Goal: Information Seeking & Learning: Learn about a topic

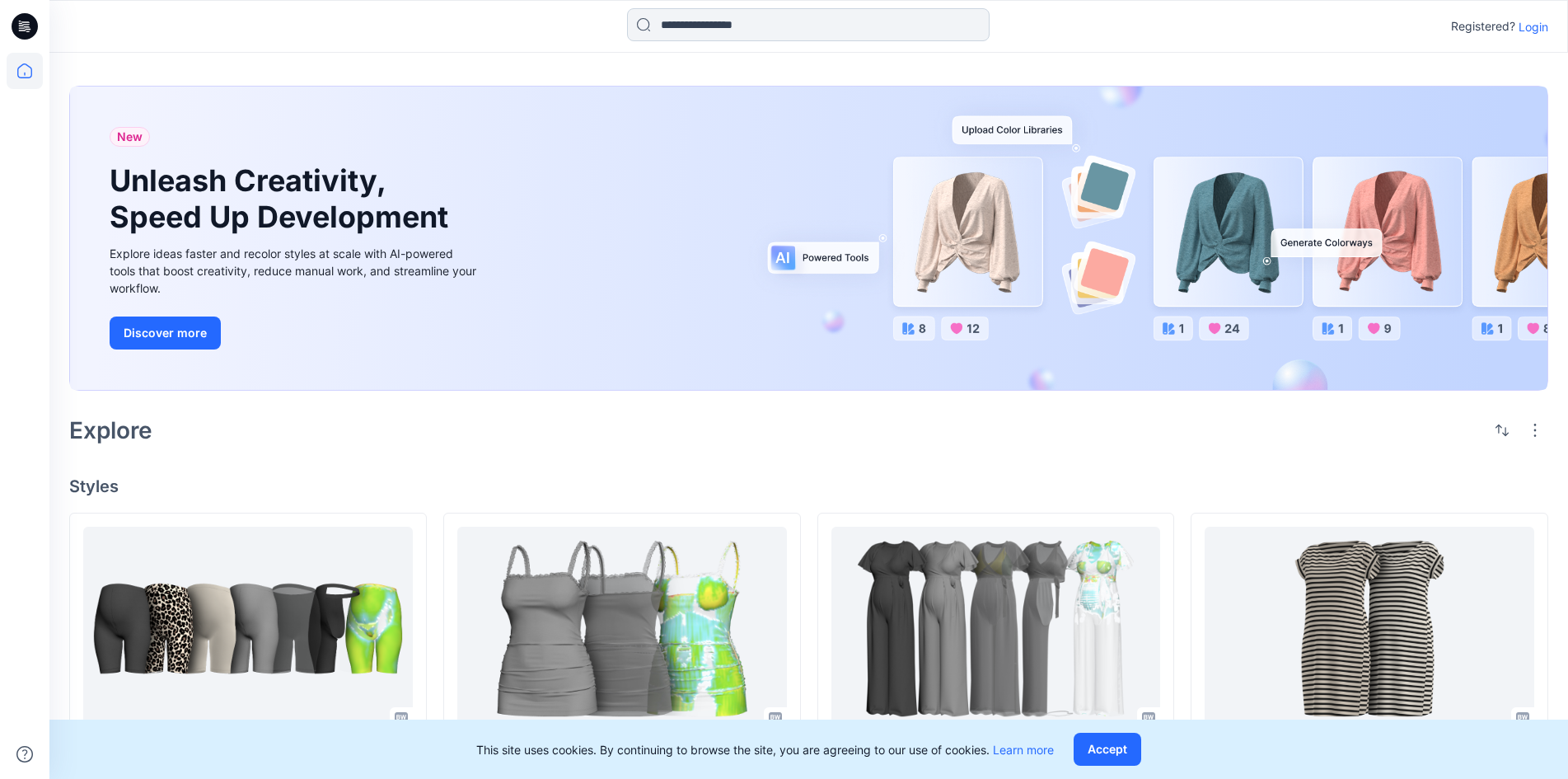
click at [765, 31] on input at bounding box center [808, 25] width 363 height 33
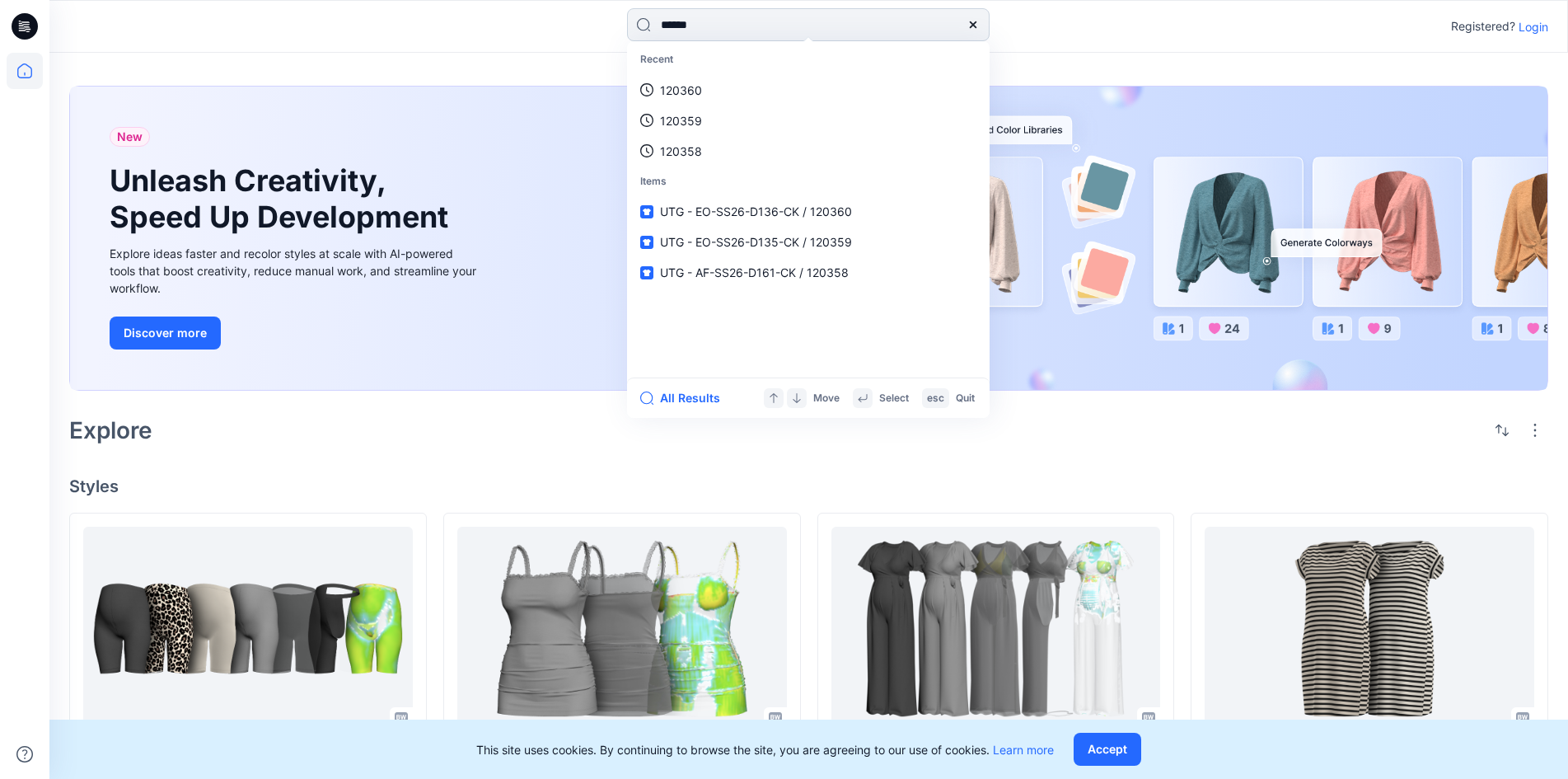
type input "******"
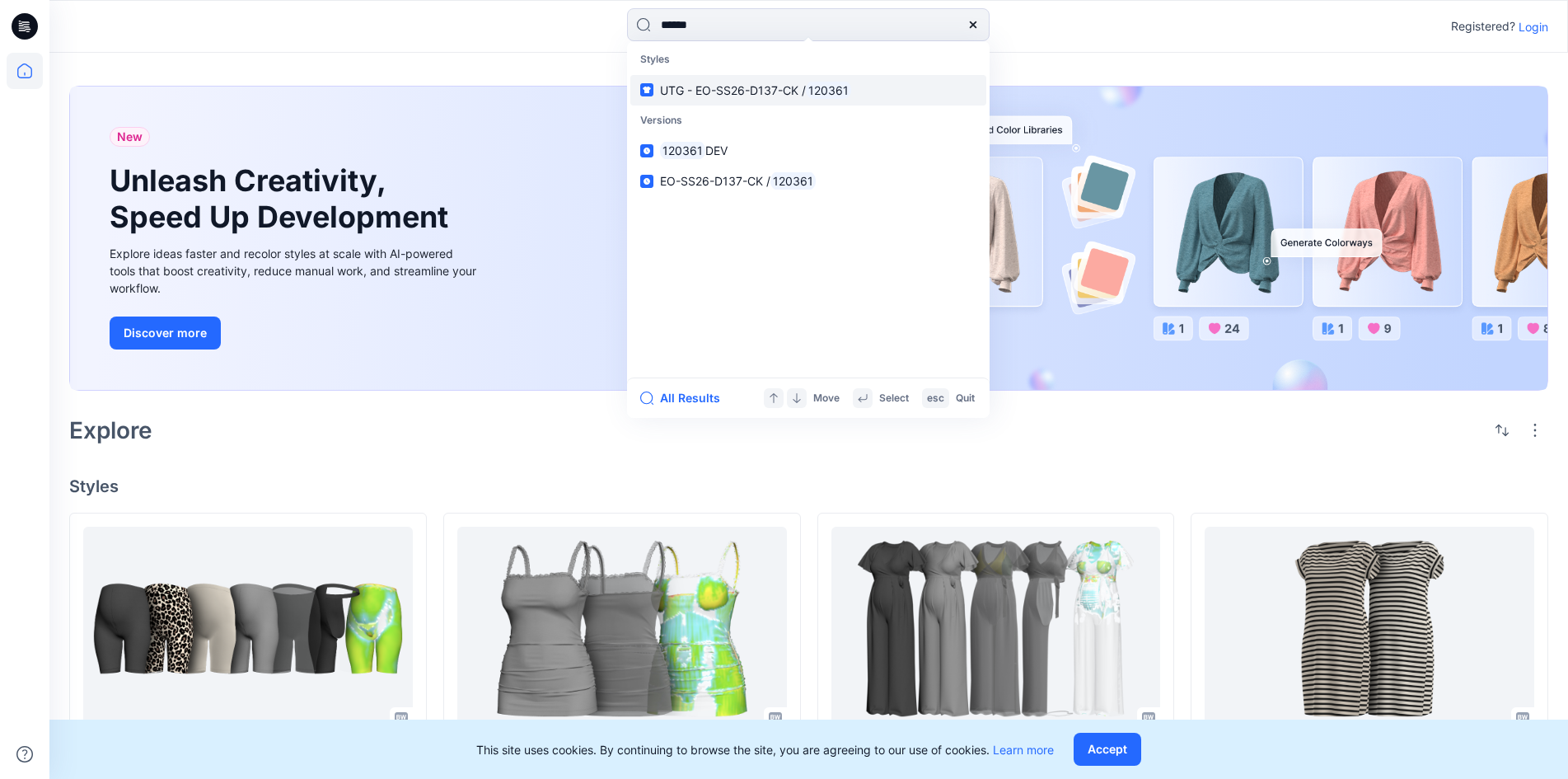
click at [770, 89] on span "UTG - EO-SS26-D137-CK /" at bounding box center [732, 90] width 146 height 14
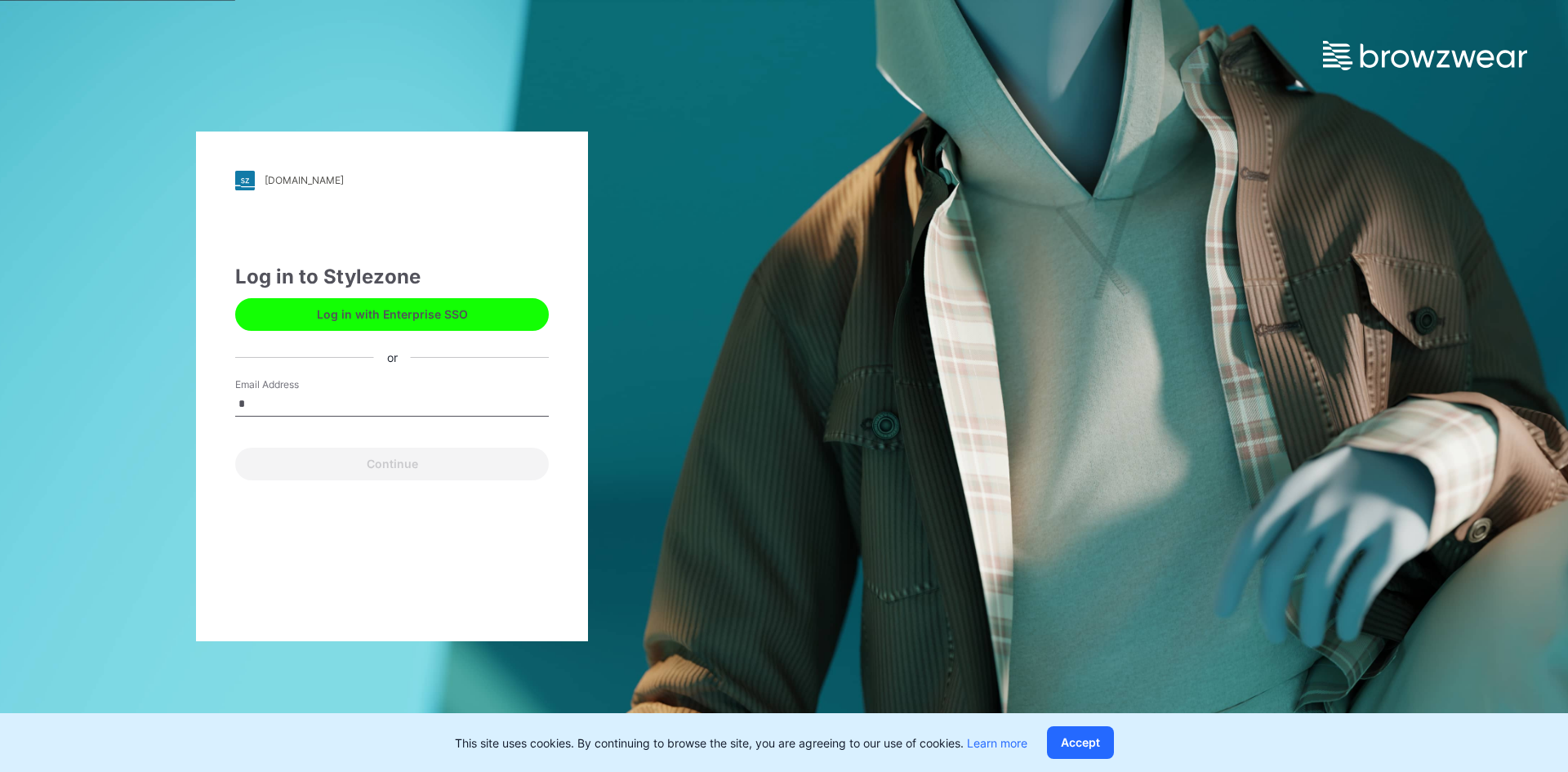
type input "**********"
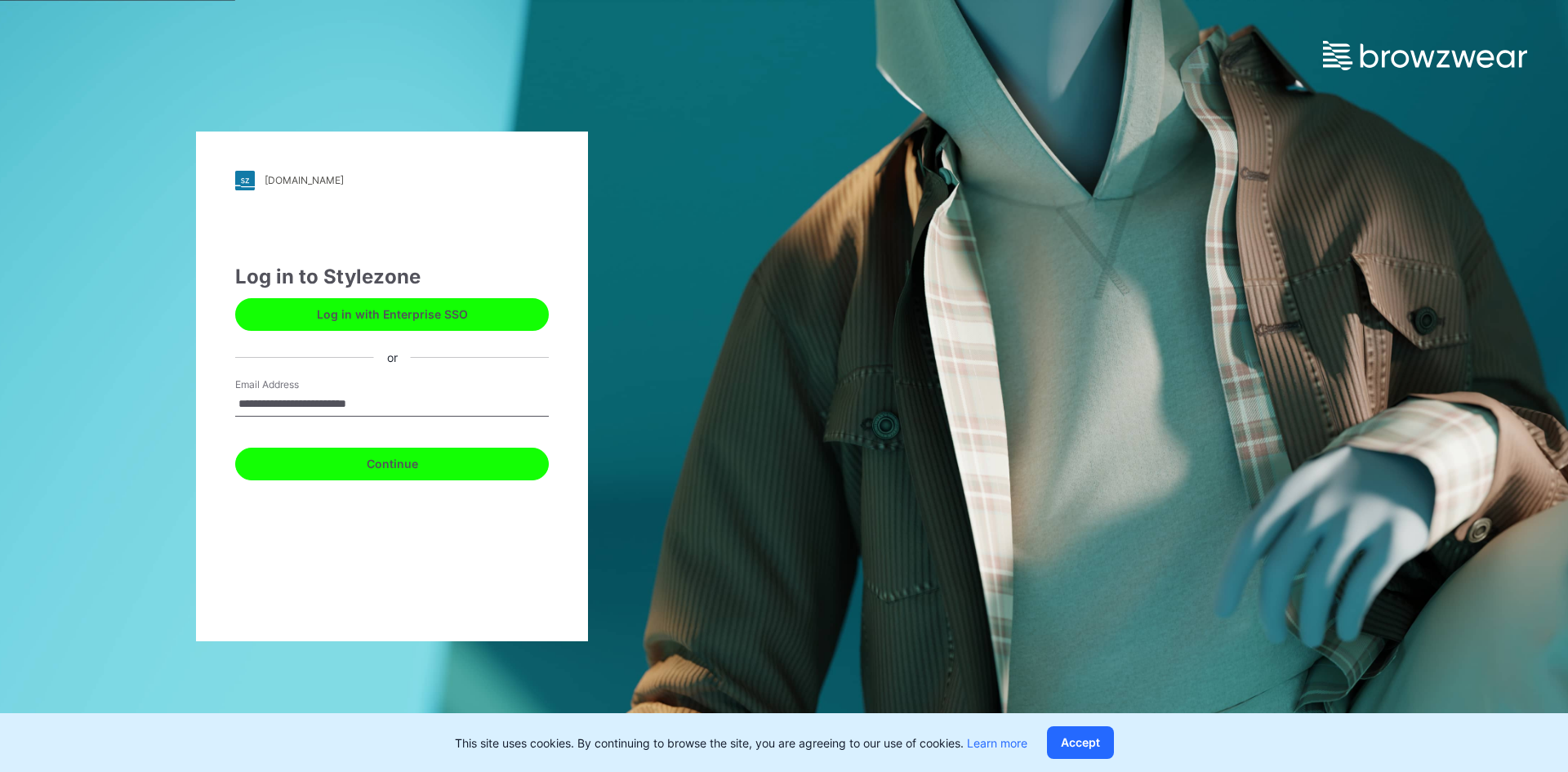
click at [417, 469] on button "Continue" at bounding box center [392, 465] width 314 height 33
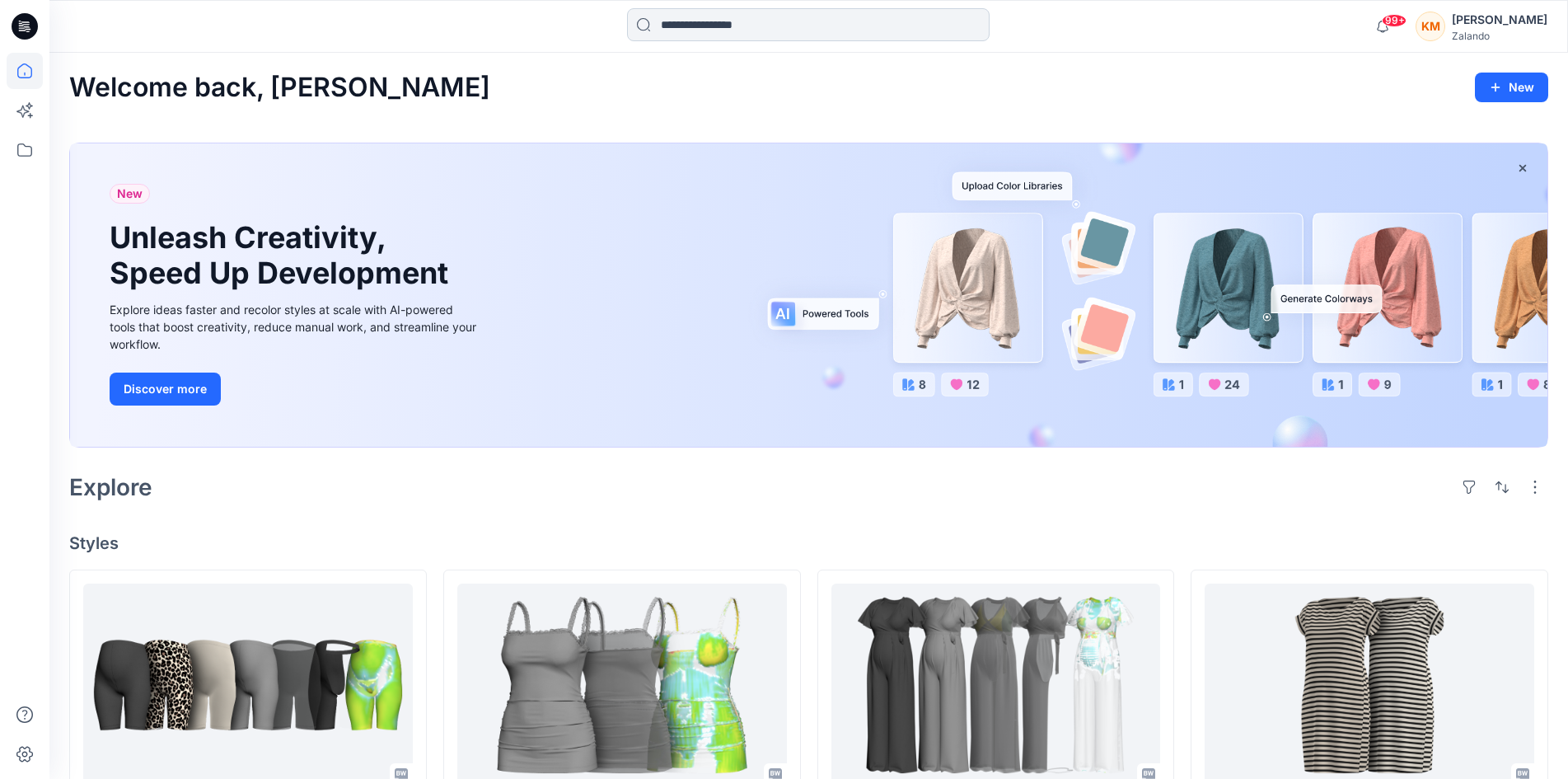
click at [677, 27] on input at bounding box center [808, 25] width 363 height 33
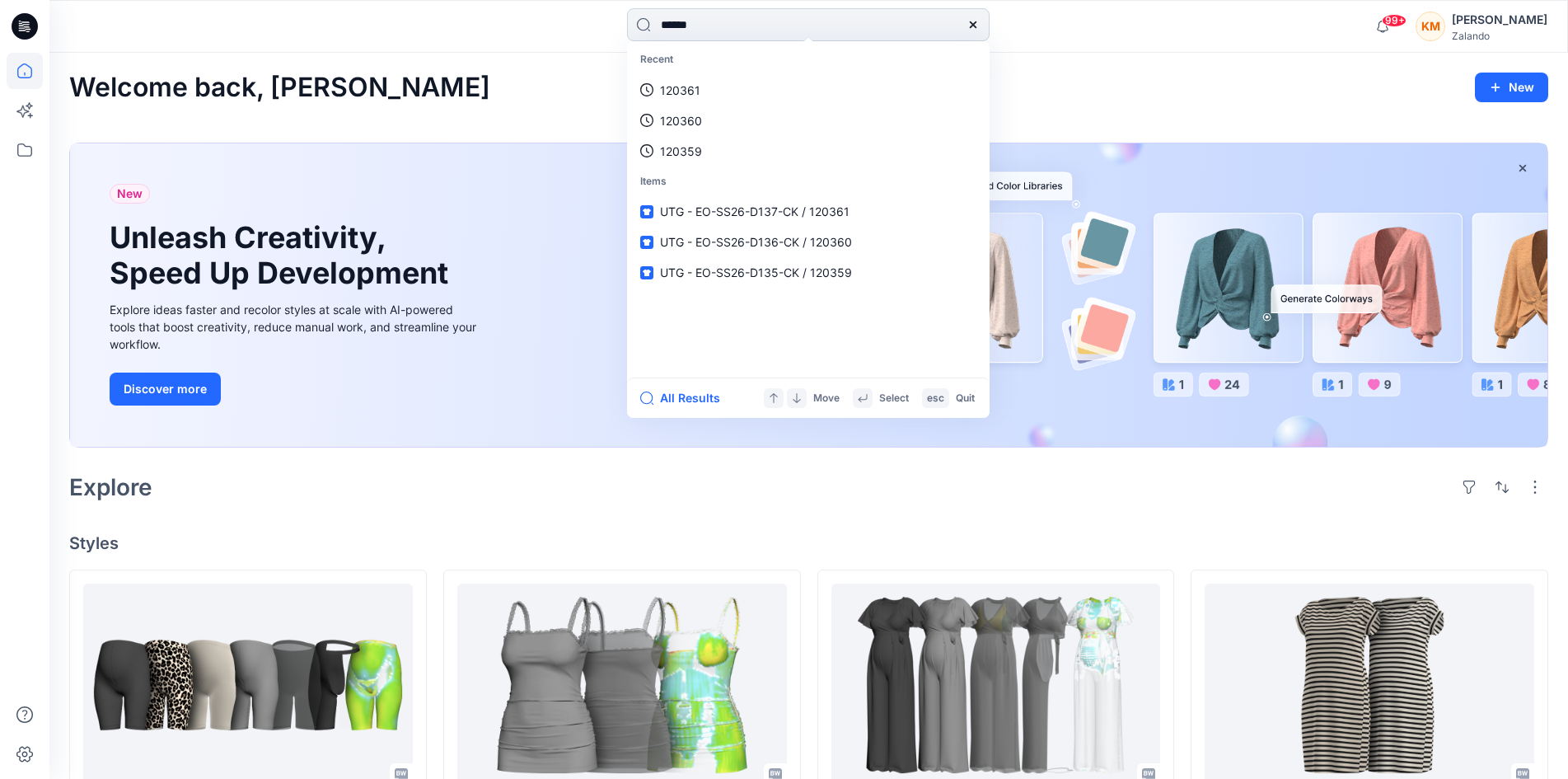
type input "******"
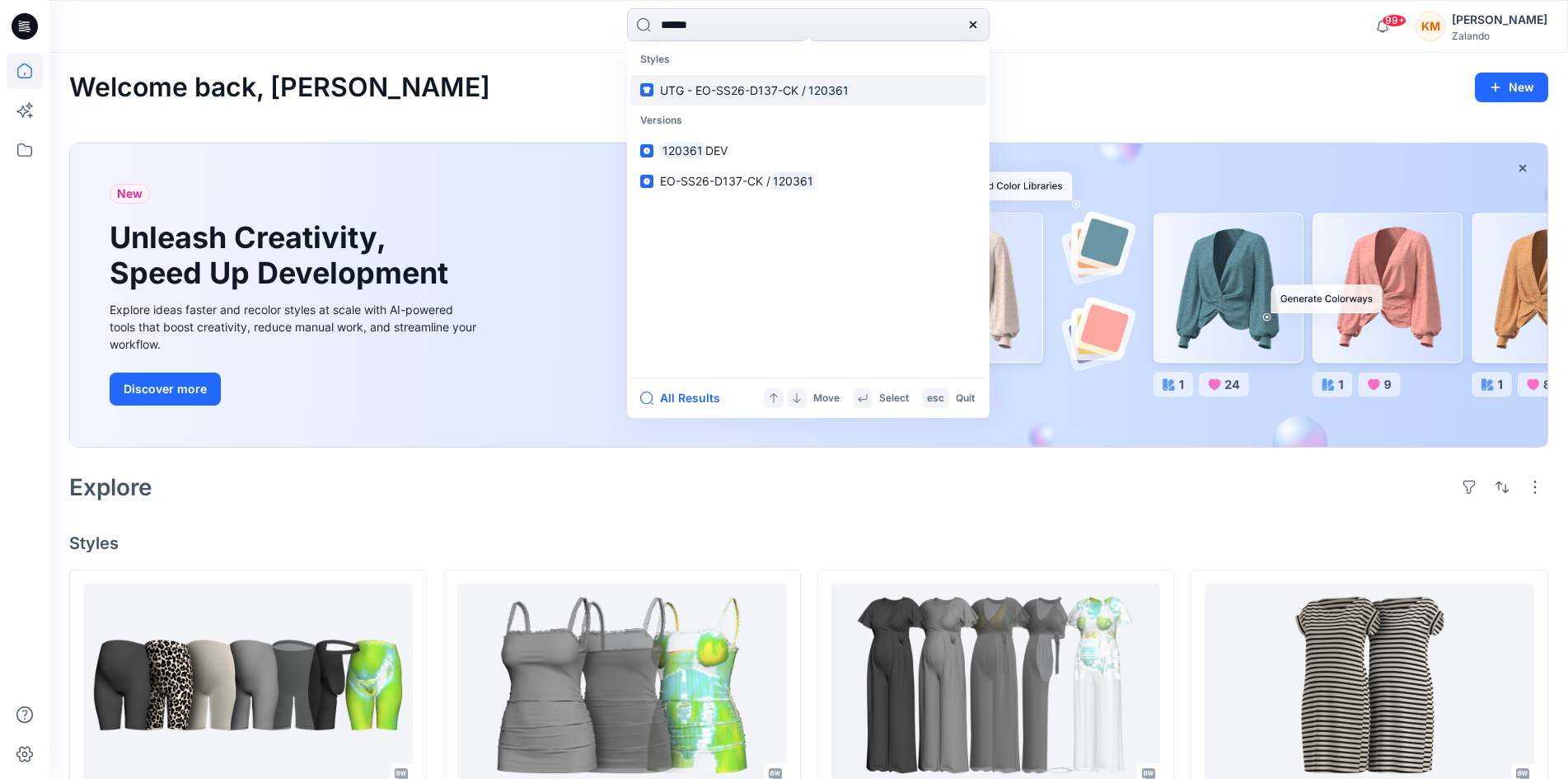
click at [686, 93] on span "UTG - EO-SS26-D137-CK /" at bounding box center [732, 90] width 146 height 14
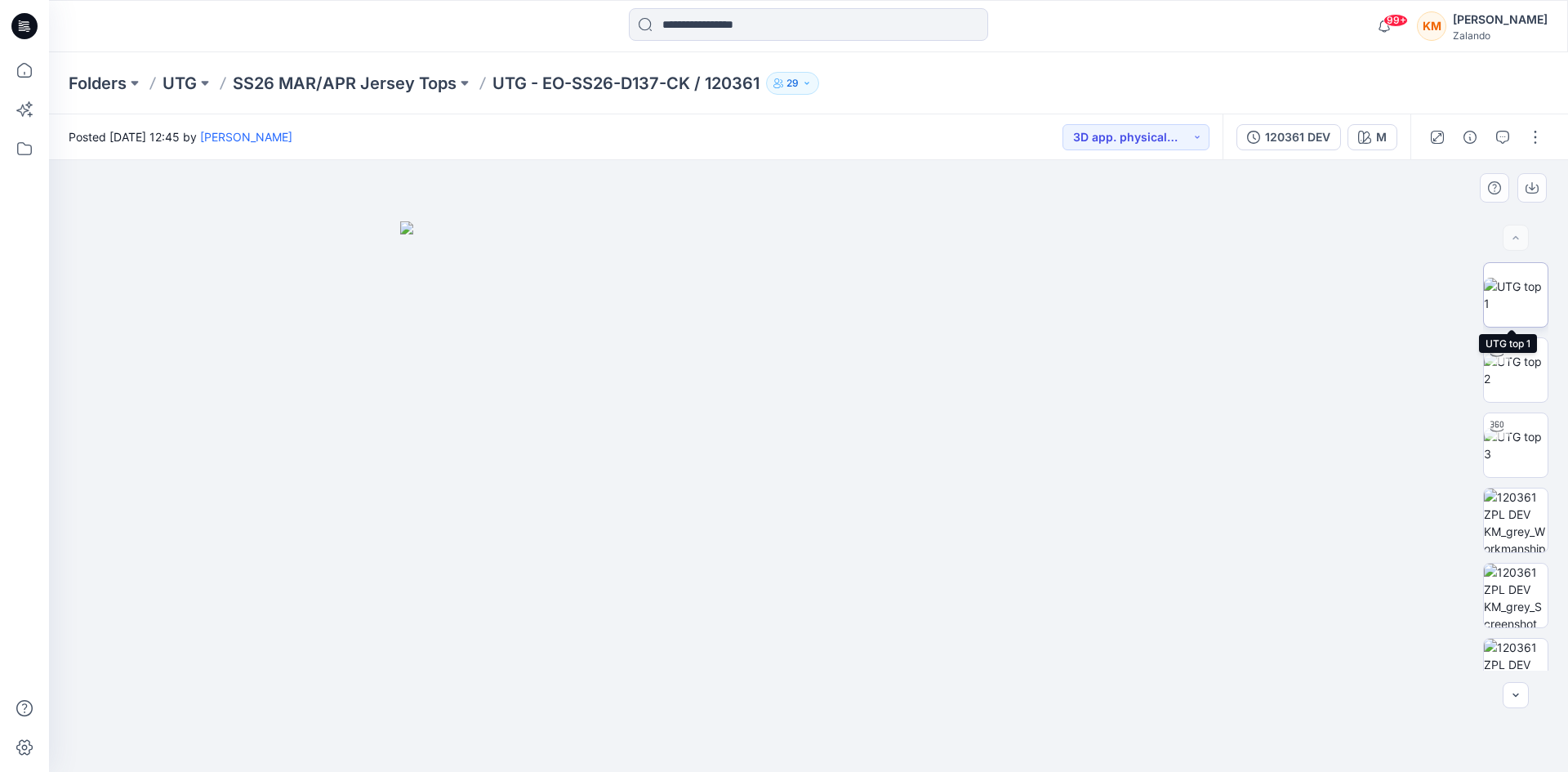
click at [1503, 294] on img at bounding box center [1516, 295] width 64 height 34
click at [1499, 133] on icon "button" at bounding box center [1503, 137] width 13 height 13
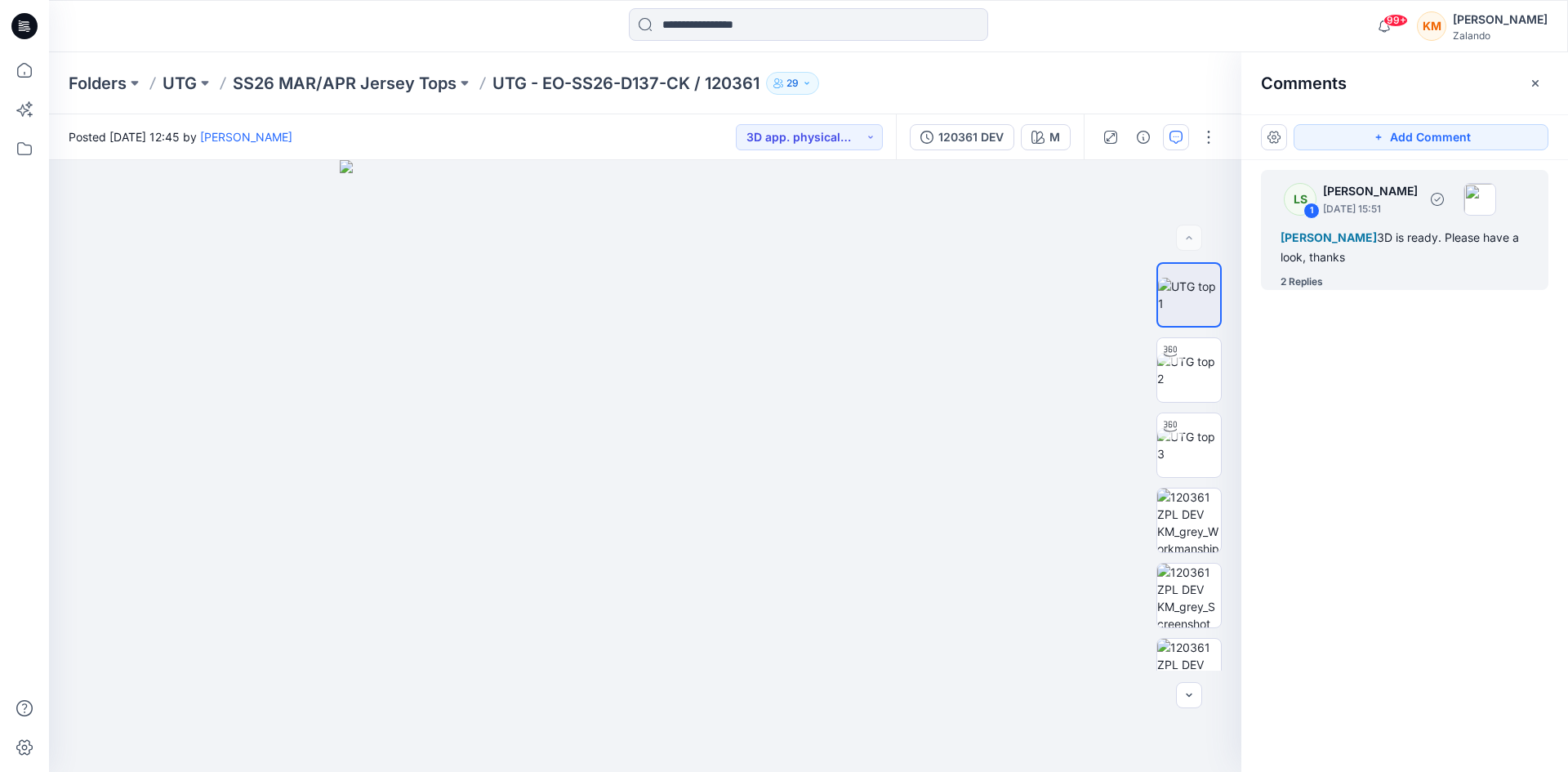
click at [1326, 242] on span "[PERSON_NAME]" at bounding box center [1329, 237] width 96 height 14
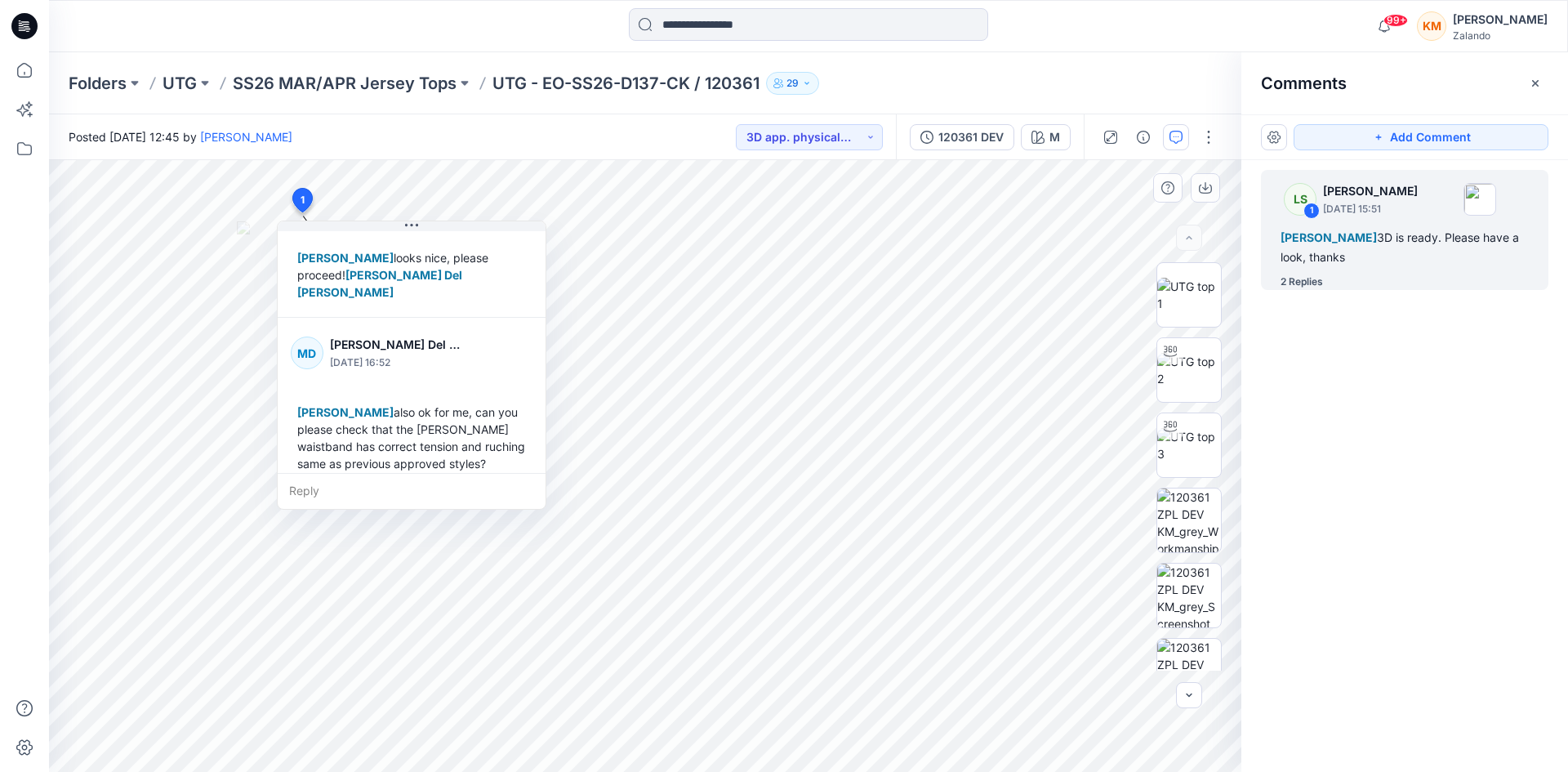
scroll to position [218, 0]
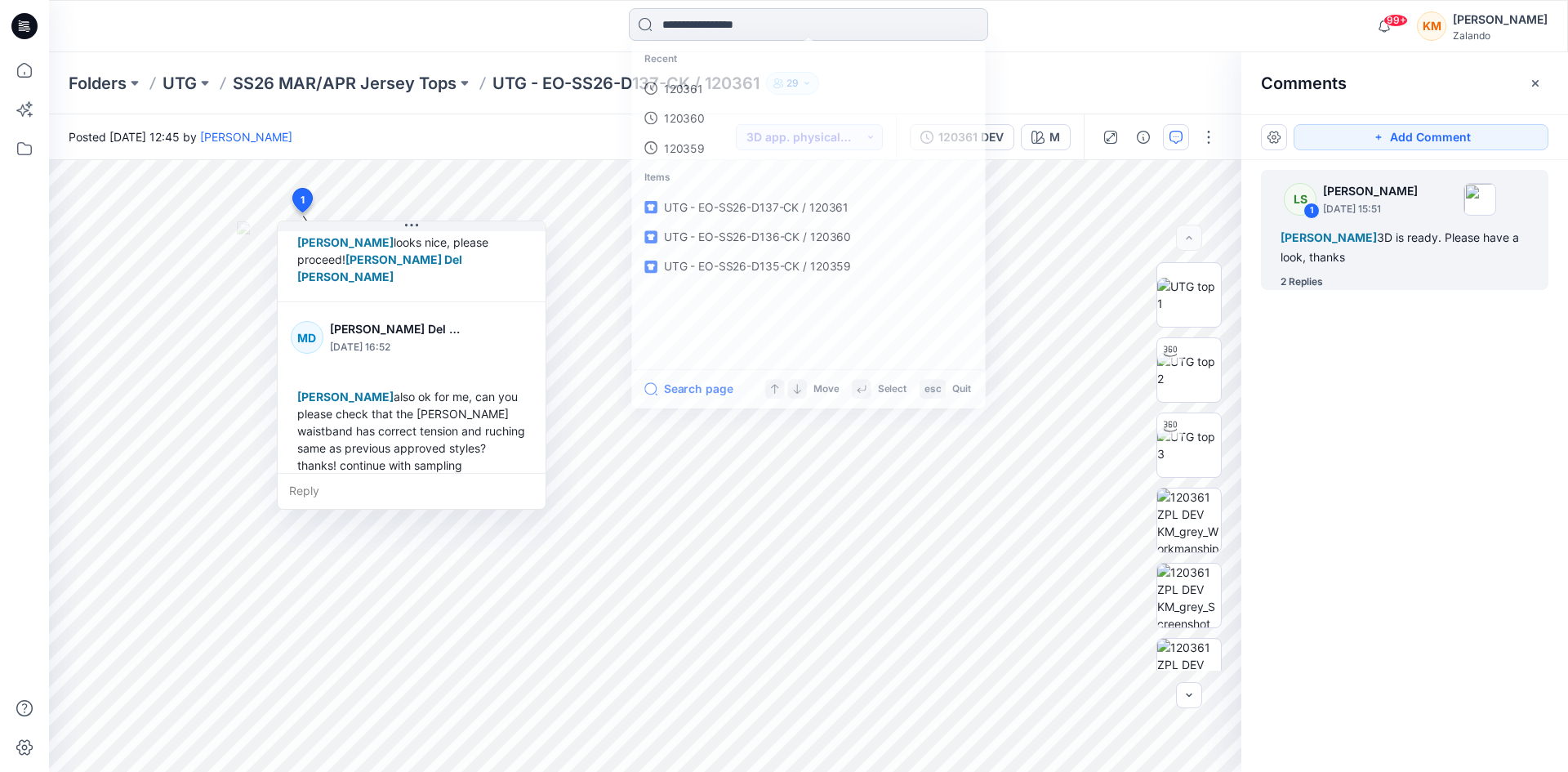
click at [728, 25] on input at bounding box center [809, 25] width 360 height 33
type input "******"
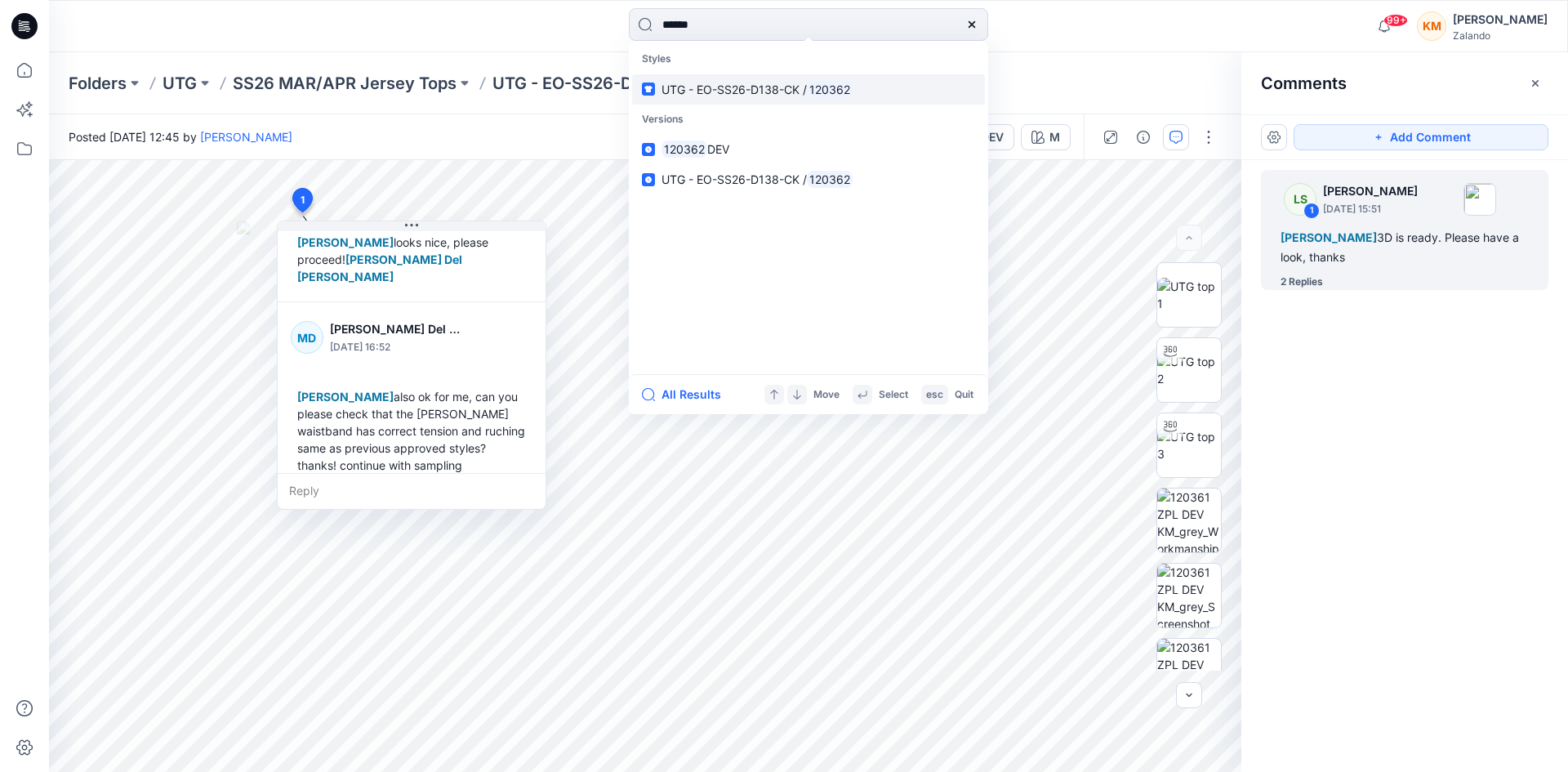
click at [758, 90] on span "UTG - EO-SS26-D138-CK /" at bounding box center [734, 89] width 146 height 14
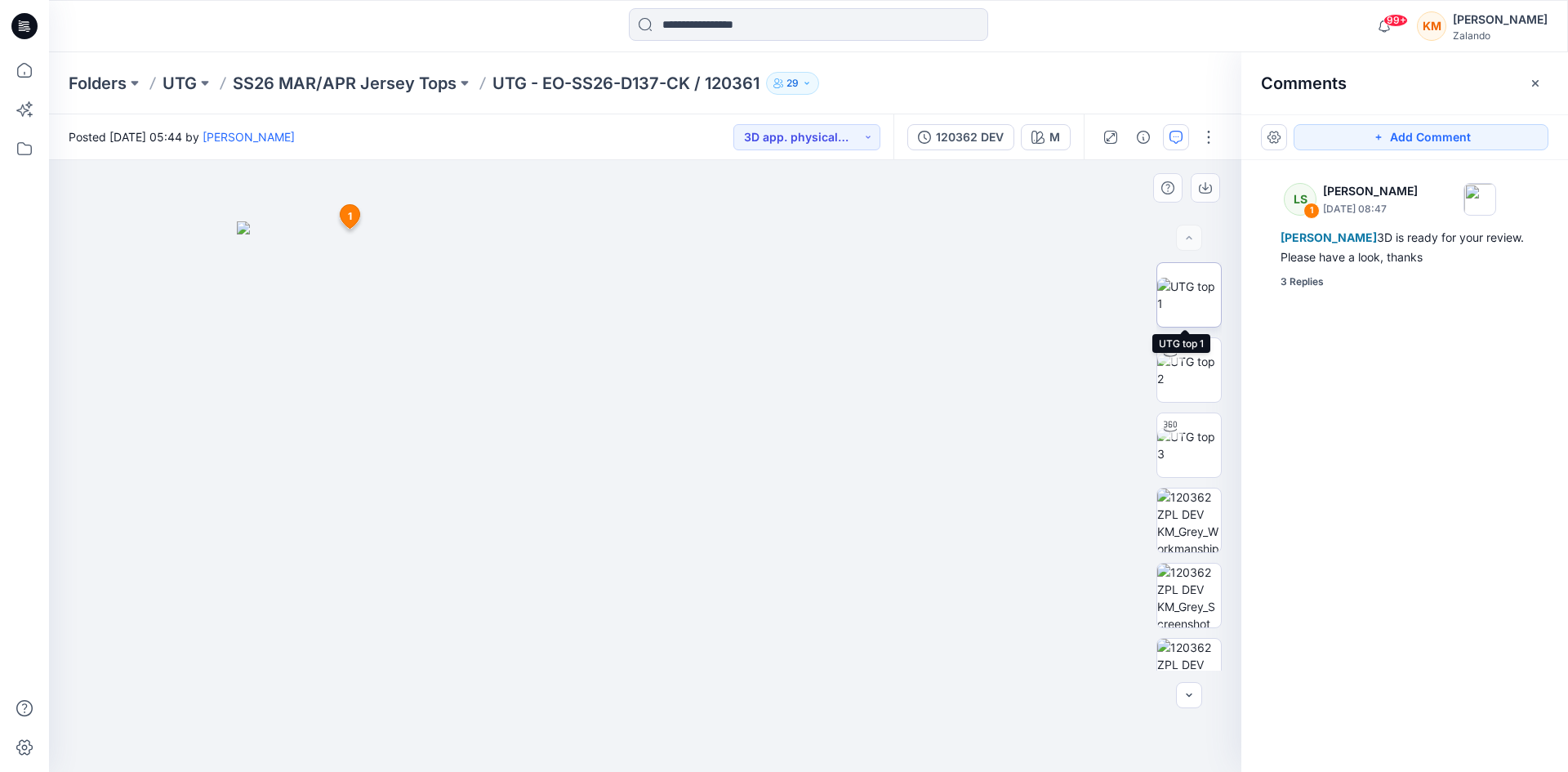
click at [1184, 294] on img at bounding box center [1189, 295] width 64 height 34
click at [1531, 83] on icon "button" at bounding box center [1535, 83] width 13 height 13
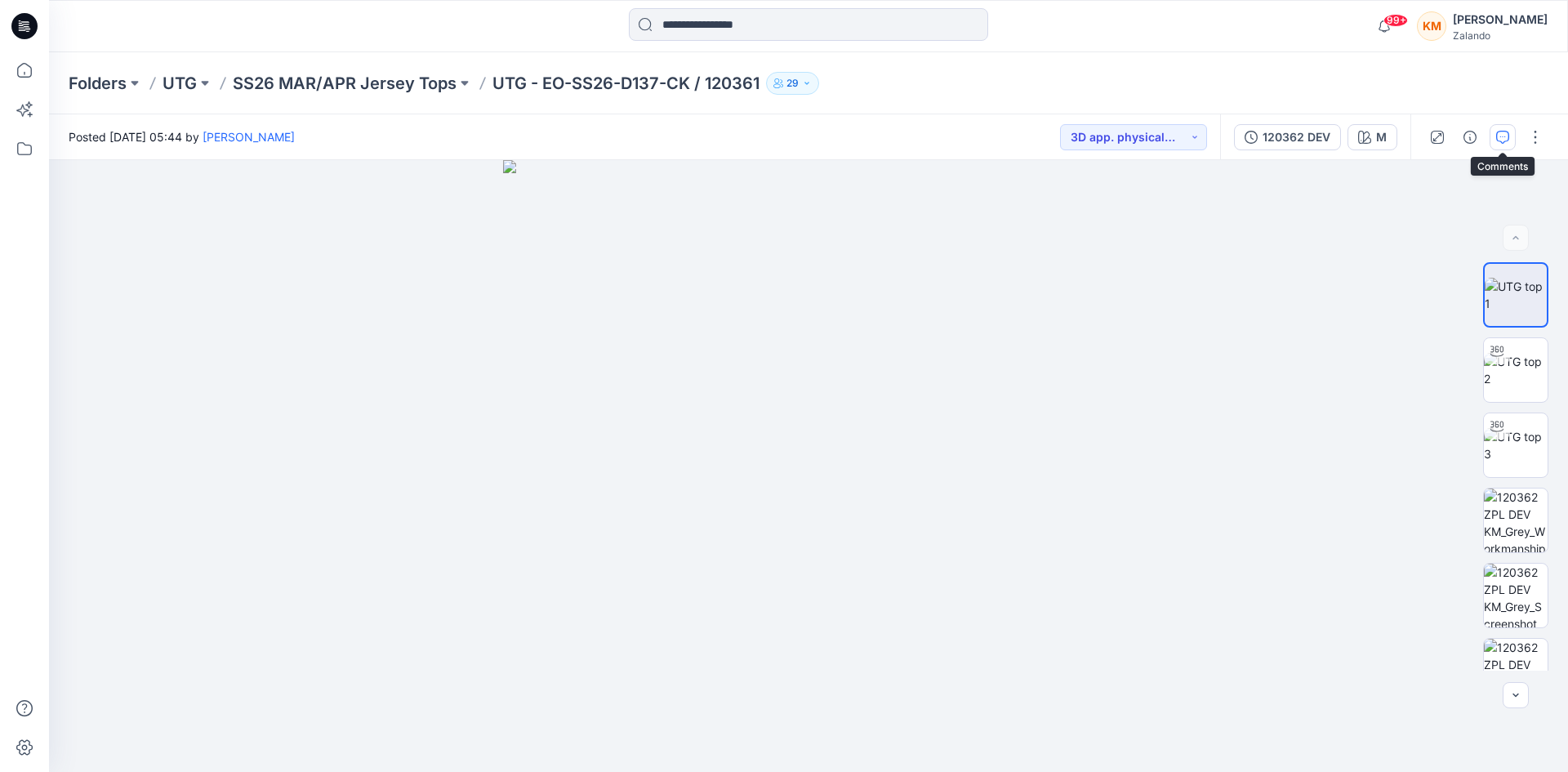
click at [1500, 135] on icon "button" at bounding box center [1503, 137] width 13 height 13
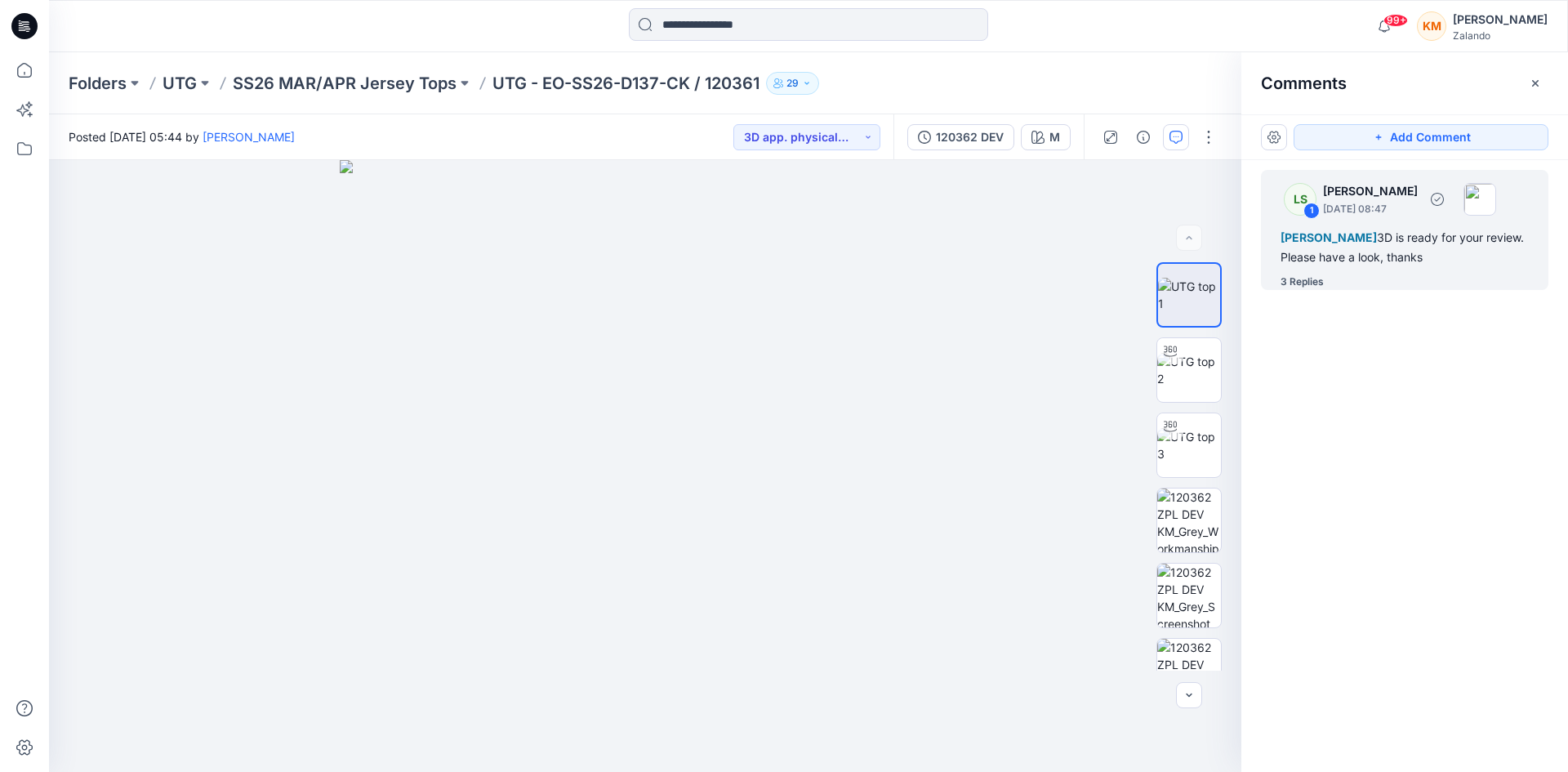
drag, startPoint x: 1454, startPoint y: 253, endPoint x: 1423, endPoint y: 257, distance: 31.3
click at [1449, 252] on div "[PERSON_NAME] 3D is ready for your review. Please have a look, thanks" at bounding box center [1405, 248] width 249 height 39
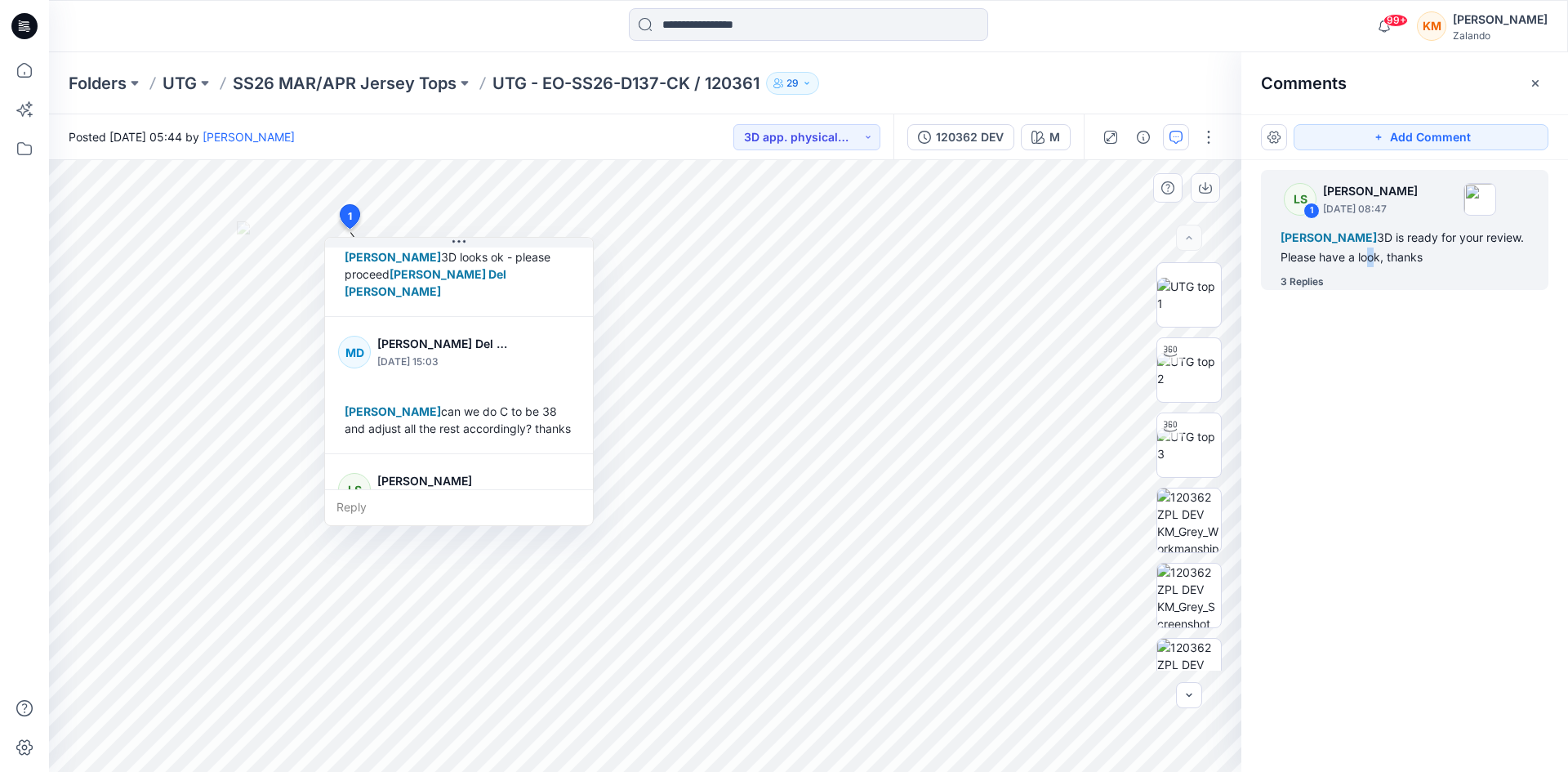
scroll to position [245, 0]
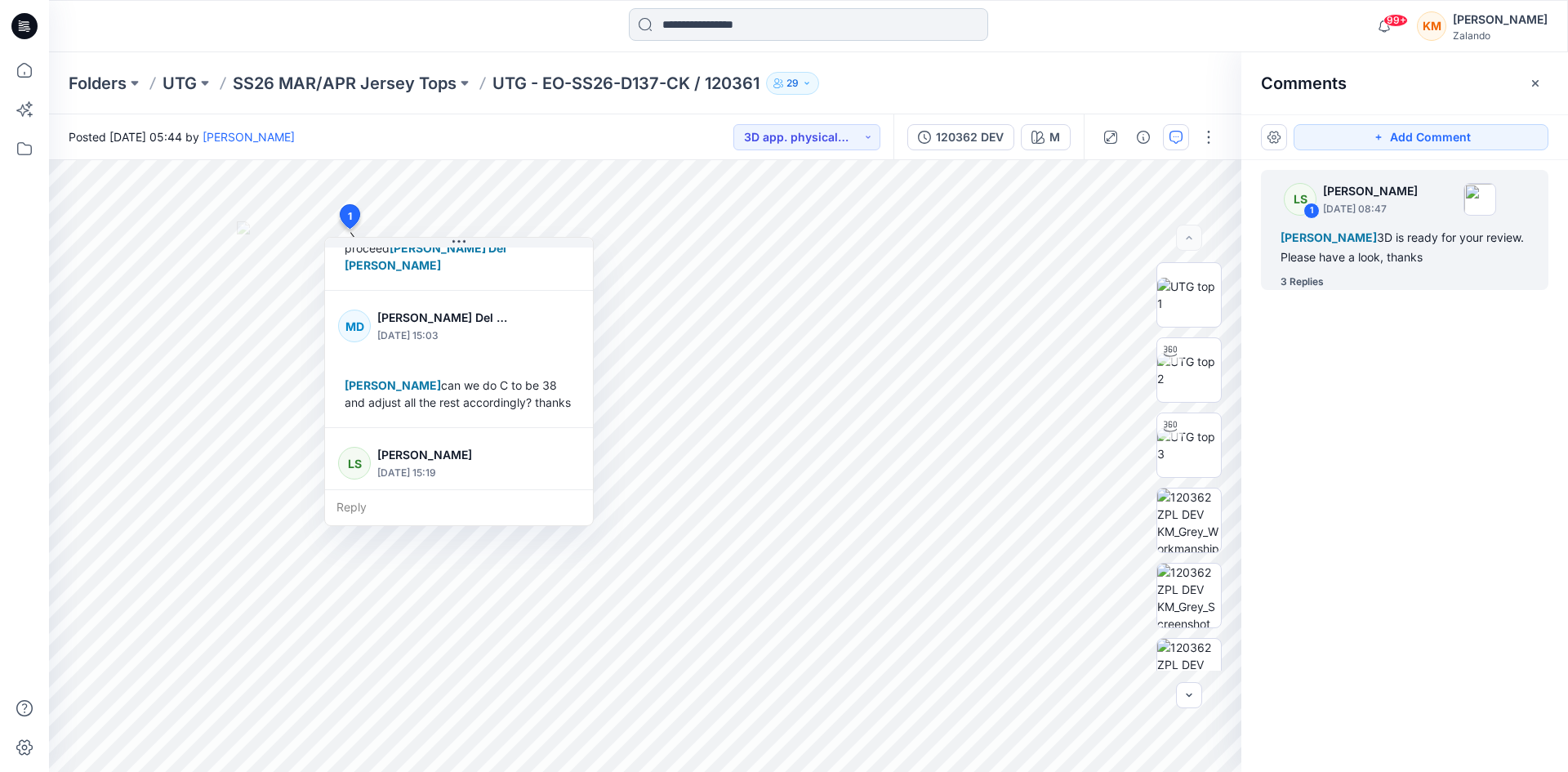
click at [682, 27] on input at bounding box center [809, 25] width 360 height 33
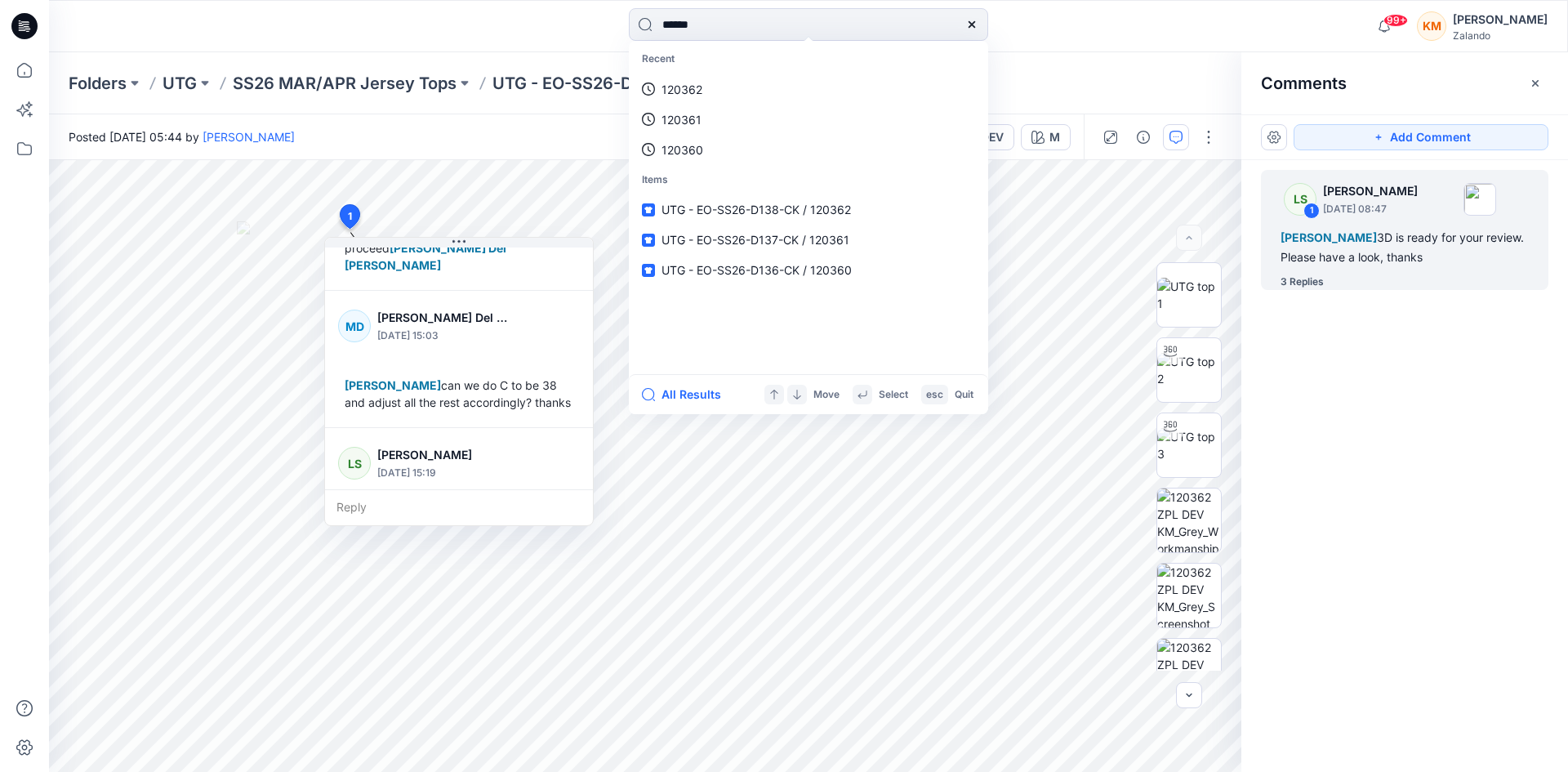
type input "******"
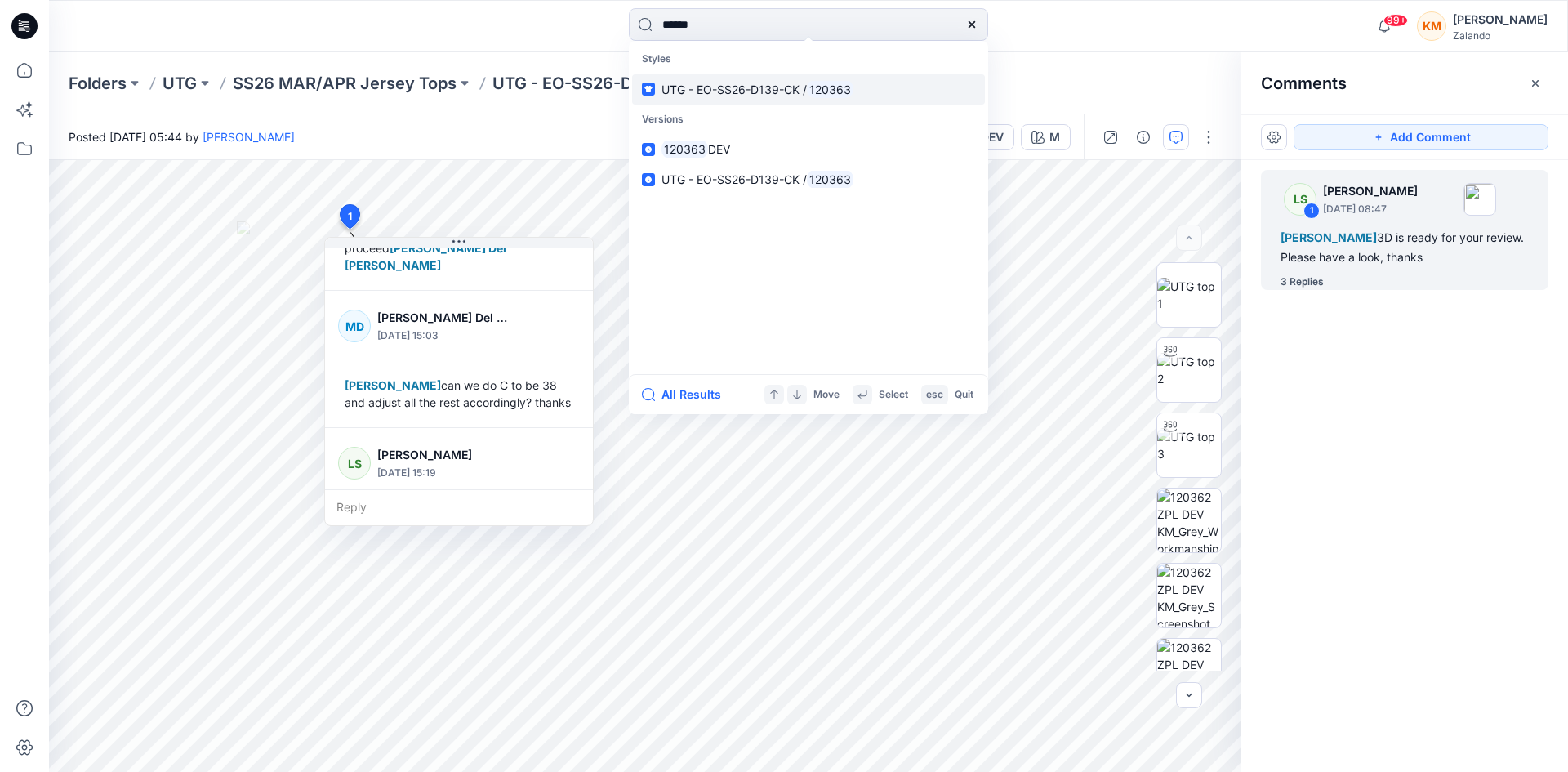
click at [724, 95] on span "UTG - EO-SS26-D139-CK /" at bounding box center [734, 89] width 146 height 14
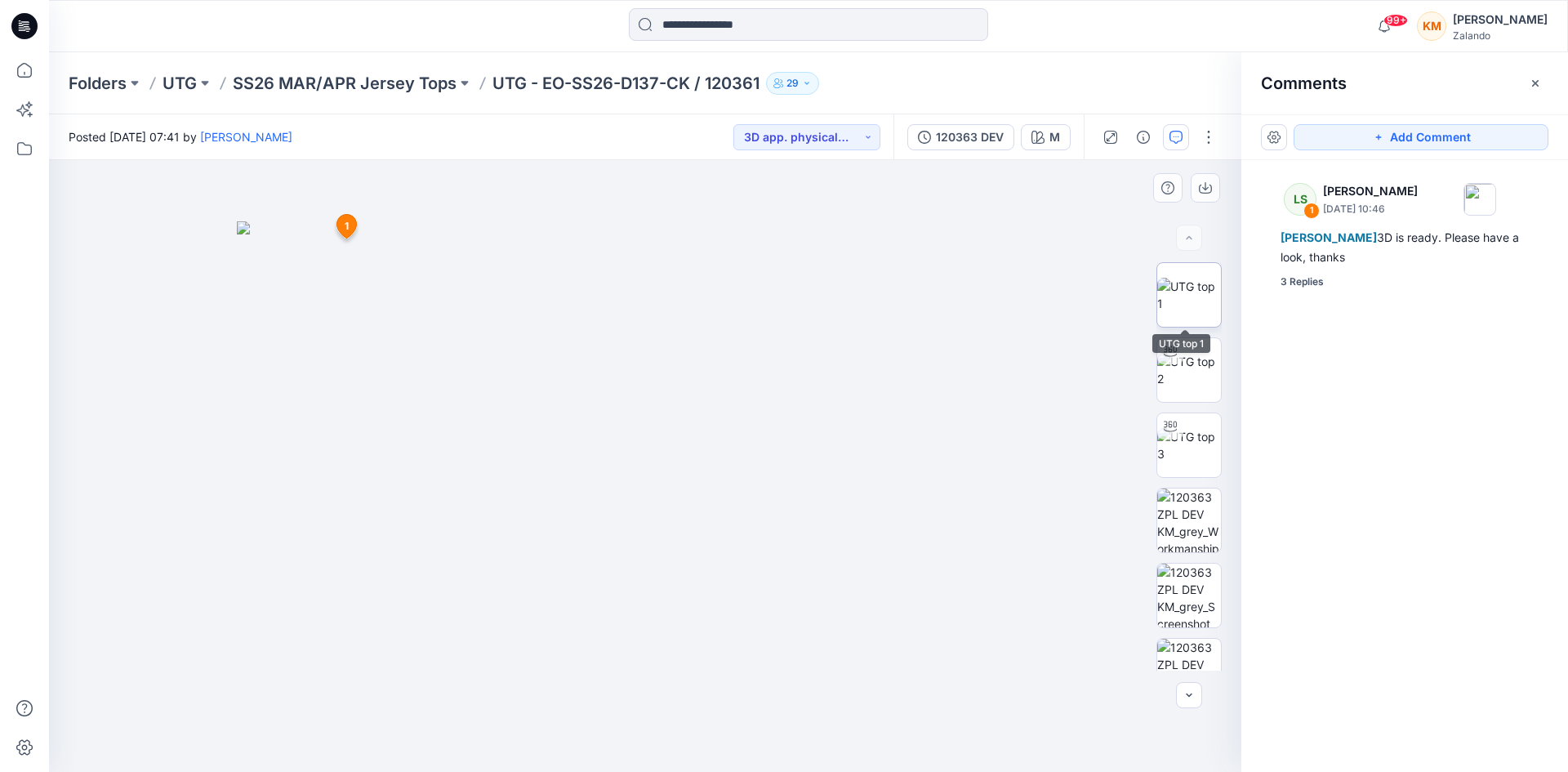
drag, startPoint x: 1184, startPoint y: 287, endPoint x: 1169, endPoint y: 292, distance: 15.8
click at [1183, 288] on img at bounding box center [1189, 295] width 64 height 34
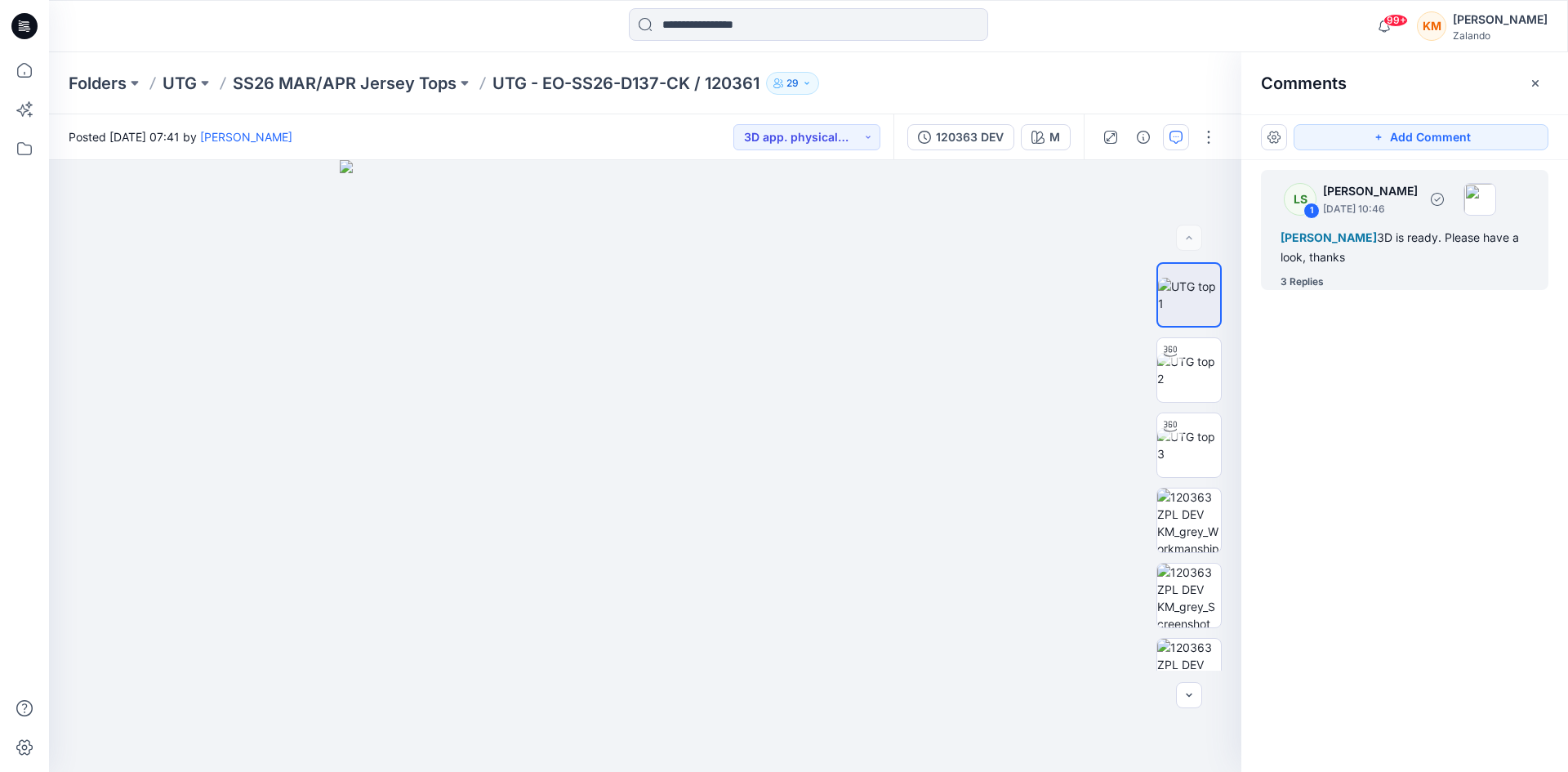
drag, startPoint x: 1373, startPoint y: 249, endPoint x: 1364, endPoint y: 258, distance: 12.7
click at [1373, 249] on div "[PERSON_NAME] 3D is ready. Please have a look, thanks" at bounding box center [1405, 248] width 249 height 39
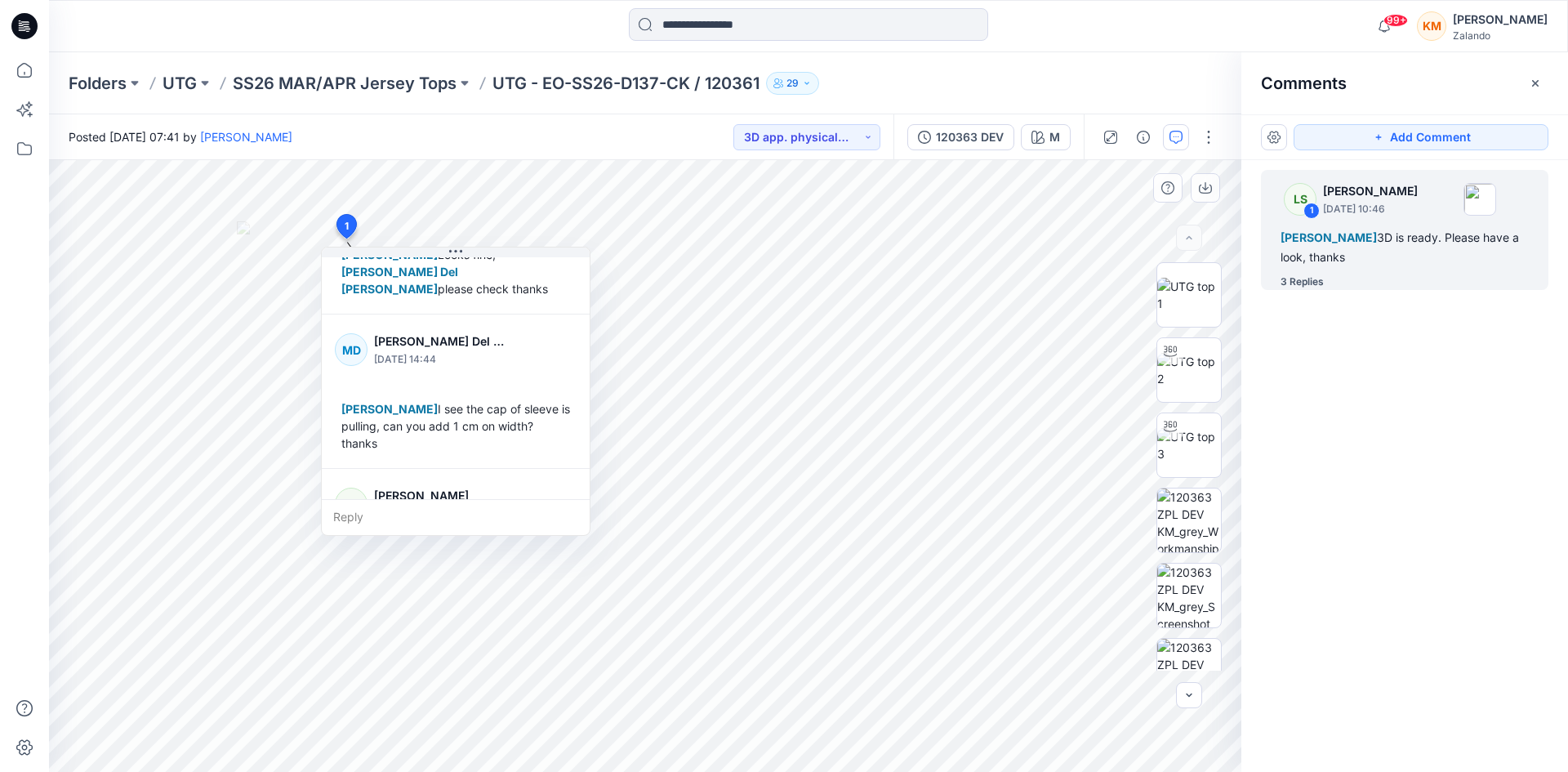
scroll to position [209, 0]
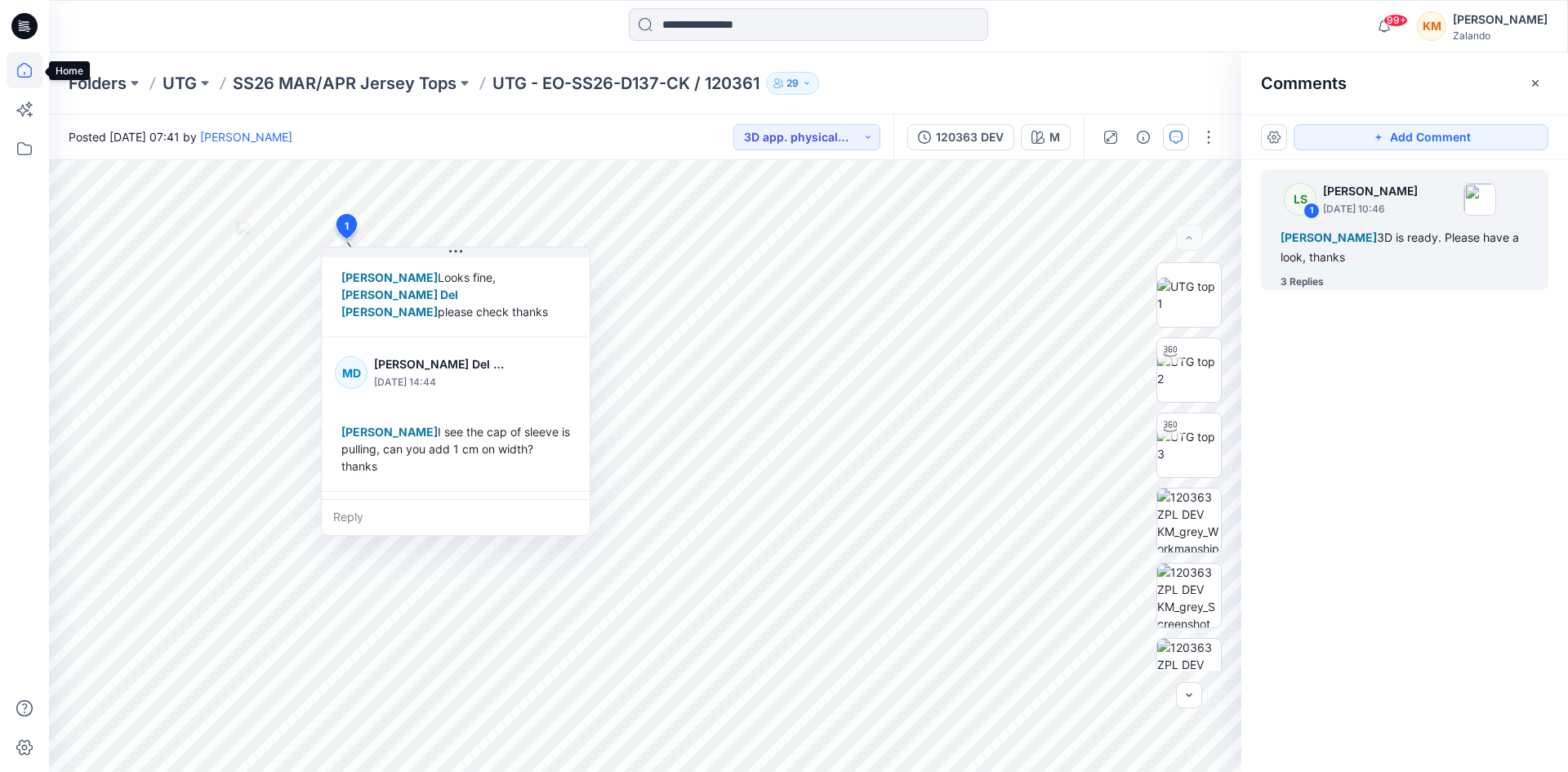
click at [16, 68] on icon at bounding box center [25, 70] width 36 height 36
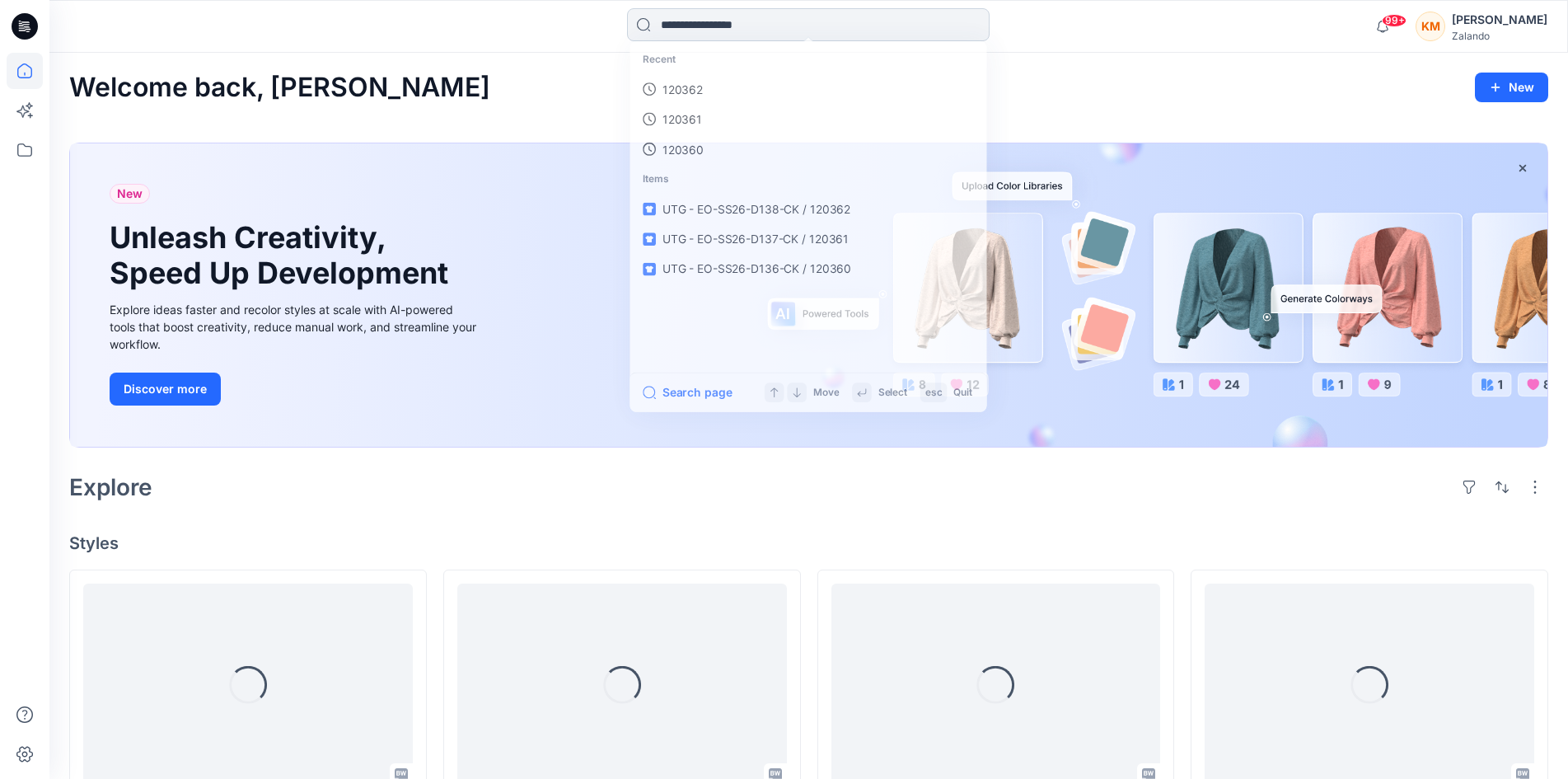
click at [695, 23] on input at bounding box center [808, 25] width 363 height 33
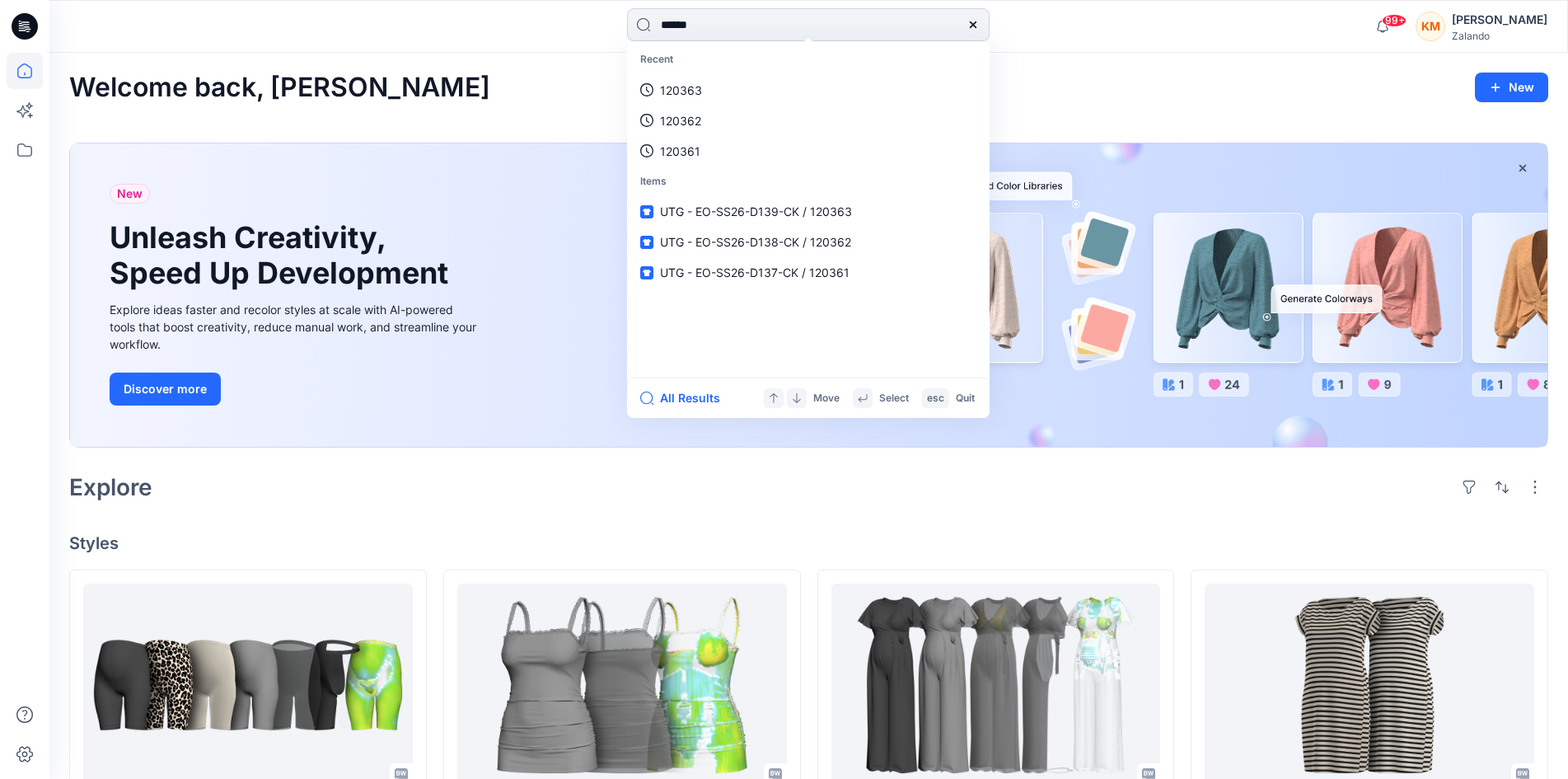
type input "******"
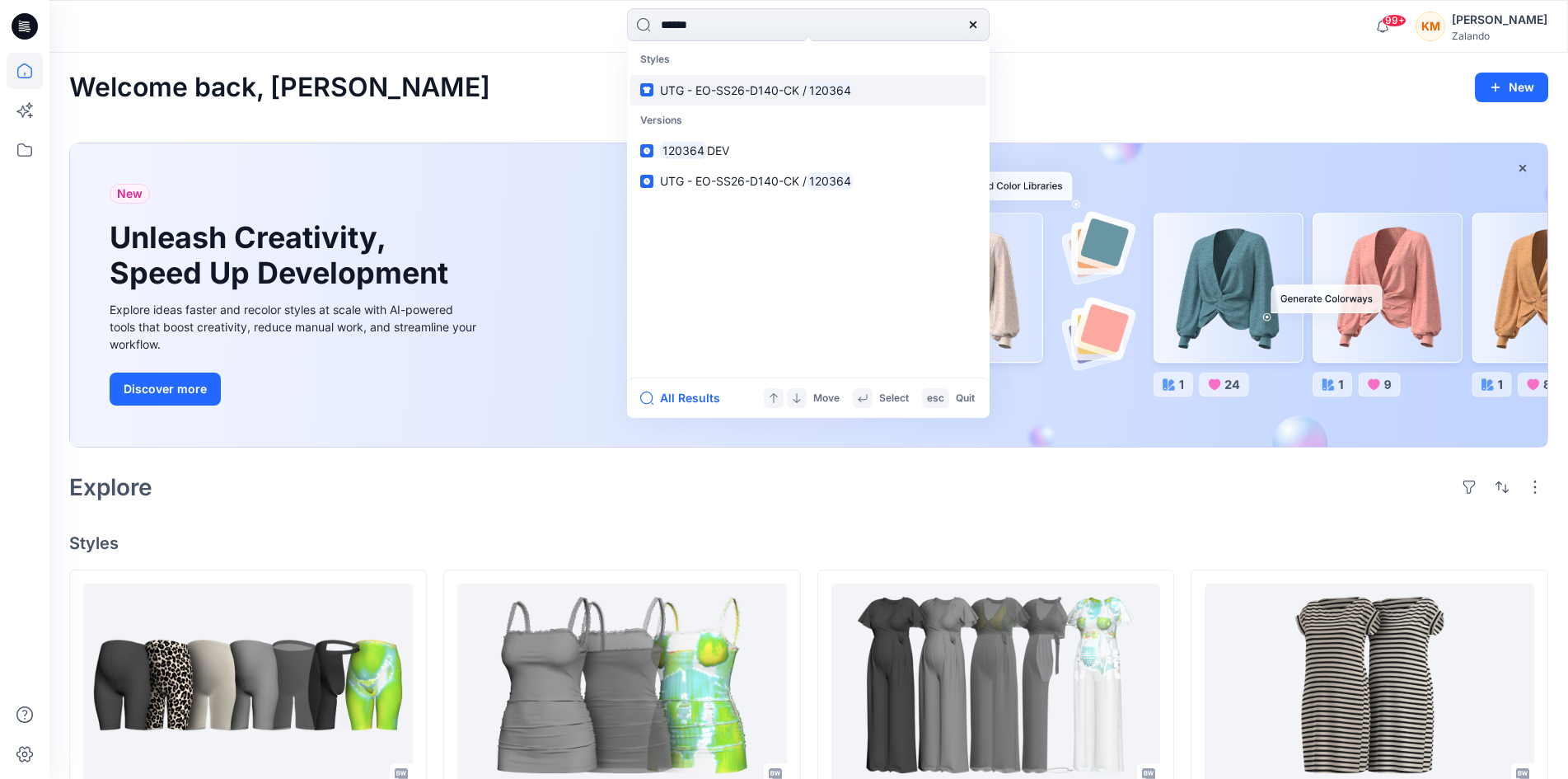
click at [731, 94] on span "UTG - EO-SS26-D140-CK /" at bounding box center [733, 90] width 147 height 14
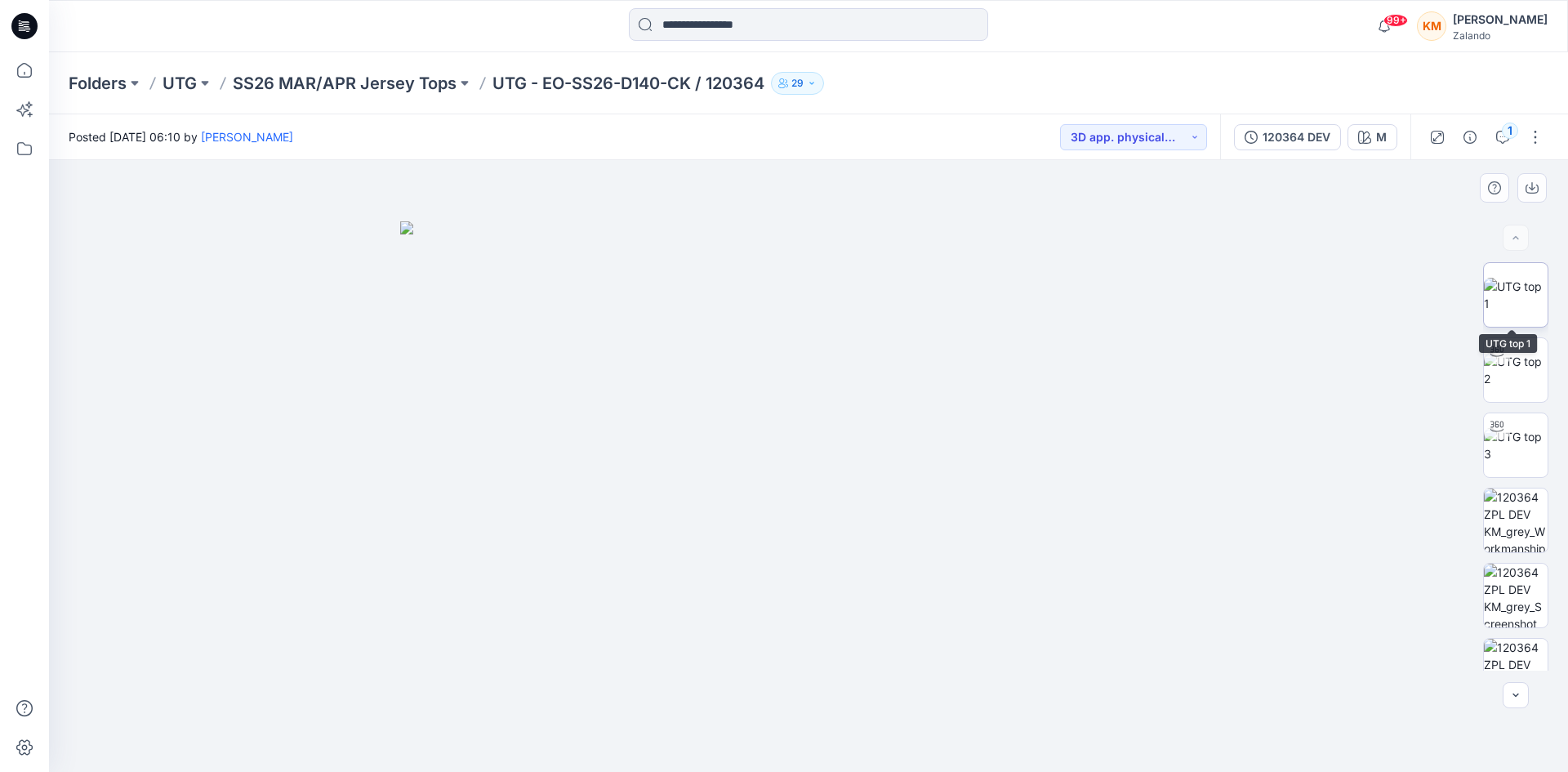
click at [1506, 283] on img at bounding box center [1516, 295] width 64 height 34
click at [1510, 130] on div "1" at bounding box center [1510, 131] width 16 height 16
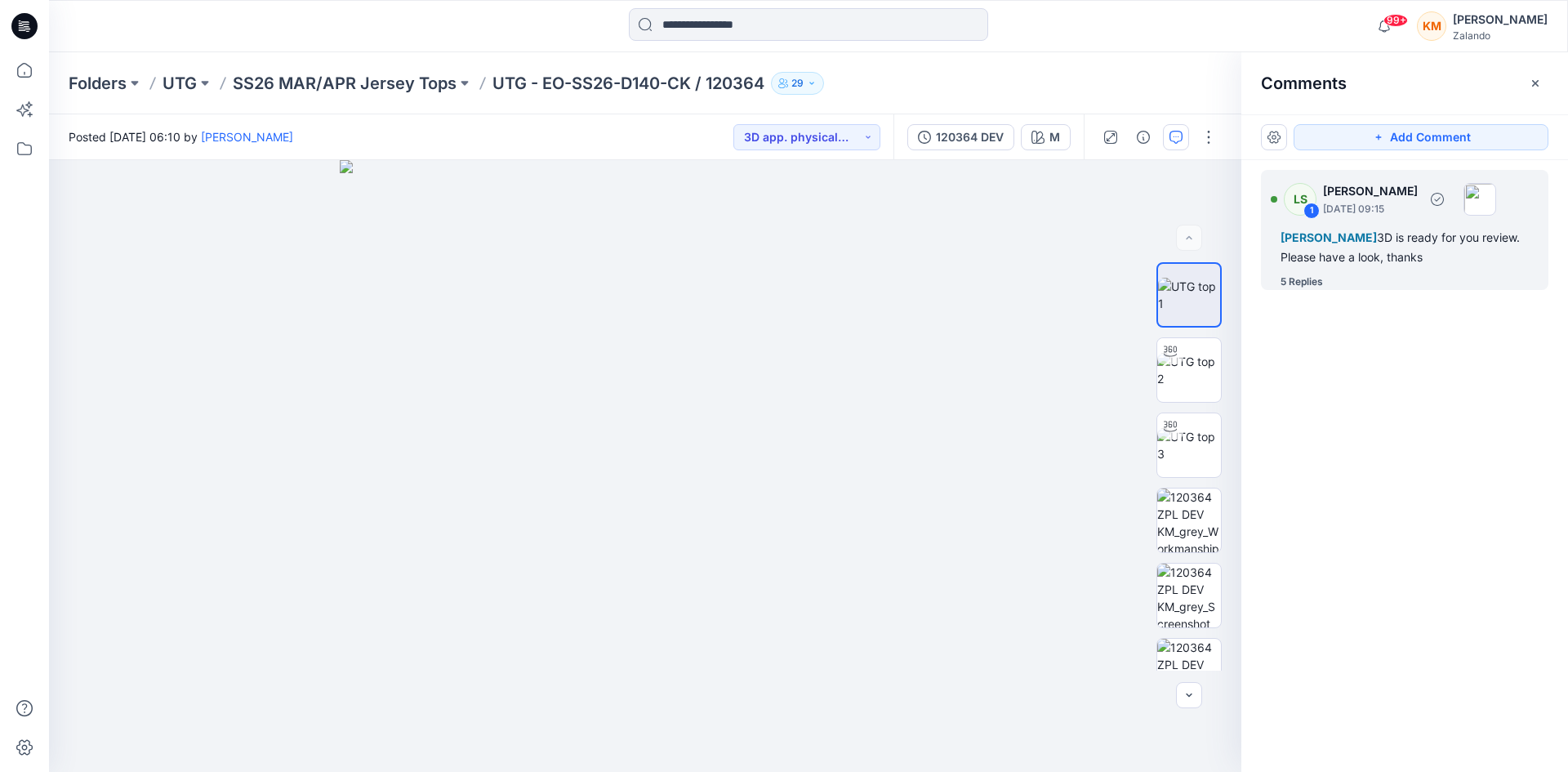
click at [1377, 240] on span "[PERSON_NAME]" at bounding box center [1329, 237] width 96 height 14
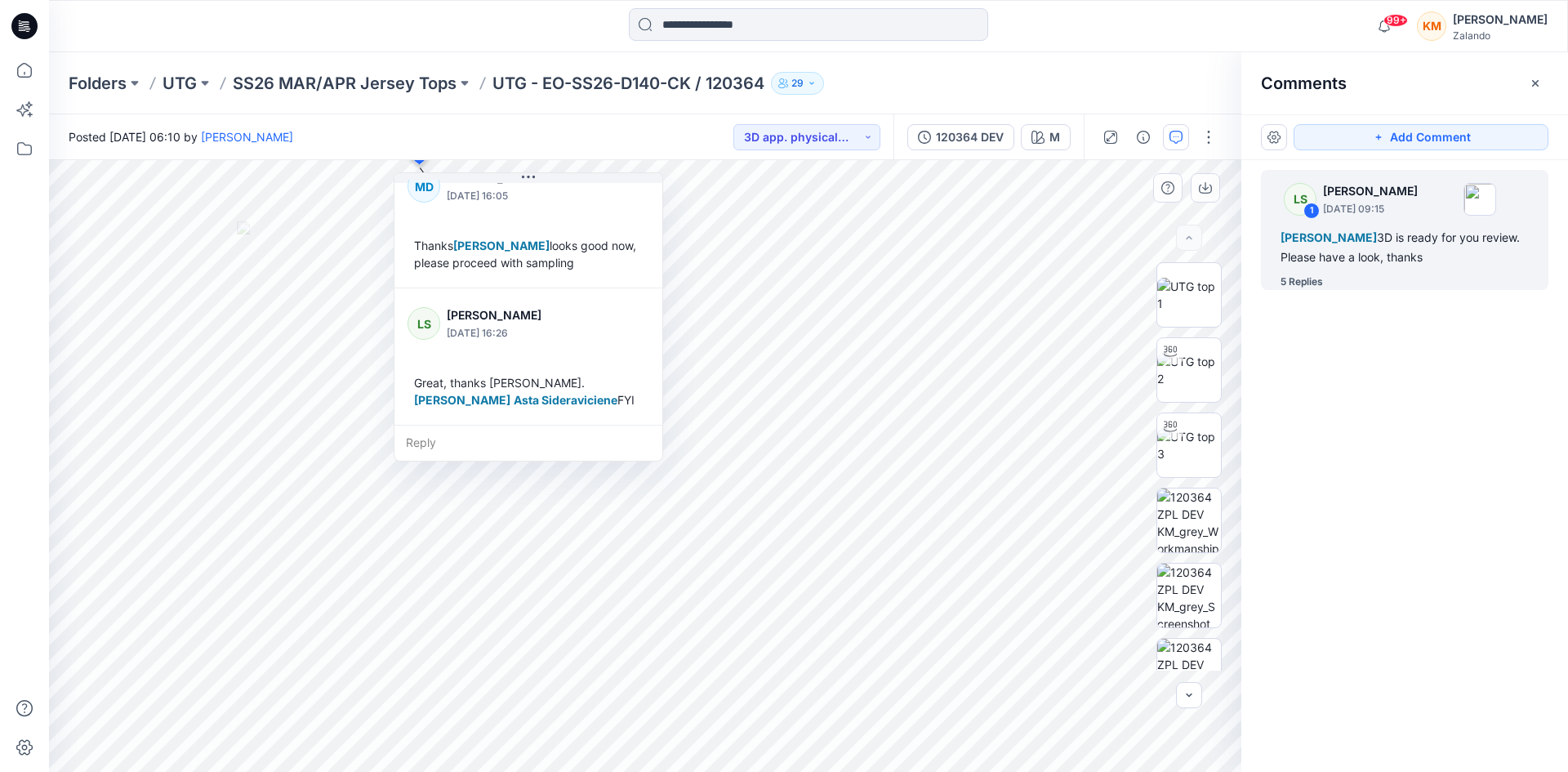
scroll to position [663, 0]
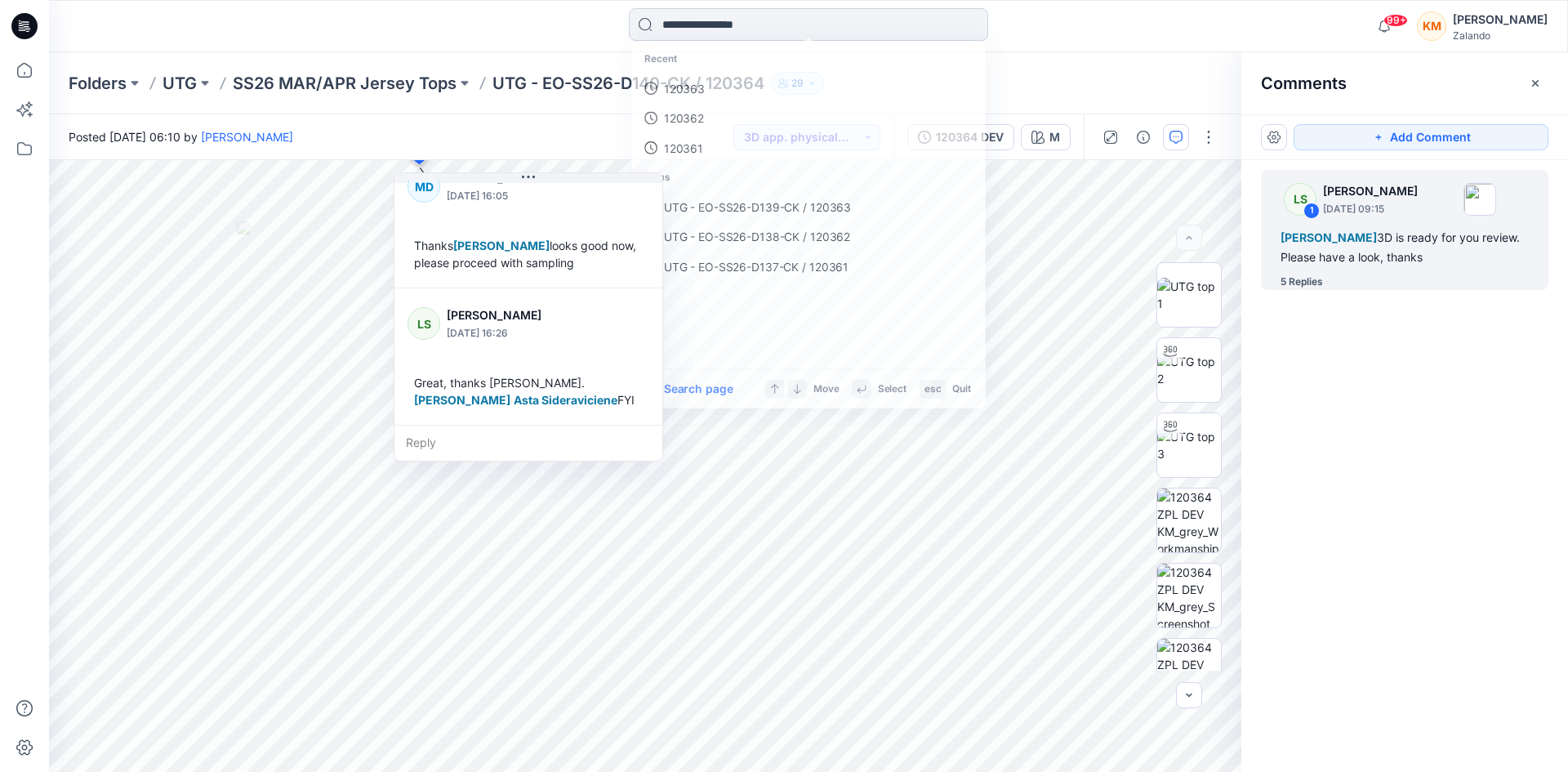
click at [730, 27] on input at bounding box center [809, 25] width 360 height 33
type input "******"
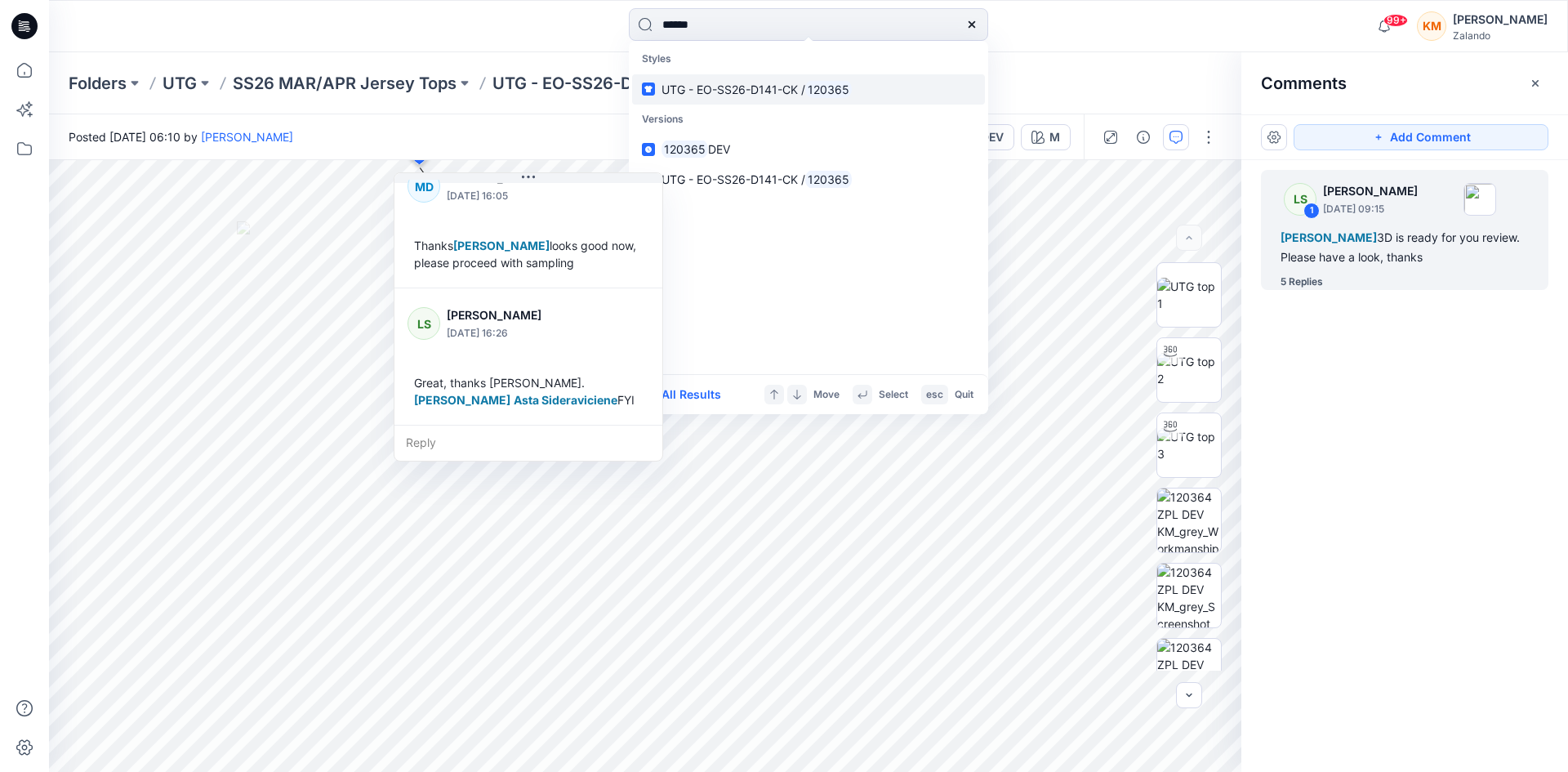
click at [740, 86] on span "UTG - EO-SS26-D141-CK /" at bounding box center [733, 89] width 144 height 14
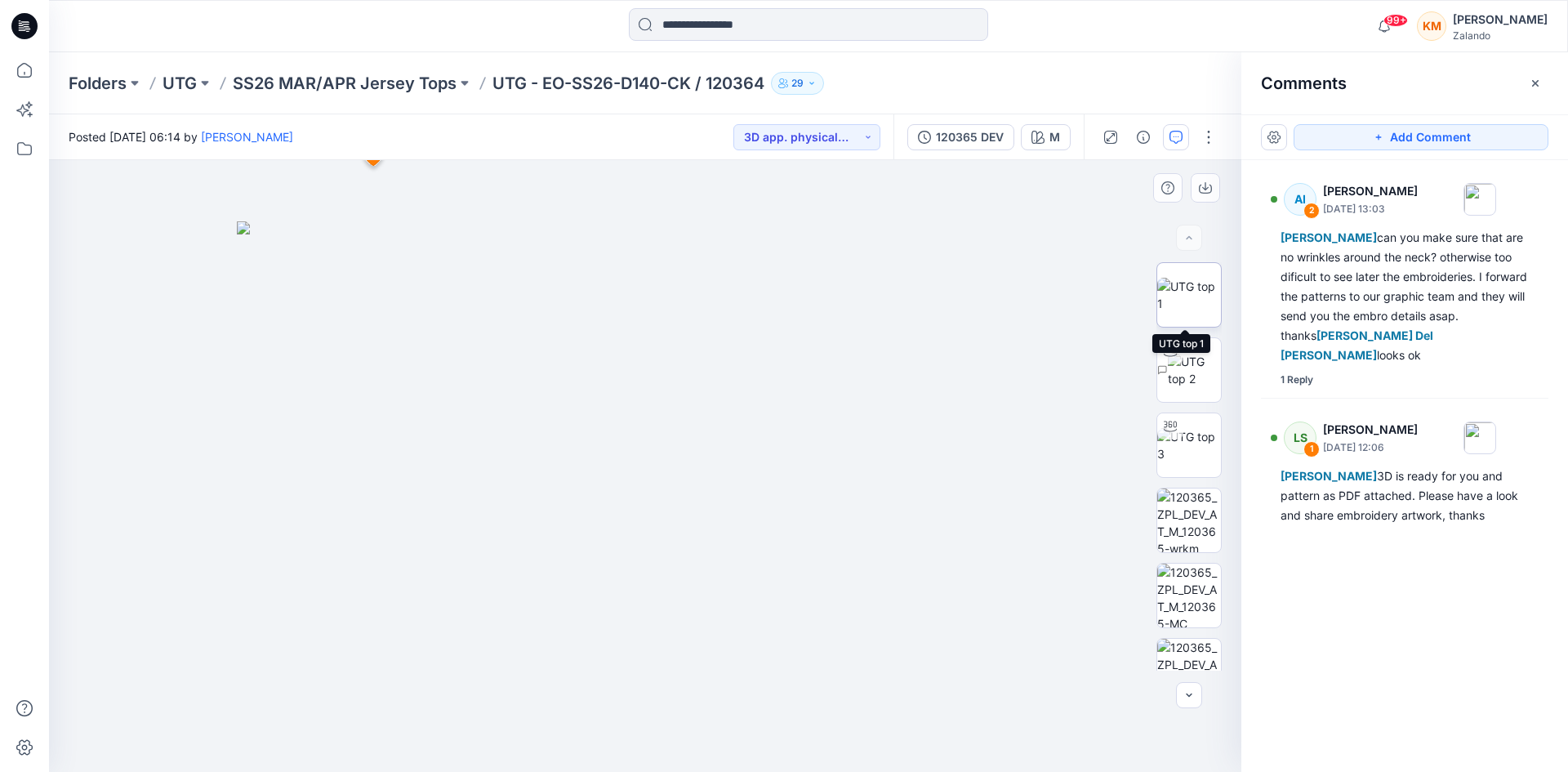
click at [1183, 296] on img at bounding box center [1189, 295] width 64 height 34
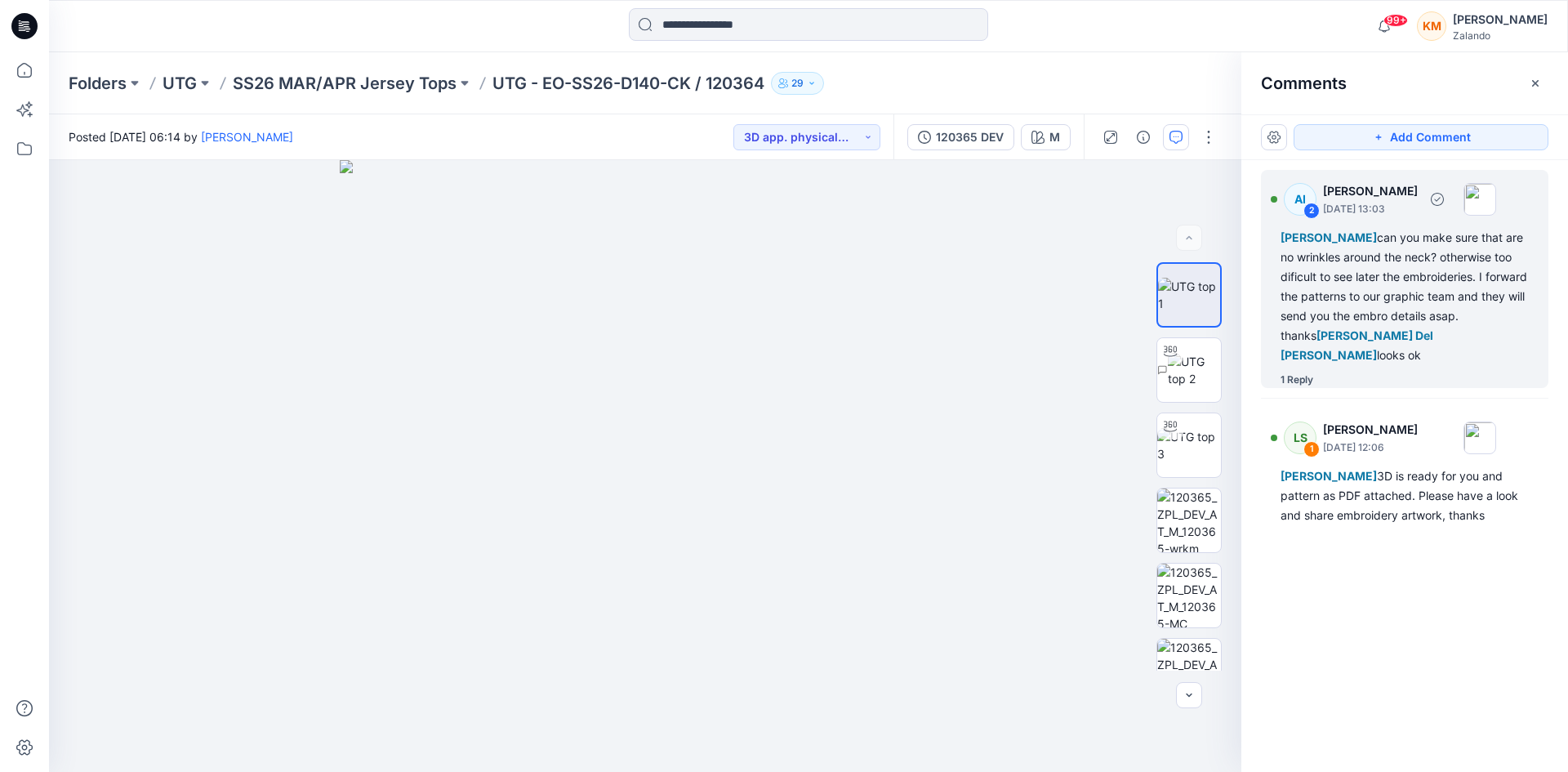
drag, startPoint x: 1372, startPoint y: 290, endPoint x: 1351, endPoint y: 295, distance: 21.6
click at [1371, 290] on div "[PERSON_NAME] can you make sure that are no wrinkles around the neck? otherwise…" at bounding box center [1405, 297] width 249 height 137
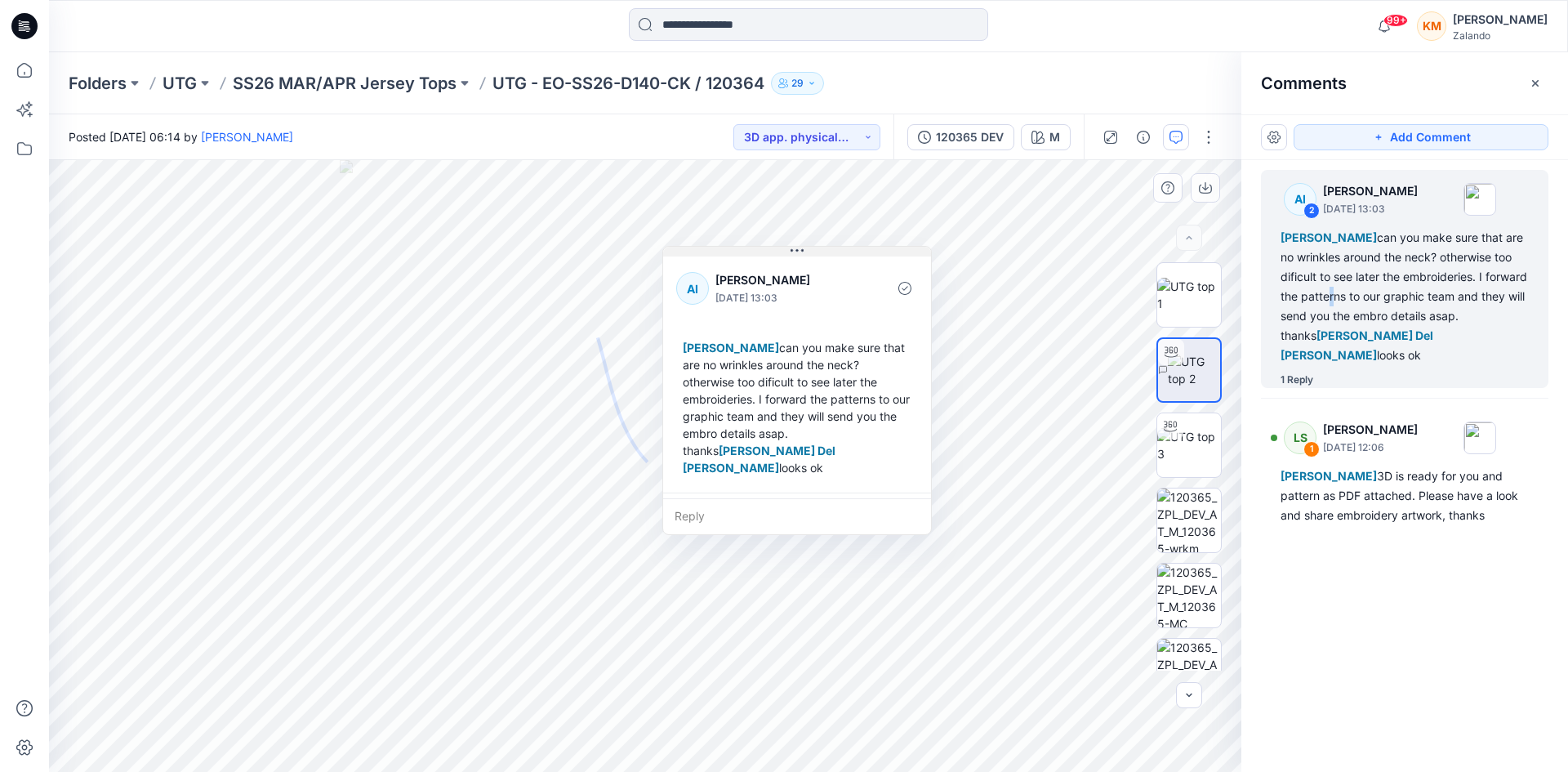
drag, startPoint x: 800, startPoint y: 217, endPoint x: 804, endPoint y: 253, distance: 36.2
click at [804, 253] on icon at bounding box center [797, 251] width 13 height 13
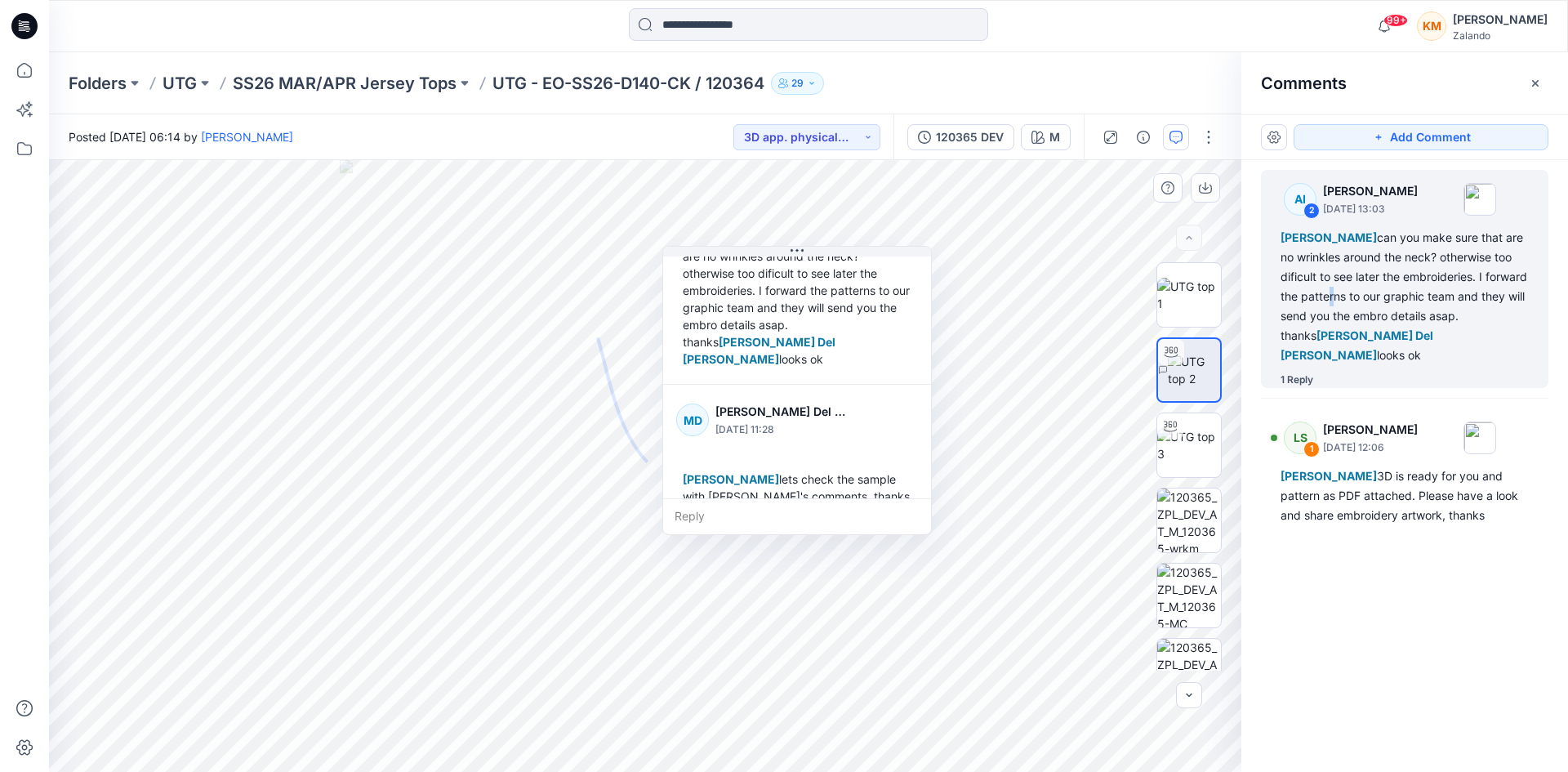
scroll to position [114, 0]
click at [721, 30] on input at bounding box center [809, 25] width 360 height 33
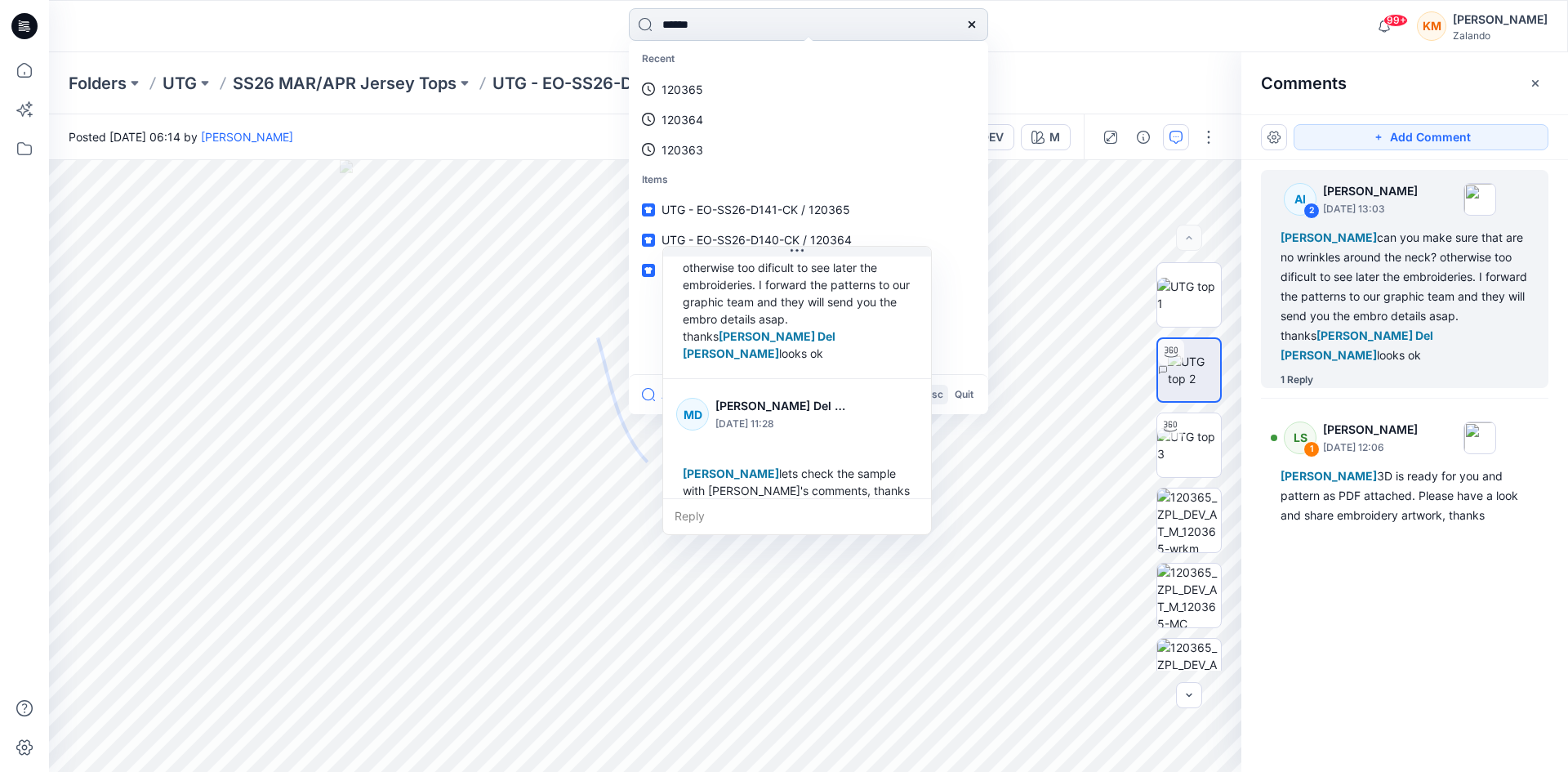
type input "******"
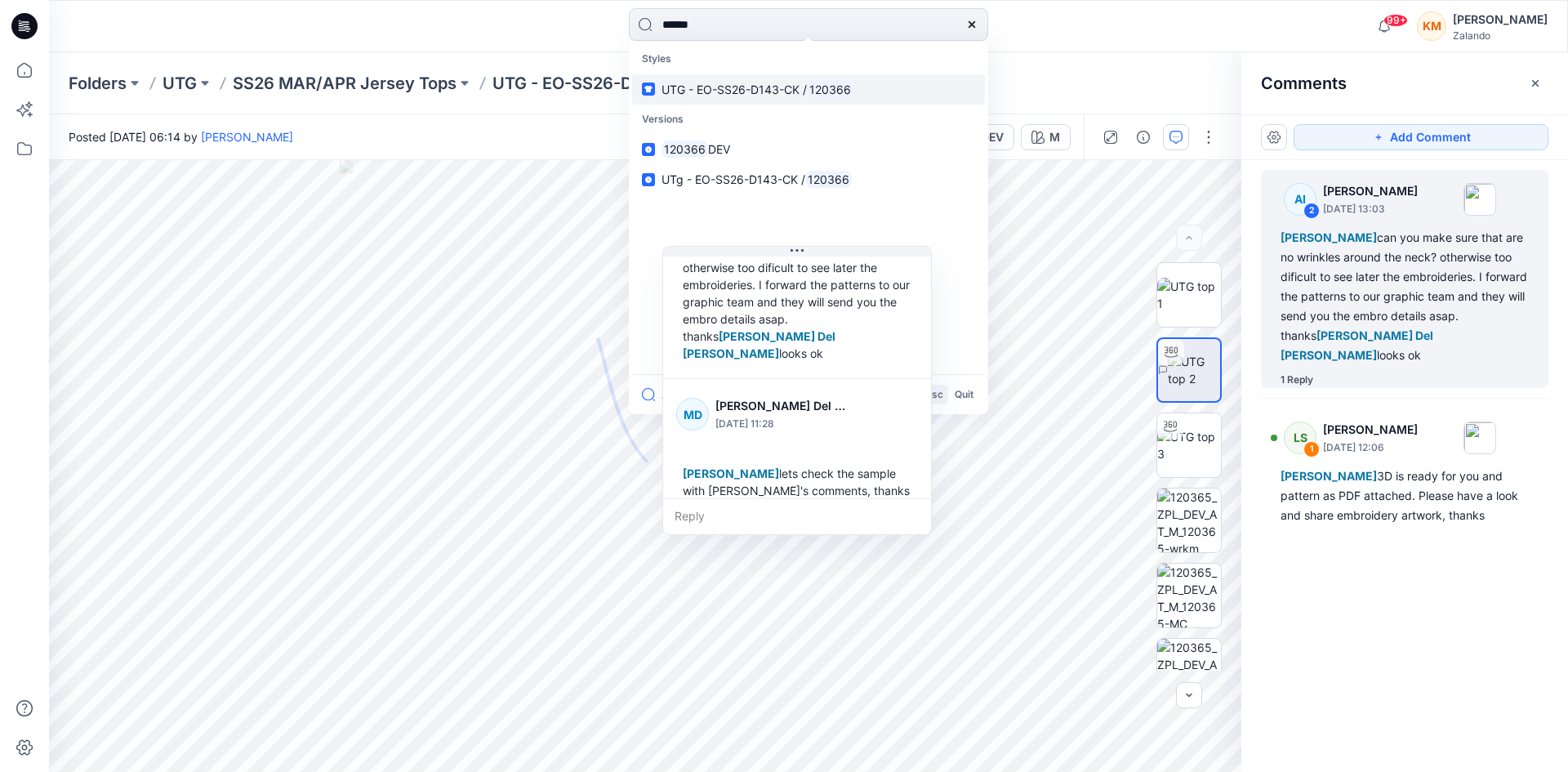
click at [734, 89] on span "UTG - EO-SS26-D143-CK /" at bounding box center [734, 89] width 146 height 14
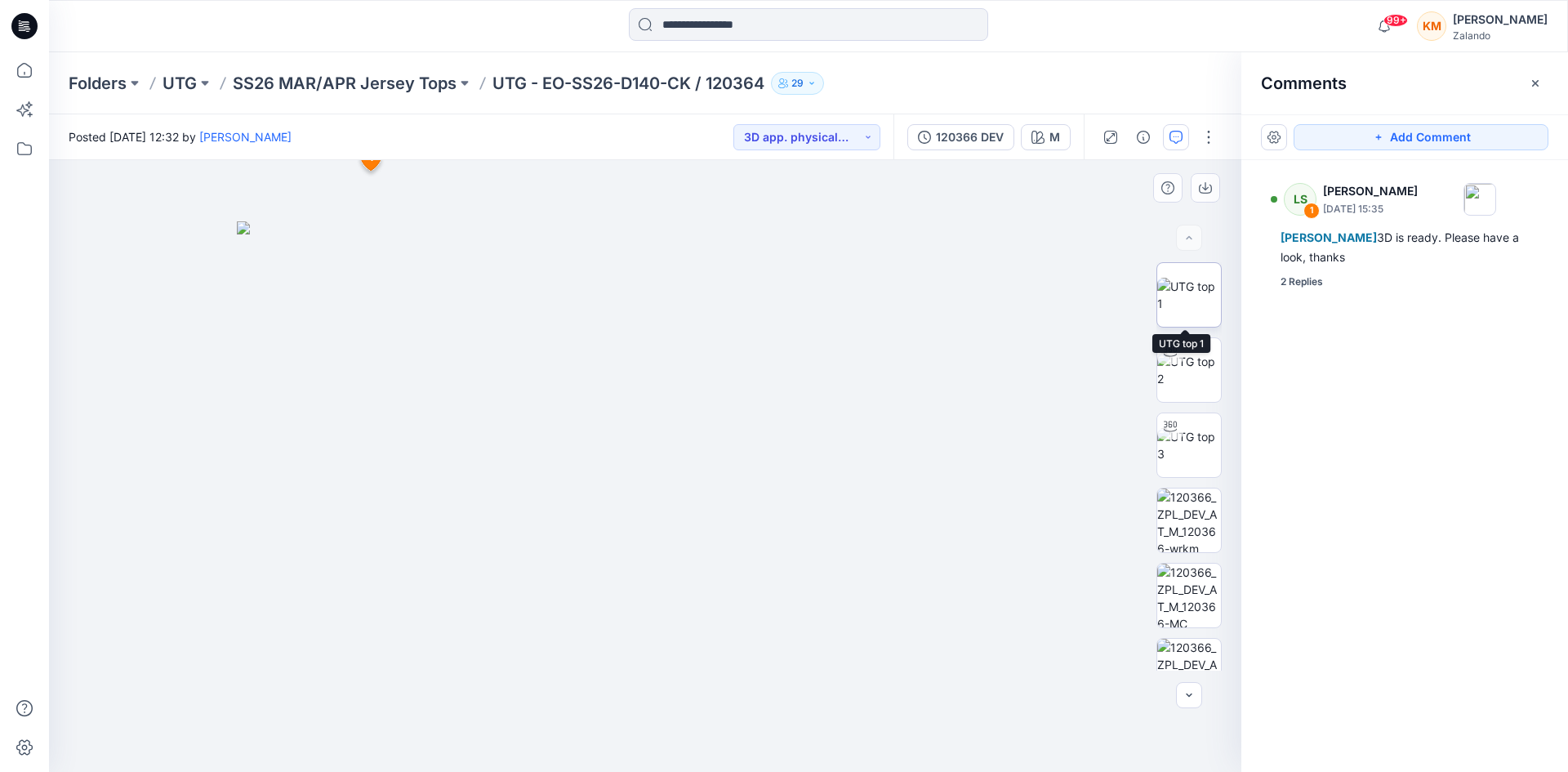
click at [1187, 285] on img at bounding box center [1189, 295] width 64 height 34
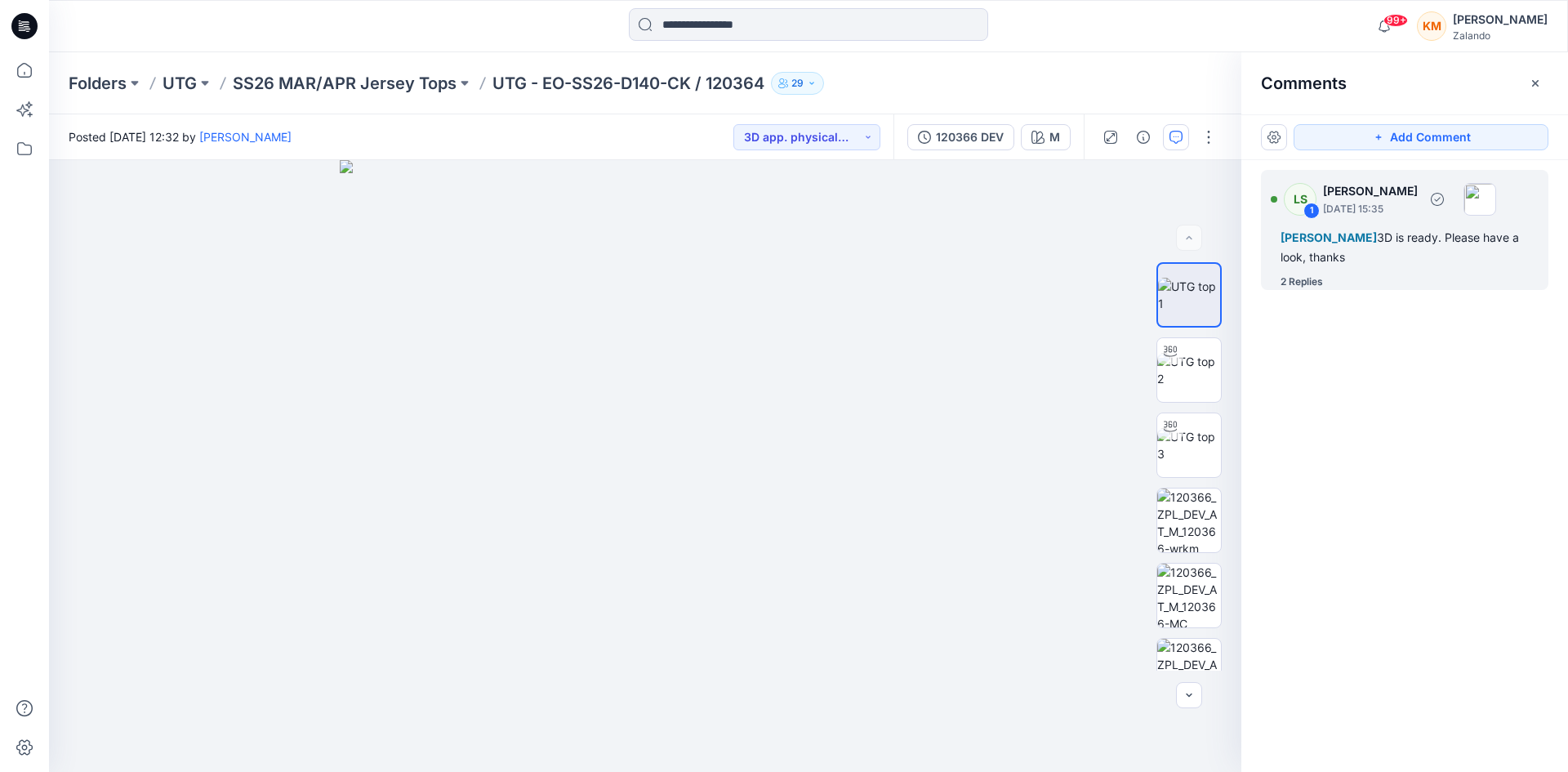
click at [1355, 240] on span "[PERSON_NAME]" at bounding box center [1329, 237] width 96 height 14
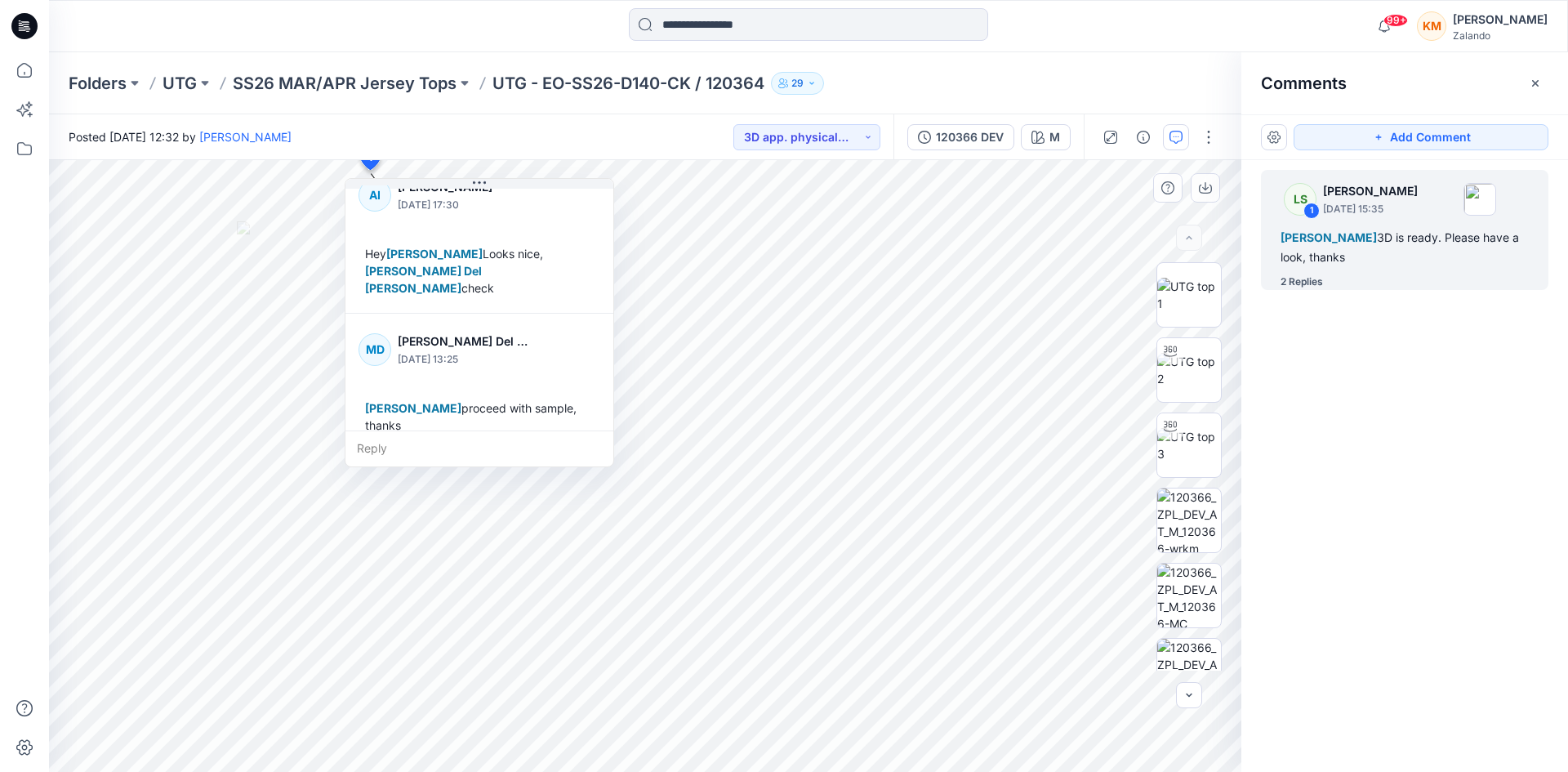
scroll to position [166, 0]
click at [32, 73] on icon at bounding box center [25, 70] width 15 height 15
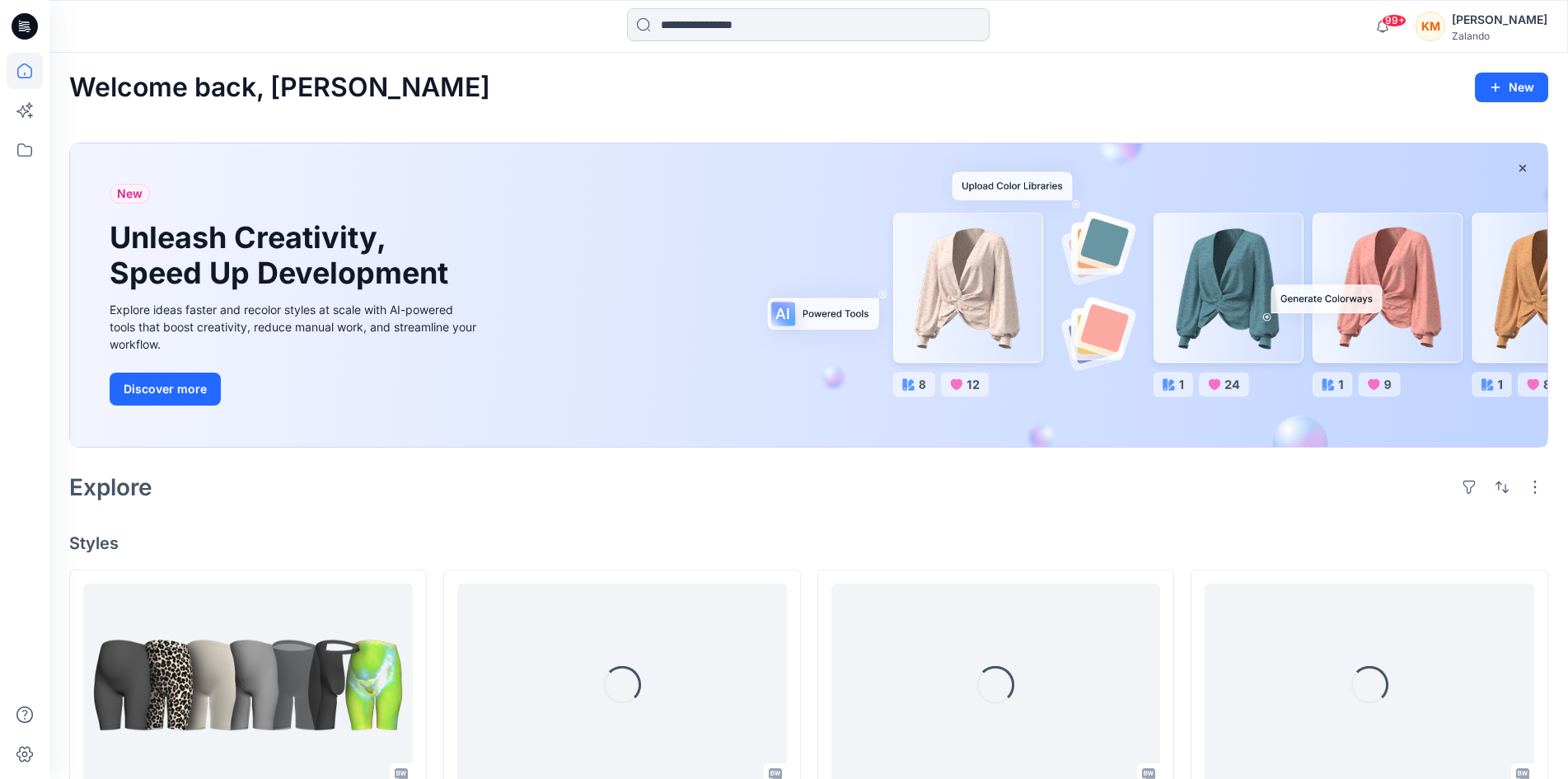
click at [711, 23] on input at bounding box center [808, 25] width 363 height 33
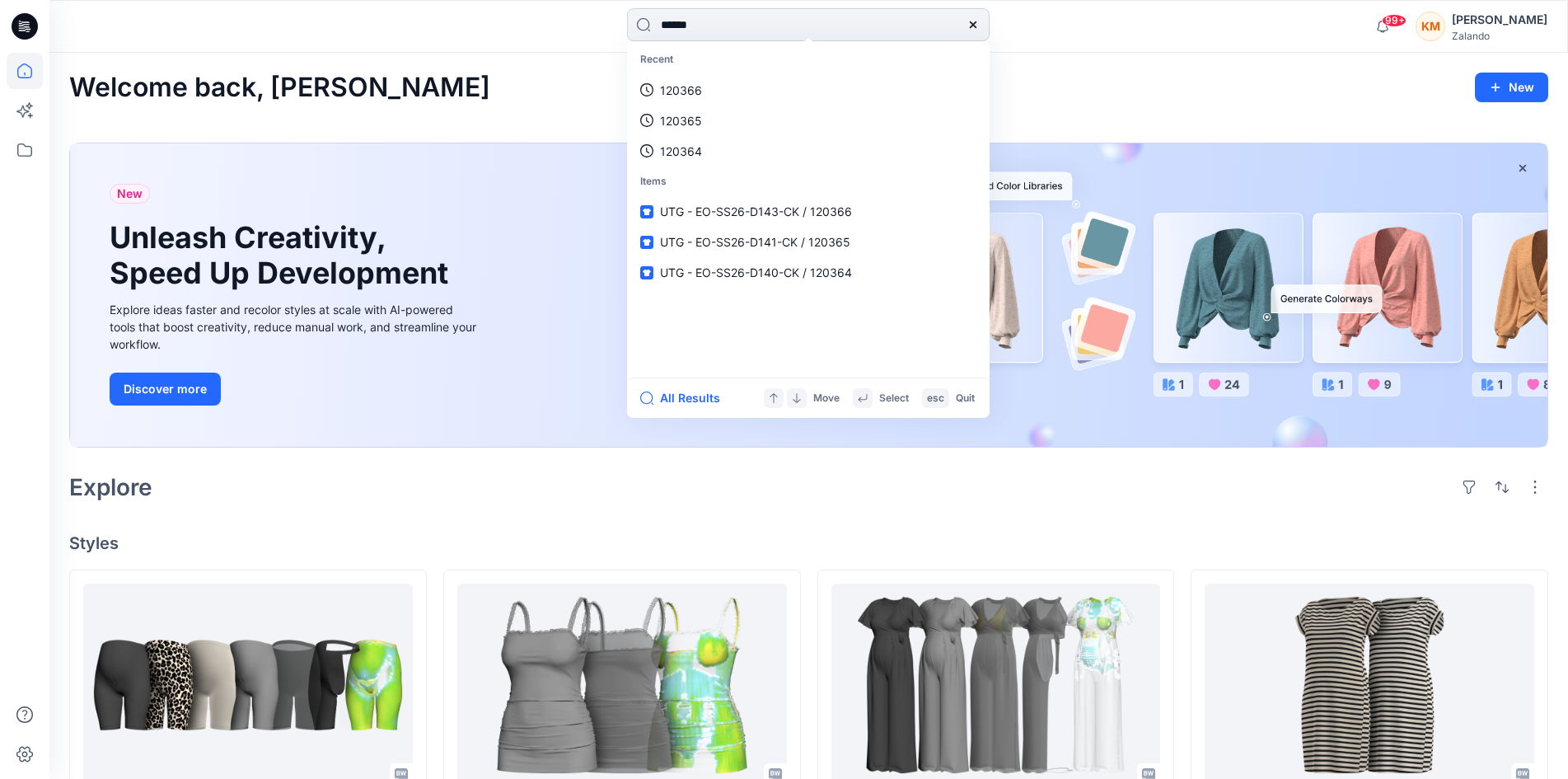
type input "******"
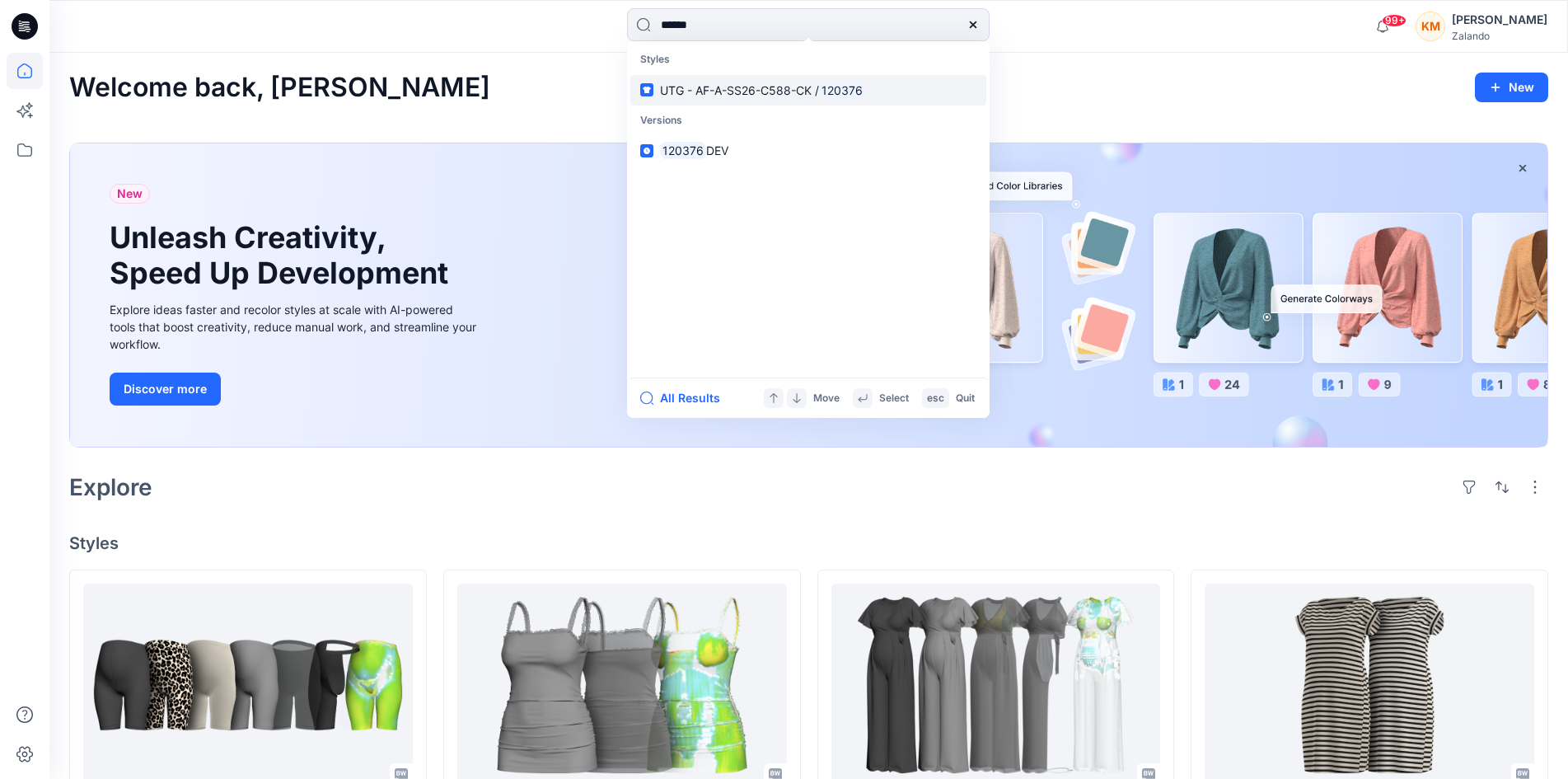
click at [729, 86] on span "UTG - AF-A-SS26-C588-CK /" at bounding box center [739, 90] width 159 height 14
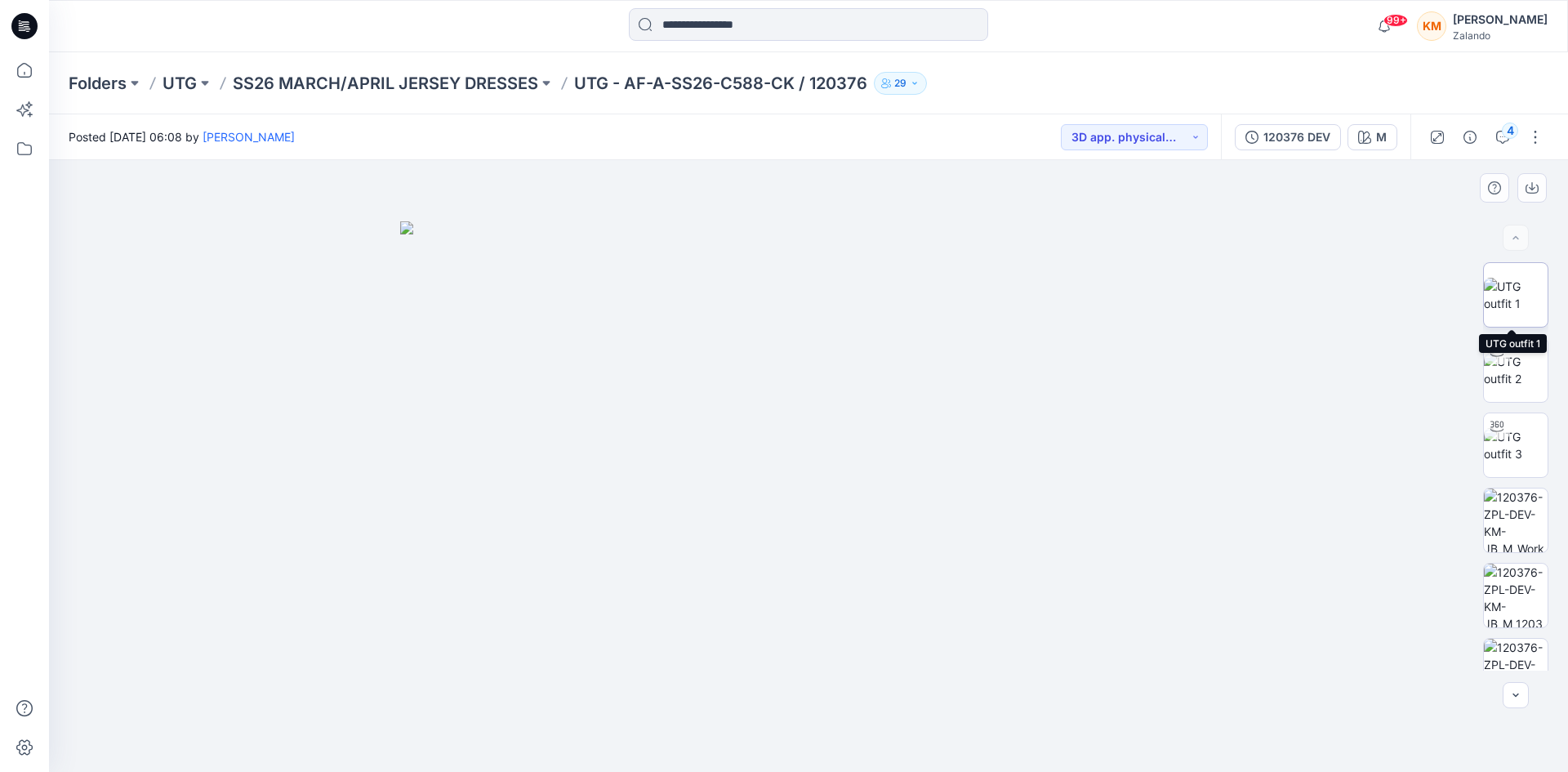
click at [1500, 294] on img at bounding box center [1516, 295] width 64 height 34
drag, startPoint x: 1512, startPoint y: 133, endPoint x: 1489, endPoint y: 137, distance: 23.3
click at [1510, 132] on div "4" at bounding box center [1510, 131] width 16 height 16
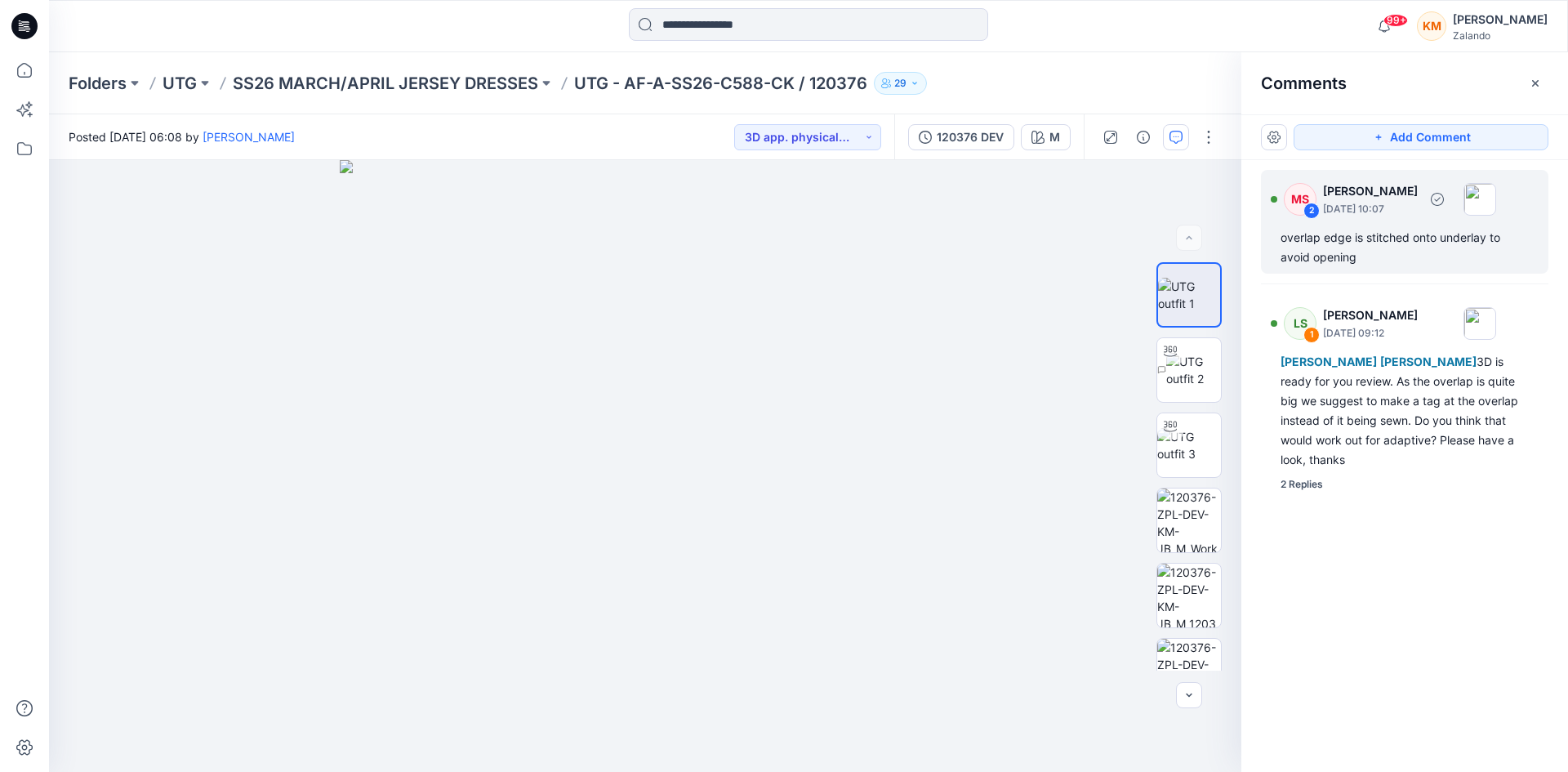
click at [1376, 247] on div "overlap edge is stitched onto underlay to avoid opening" at bounding box center [1405, 248] width 249 height 39
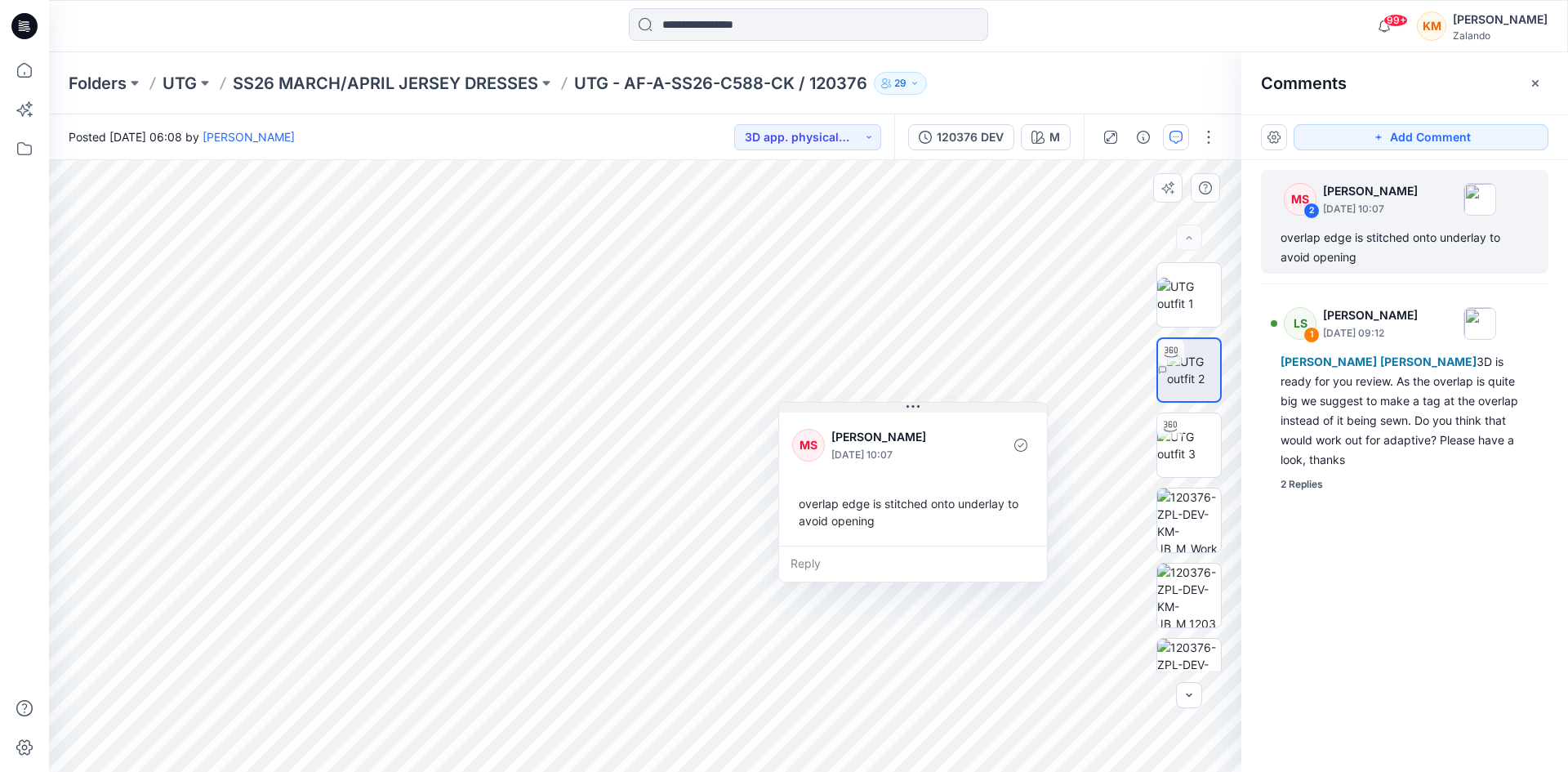
drag, startPoint x: 1033, startPoint y: 457, endPoint x: 907, endPoint y: 410, distance: 134.5
click at [907, 410] on icon at bounding box center [913, 407] width 13 height 13
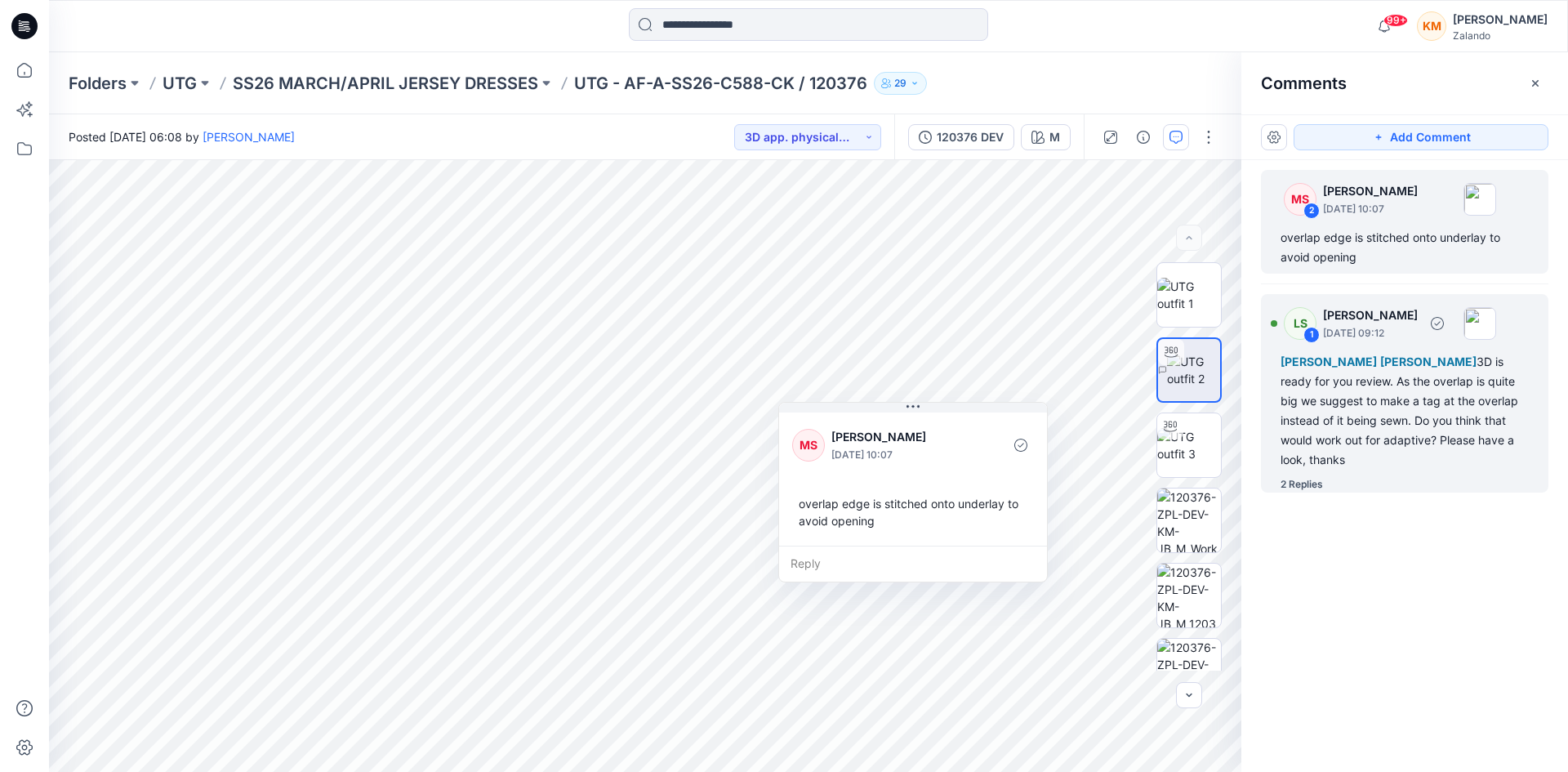
click at [1361, 416] on div "[PERSON_NAME] [PERSON_NAME] 3D is ready for you review. As the overlap is quite…" at bounding box center [1405, 411] width 249 height 118
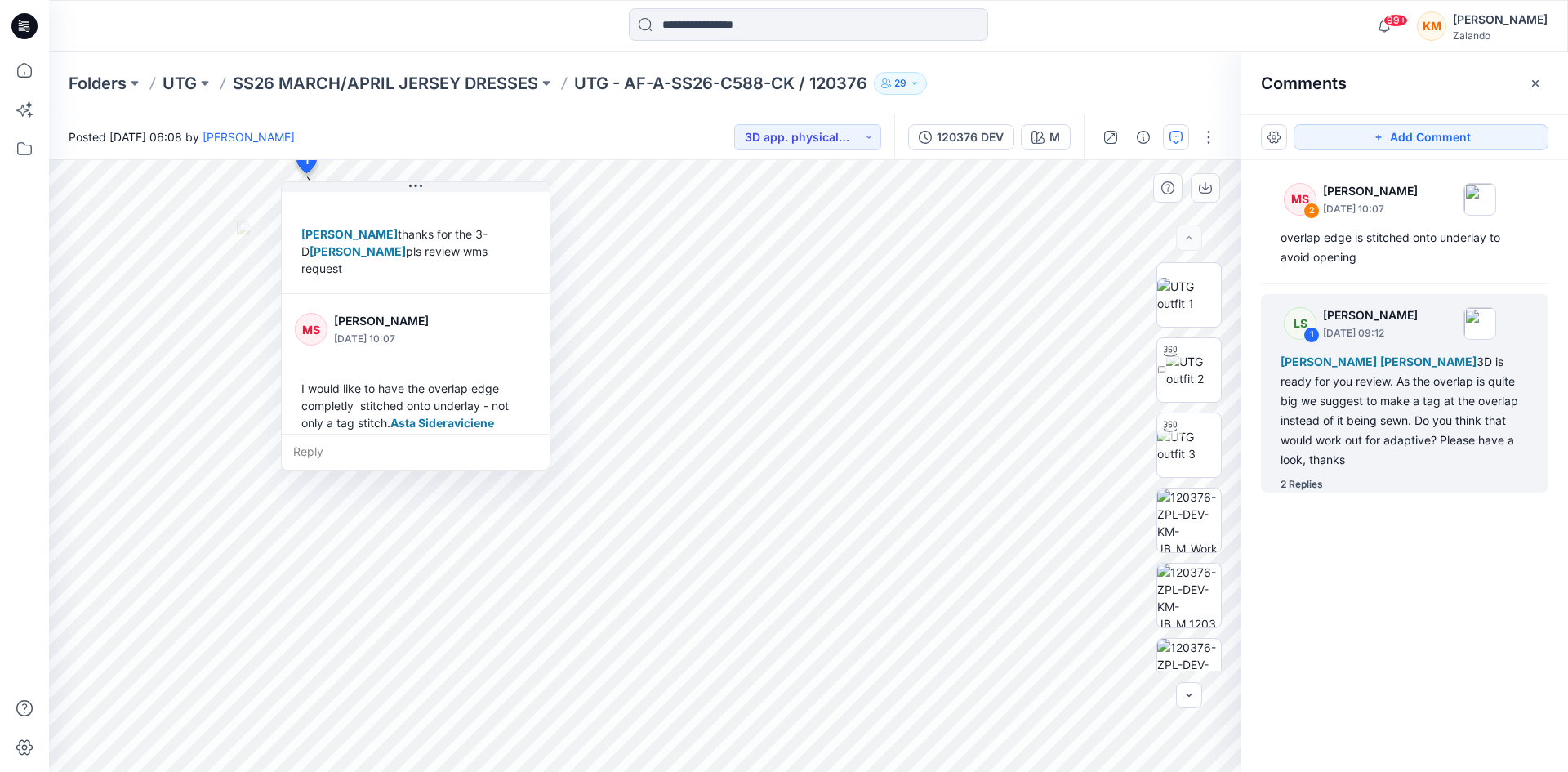
scroll to position [286, 0]
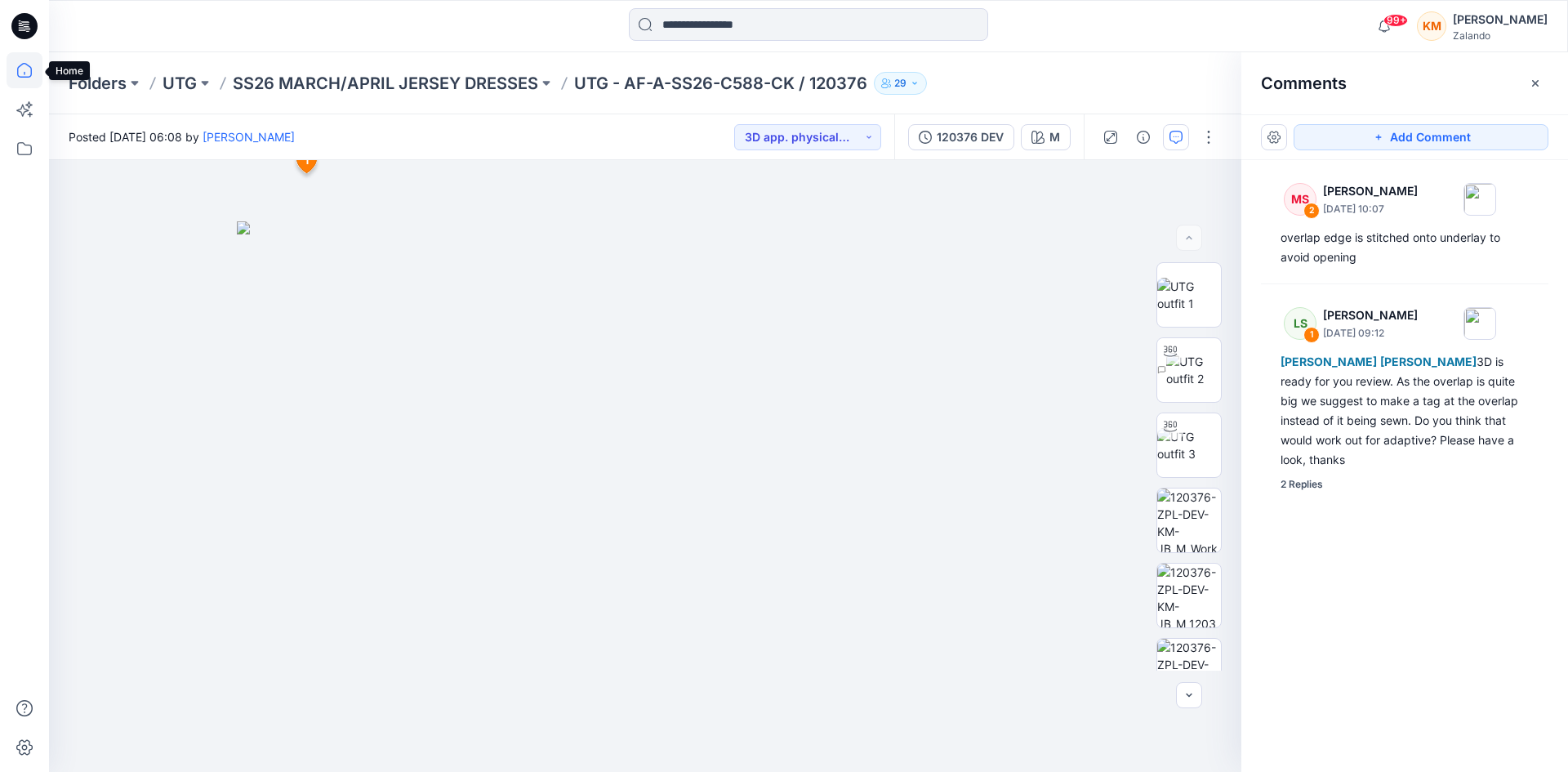
click at [26, 65] on icon at bounding box center [25, 70] width 15 height 15
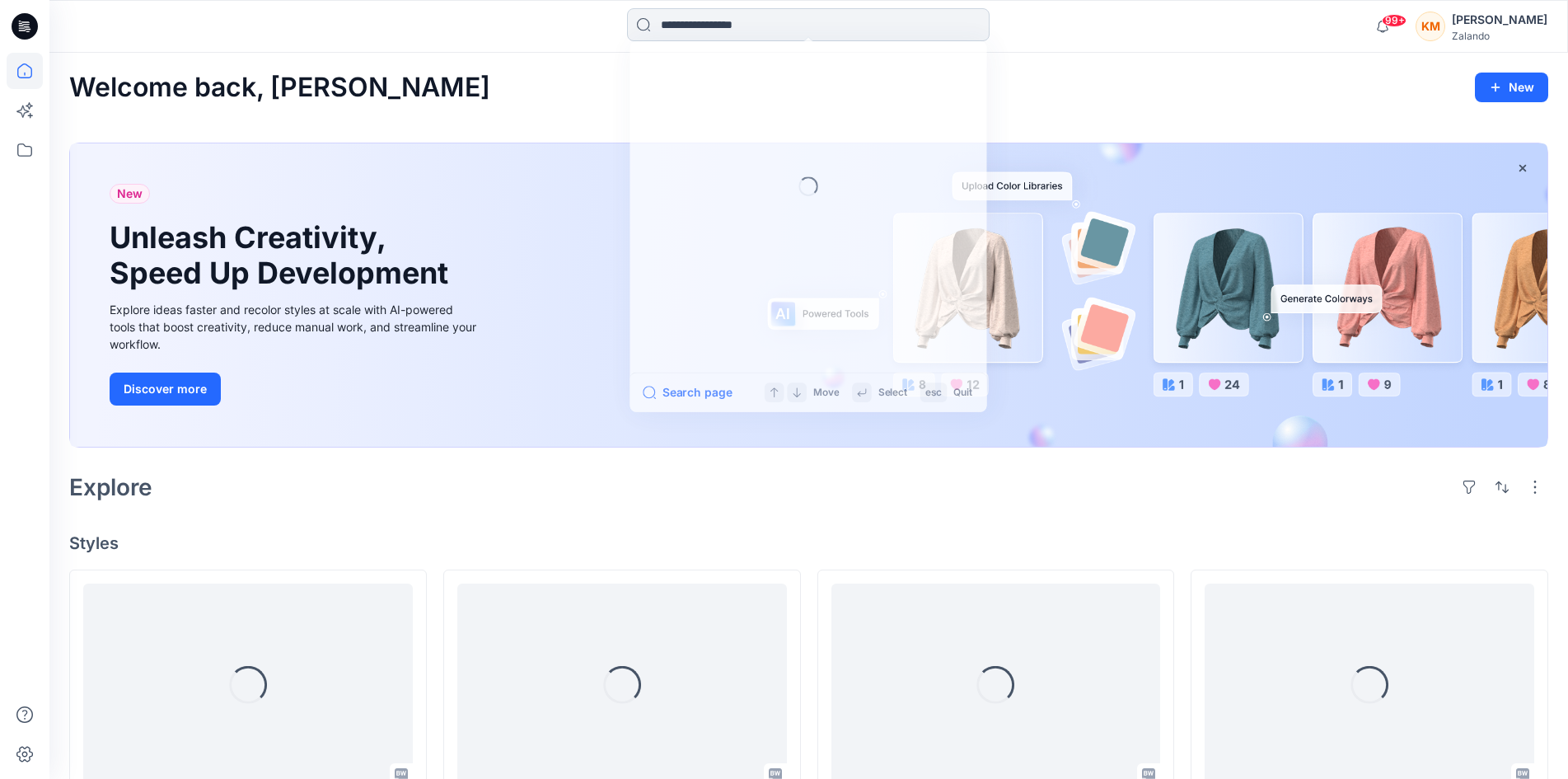
click at [717, 18] on input at bounding box center [808, 25] width 363 height 33
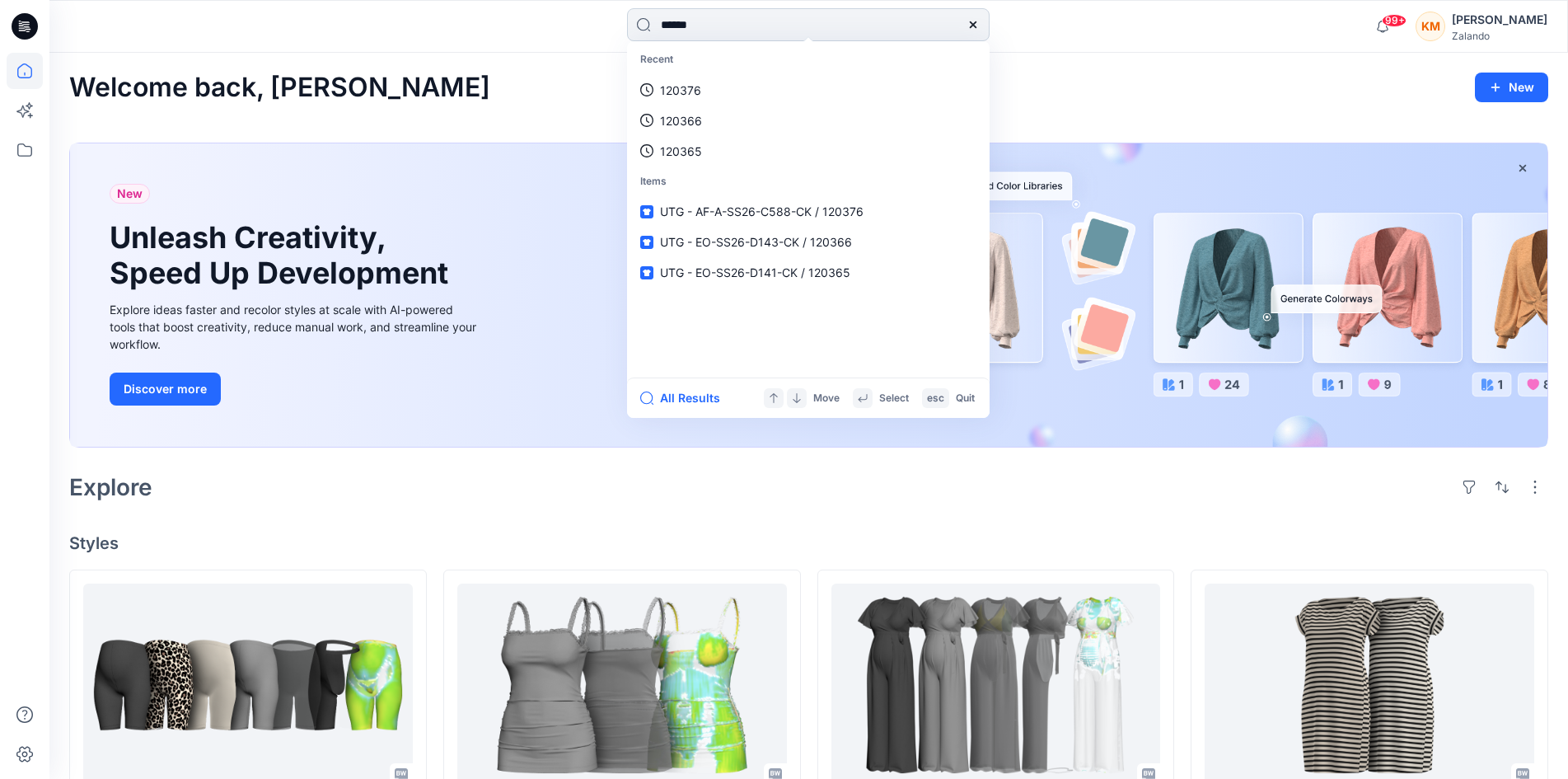
type input "******"
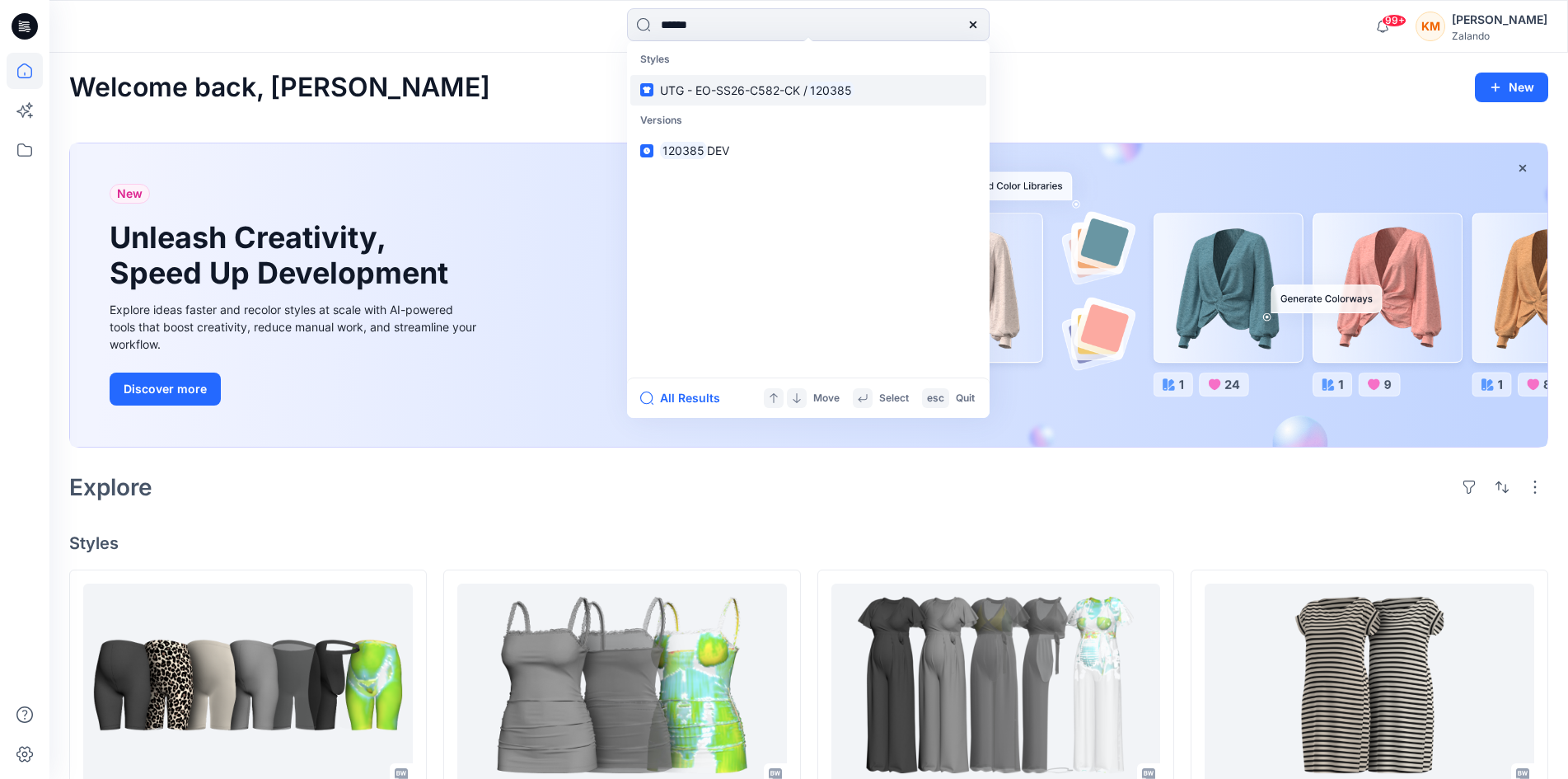
click at [724, 92] on span "UTG - EO-SS26-C582-CK /" at bounding box center [733, 90] width 148 height 14
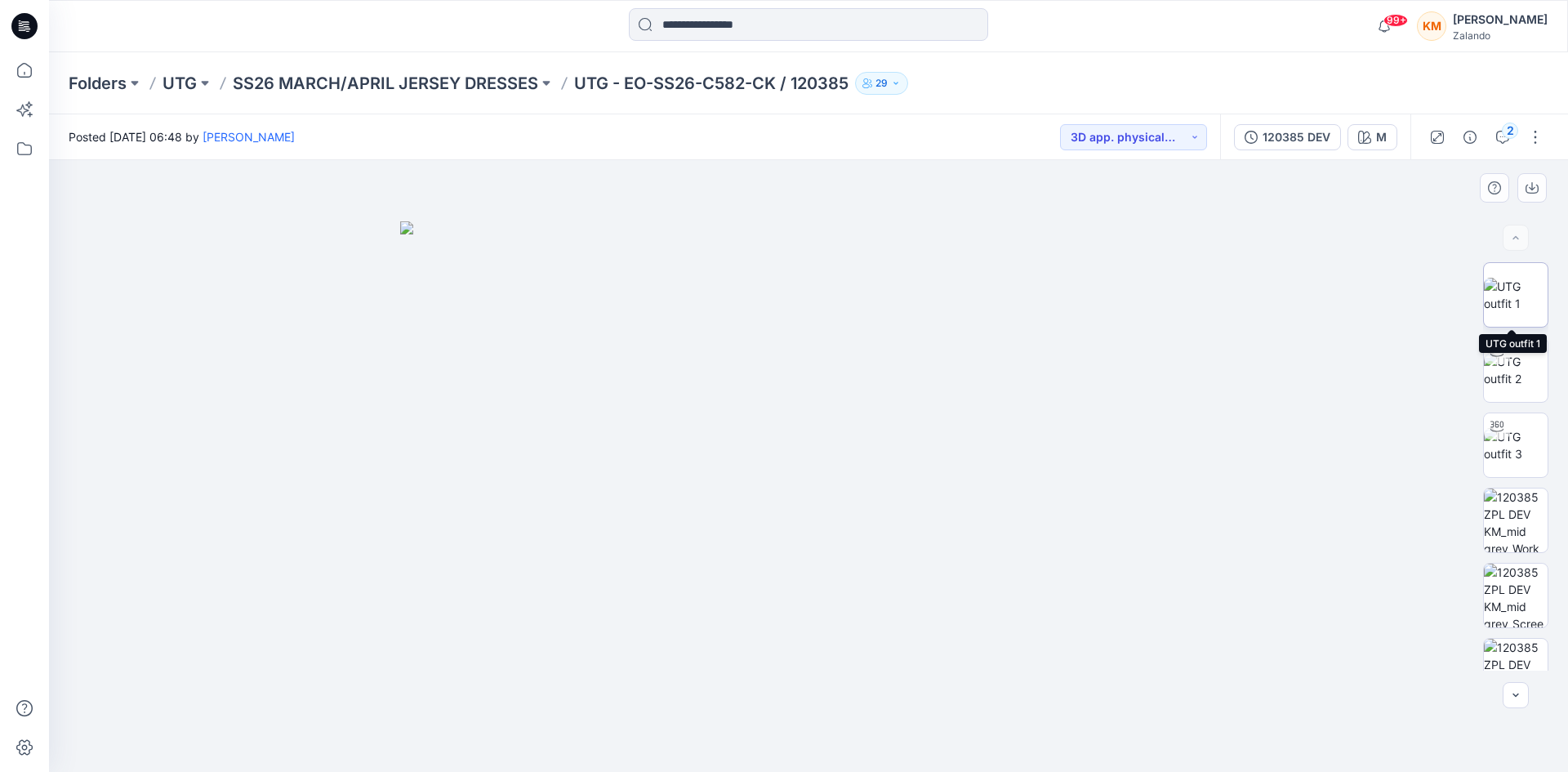
drag, startPoint x: 1505, startPoint y: 294, endPoint x: 1470, endPoint y: 326, distance: 47.4
click at [1505, 293] on img at bounding box center [1516, 295] width 64 height 34
drag, startPoint x: 1507, startPoint y: 134, endPoint x: 1452, endPoint y: 259, distance: 136.6
click at [1506, 133] on div "2" at bounding box center [1510, 131] width 16 height 16
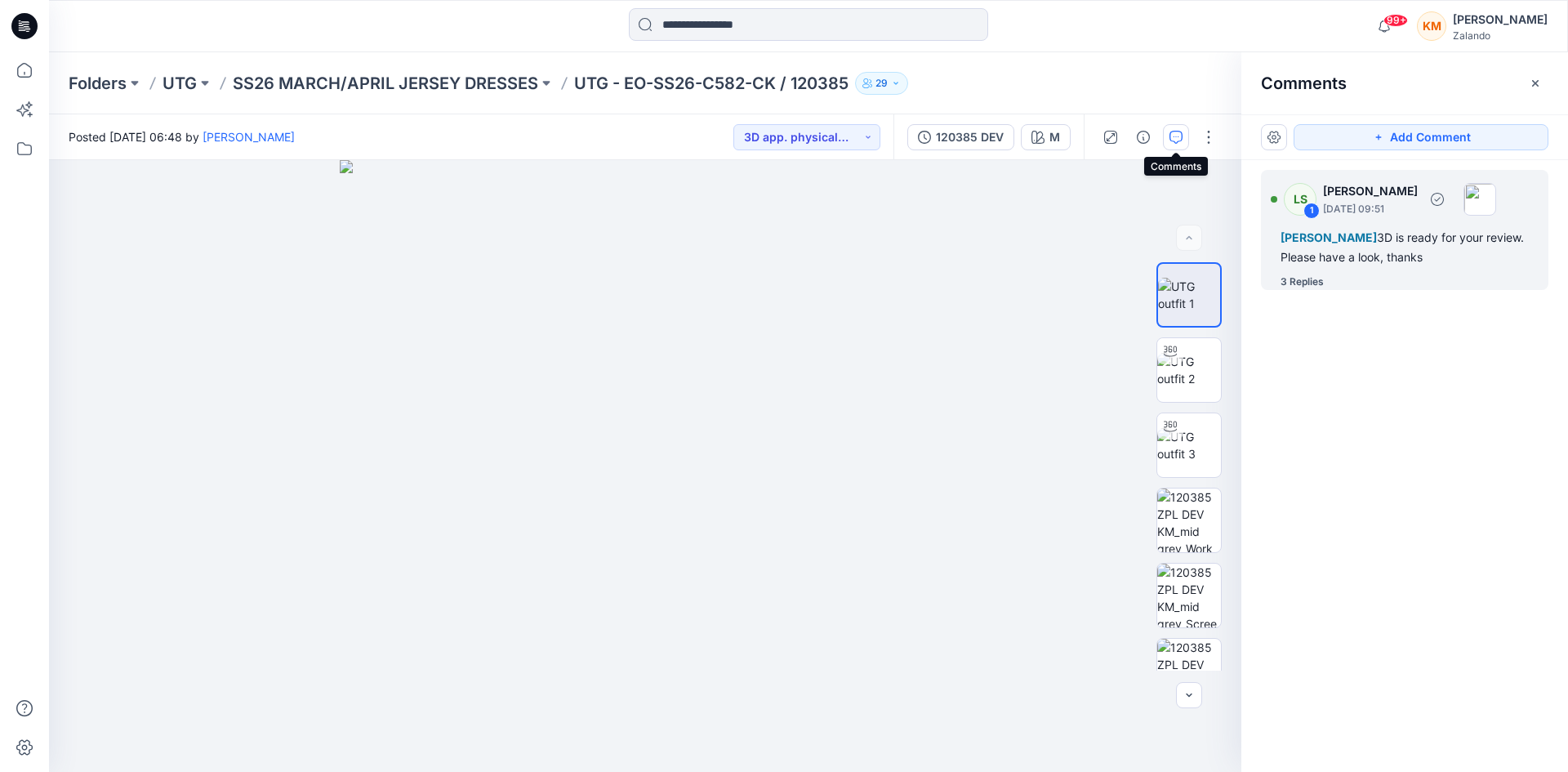
click at [1311, 249] on div "[PERSON_NAME] 3D is ready for your review. Please have a look, thanks" at bounding box center [1405, 248] width 249 height 39
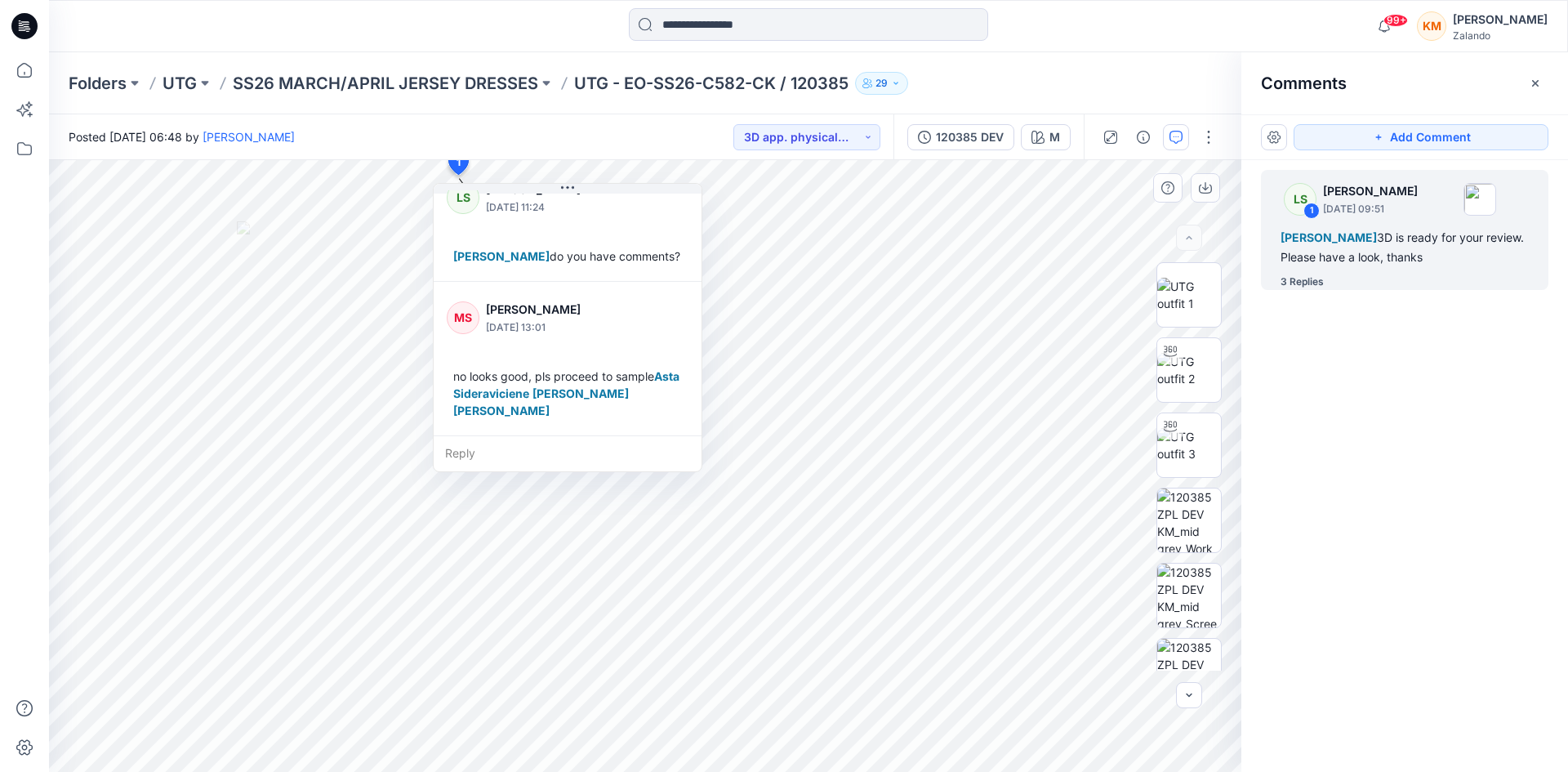
scroll to position [338, 0]
click at [24, 69] on icon at bounding box center [25, 70] width 36 height 36
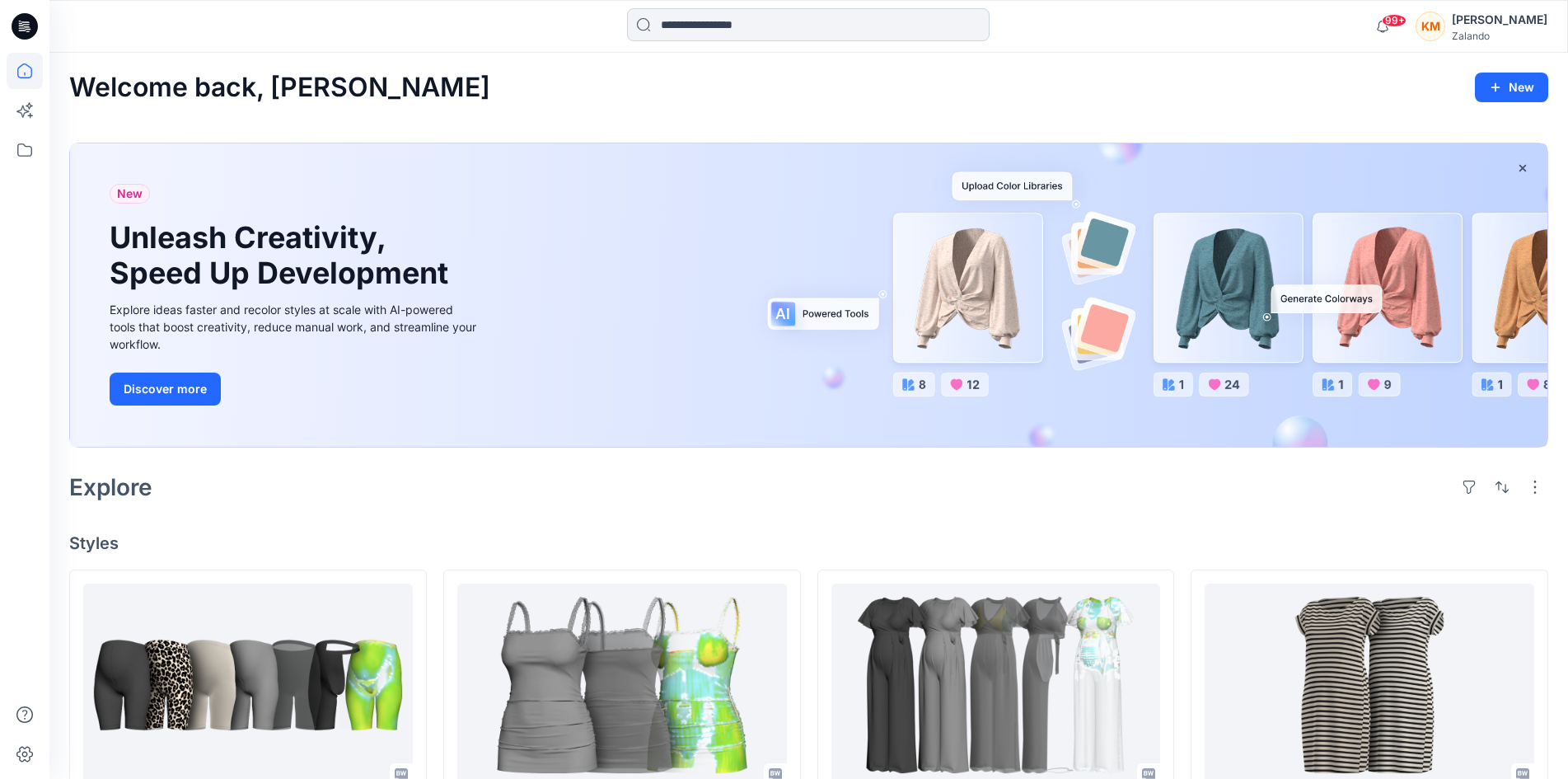
click at [754, 32] on input at bounding box center [808, 25] width 363 height 33
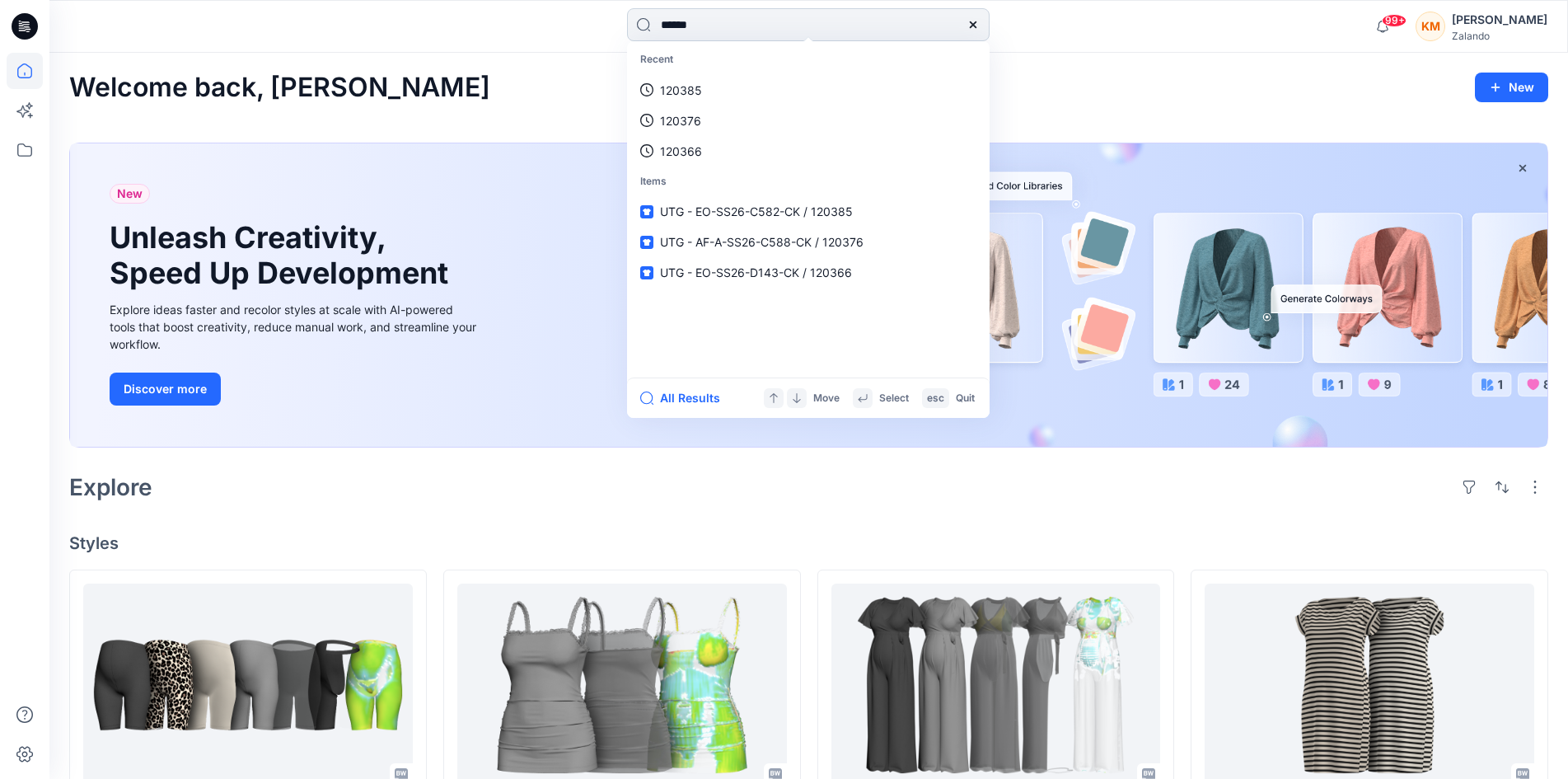
type input "******"
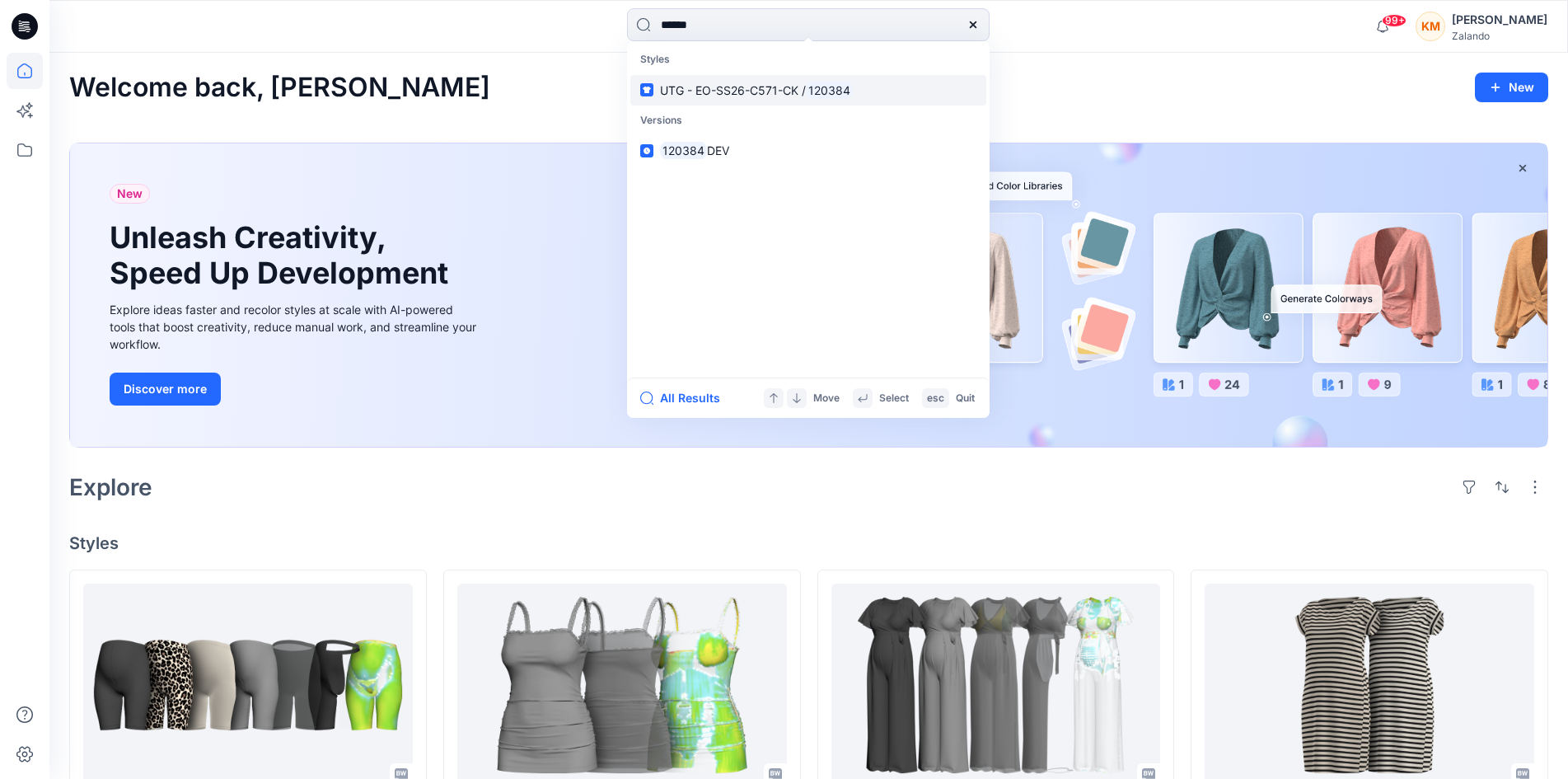
click at [726, 92] on span "UTG - EO-SS26-C571-CK /" at bounding box center [732, 90] width 146 height 14
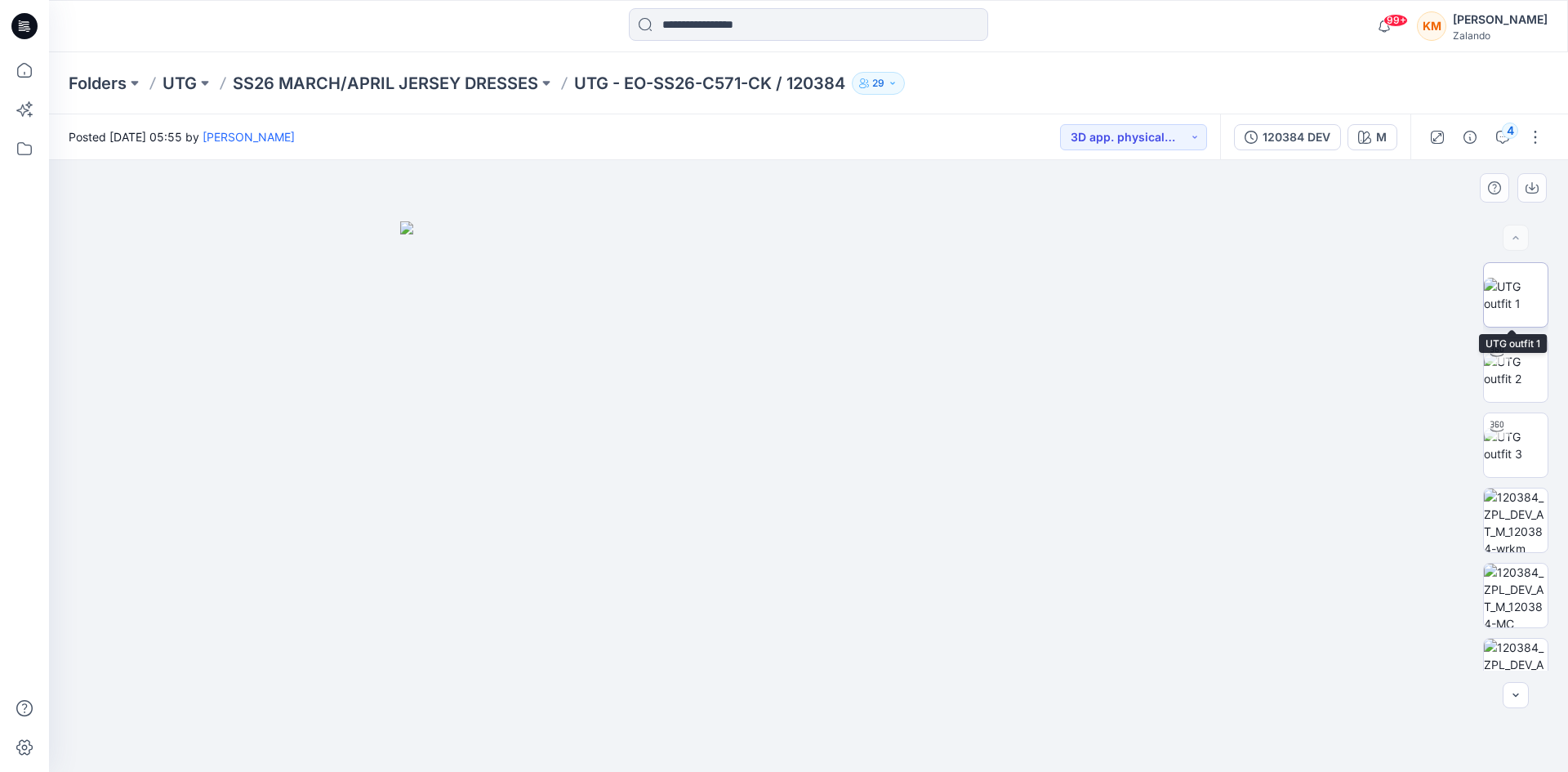
drag, startPoint x: 1522, startPoint y: 292, endPoint x: 1512, endPoint y: 290, distance: 10.2
click at [1518, 290] on img at bounding box center [1516, 295] width 64 height 34
drag, startPoint x: 1509, startPoint y: 132, endPoint x: 1432, endPoint y: 205, distance: 106.1
click at [1505, 132] on div "4" at bounding box center [1510, 131] width 16 height 16
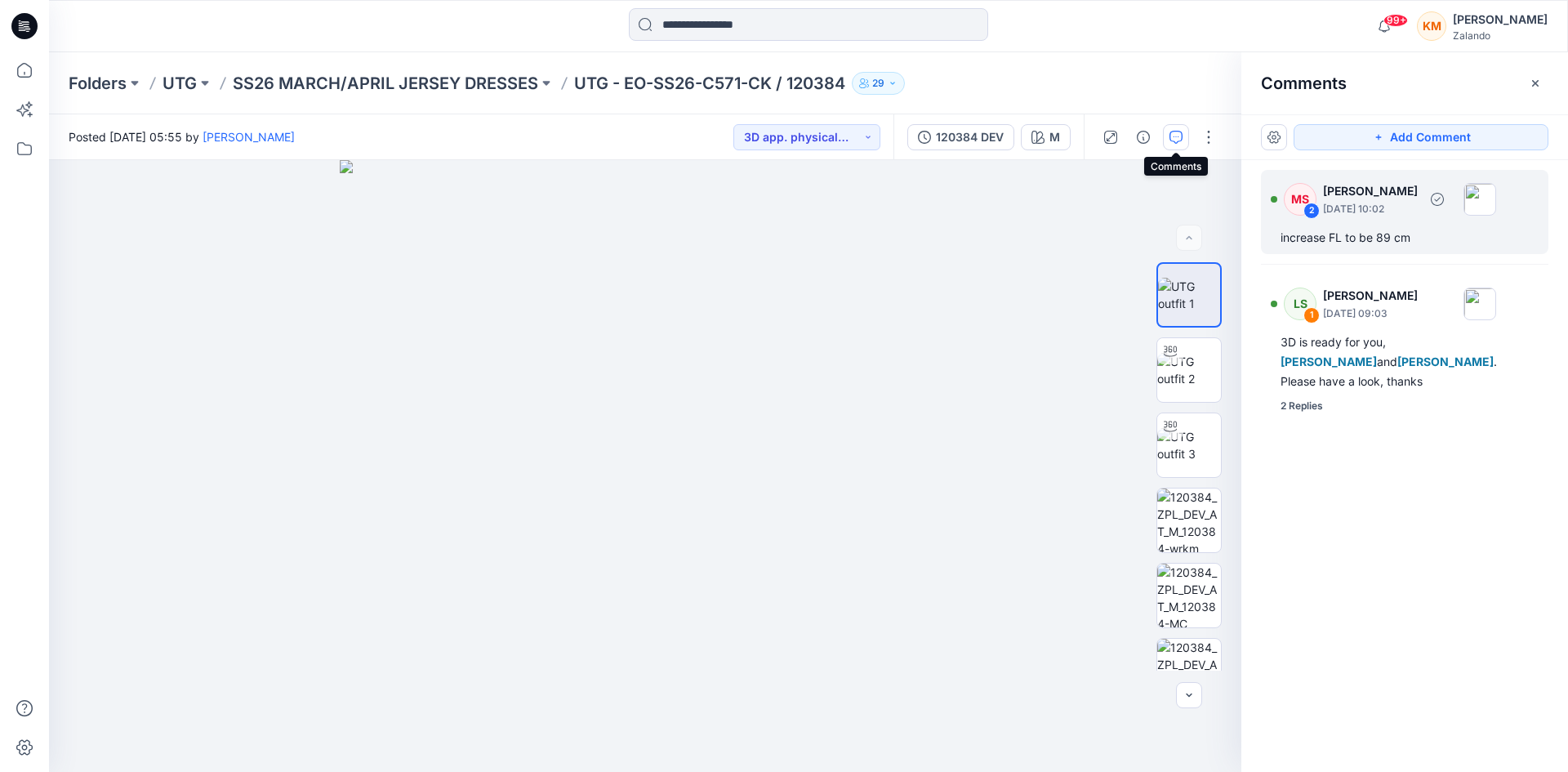
click at [1361, 225] on div "MS 2 [PERSON_NAME] [DATE] 10:02 increase FL to be 89 cm" at bounding box center [1405, 212] width 288 height 84
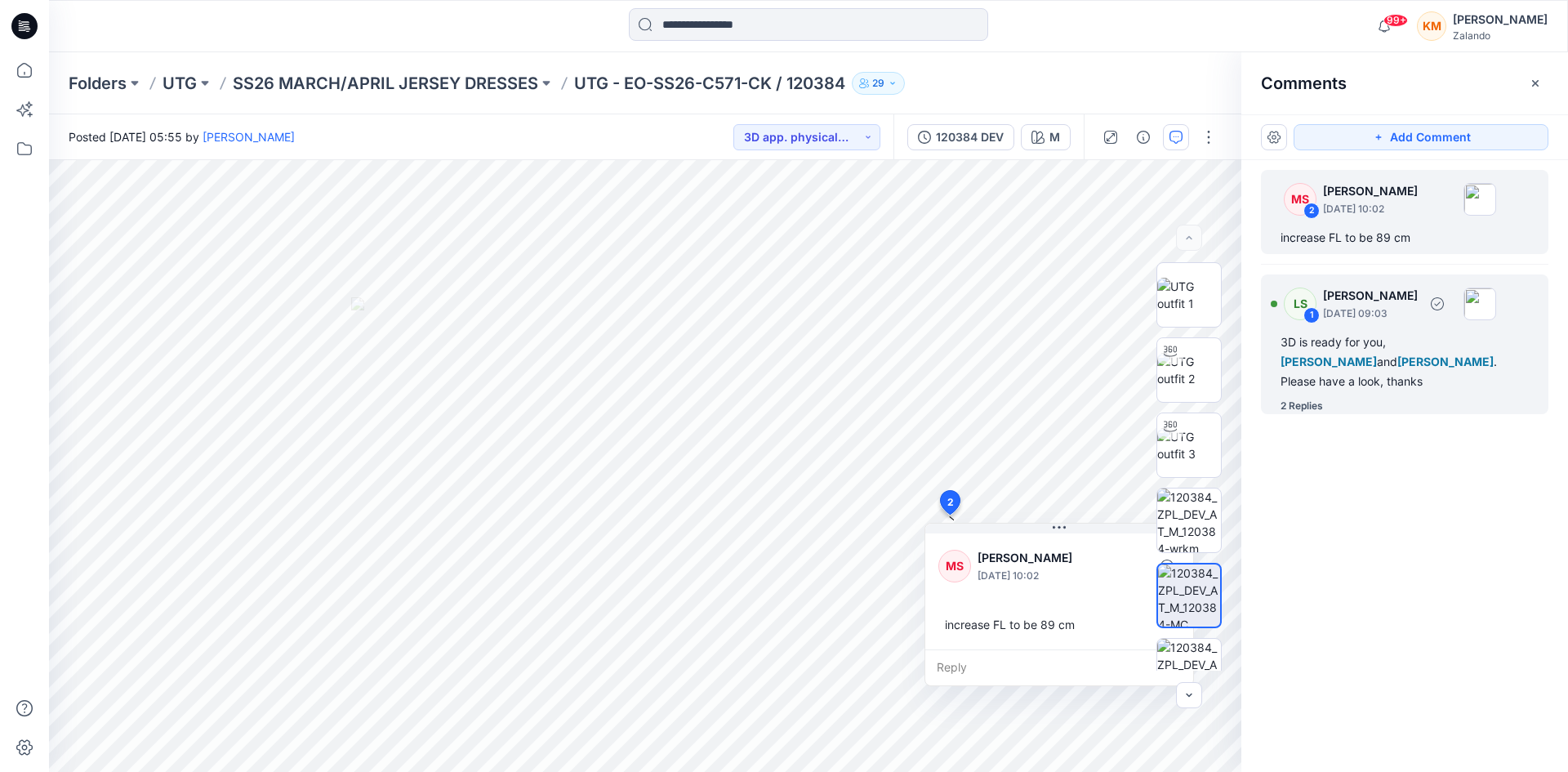
click at [1397, 364] on span "[PERSON_NAME]" at bounding box center [1445, 361] width 96 height 14
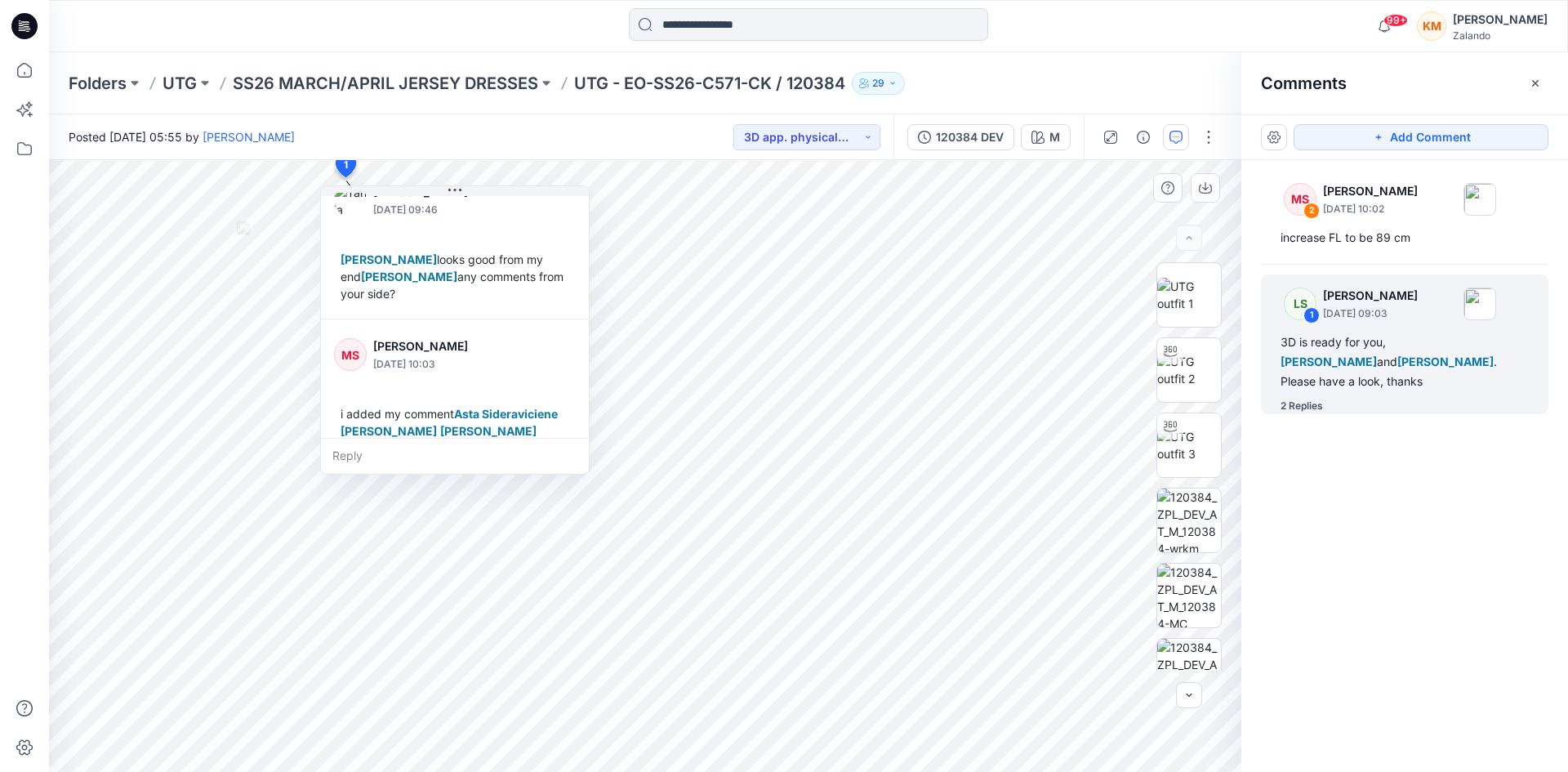
scroll to position [200, 0]
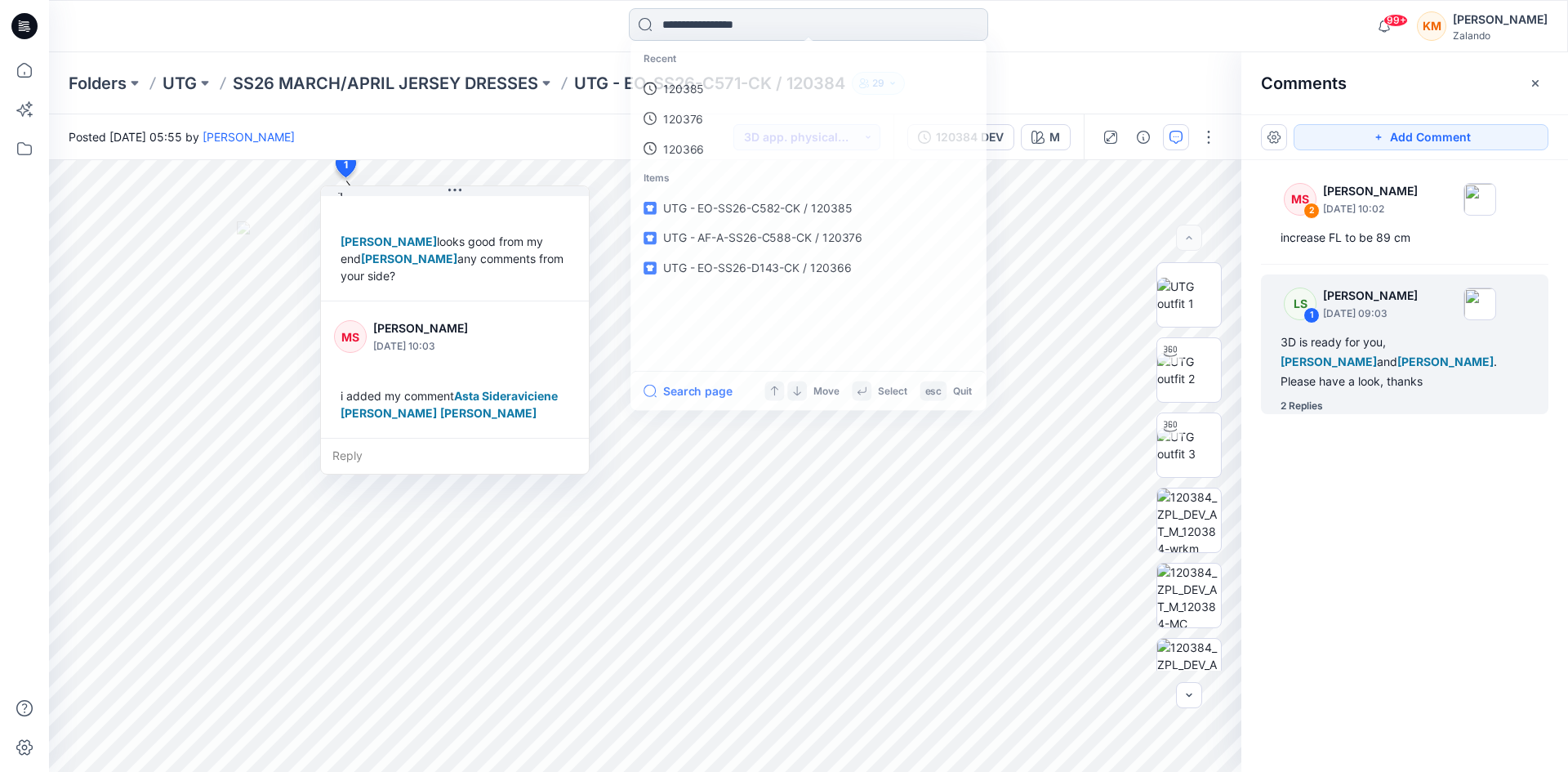
click at [700, 16] on input at bounding box center [809, 25] width 360 height 33
type input "******"
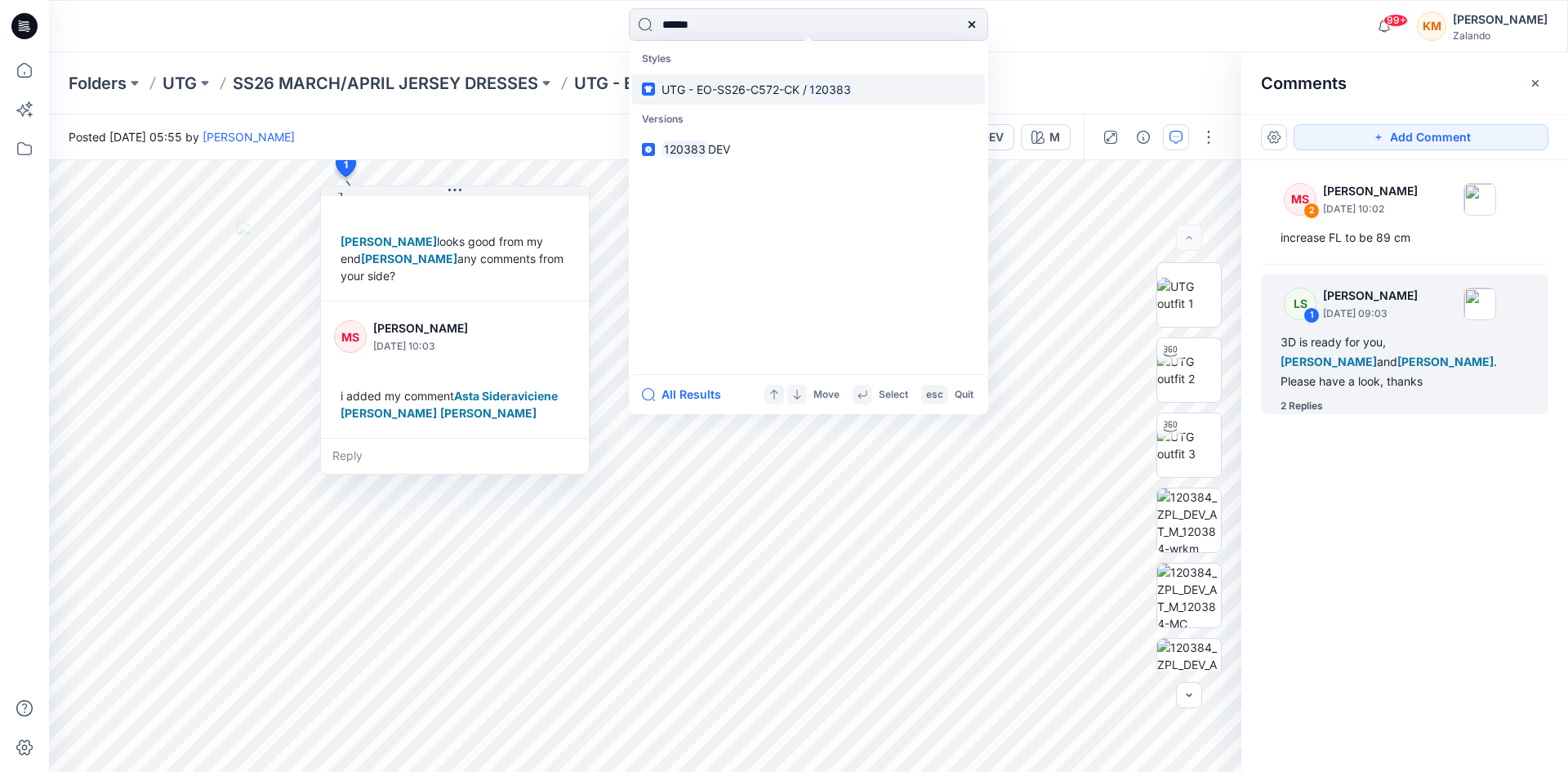
click at [719, 95] on span "UTG - EO-SS26-C572-CK /" at bounding box center [734, 89] width 146 height 14
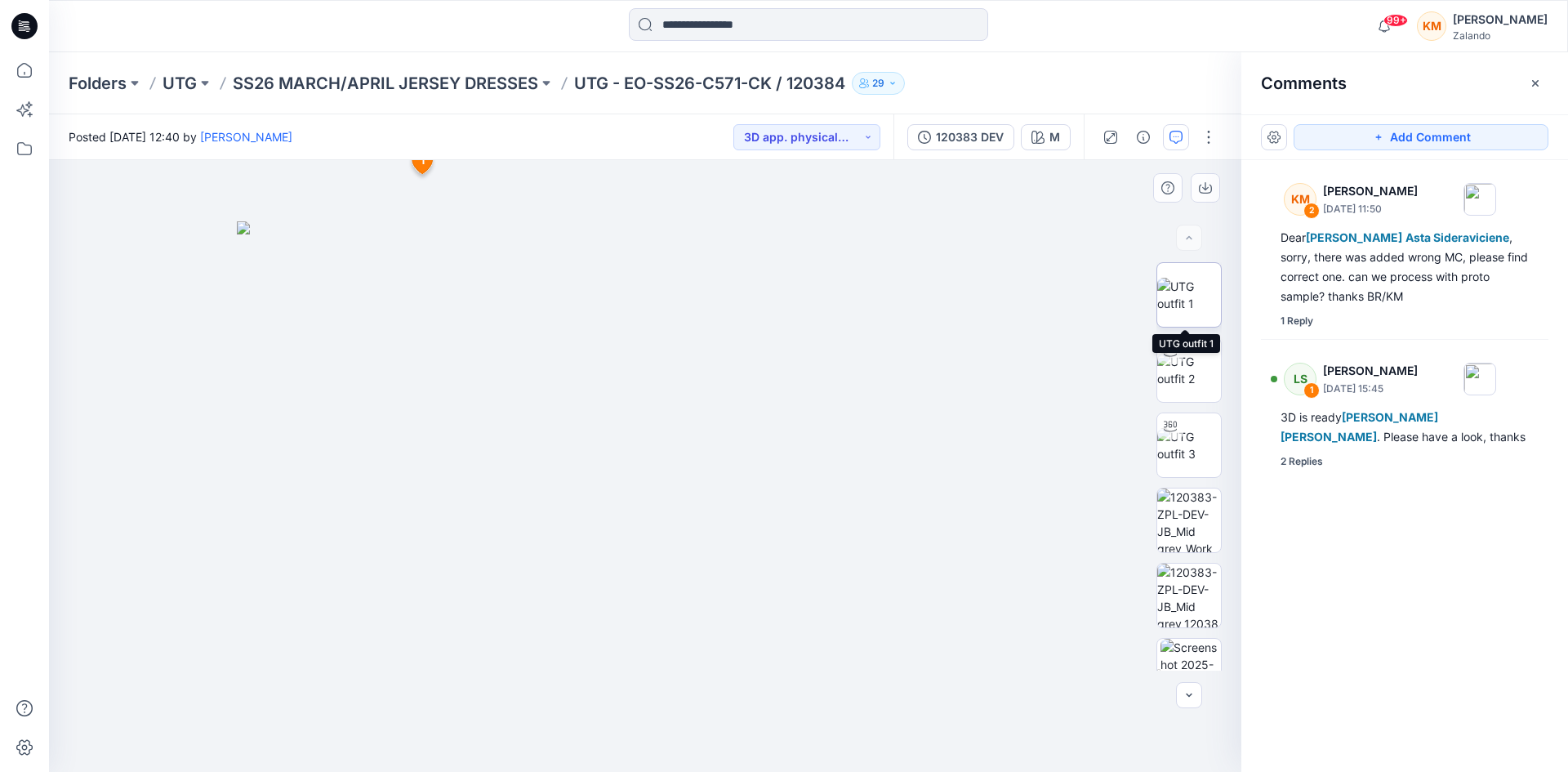
click at [1191, 293] on img at bounding box center [1189, 295] width 64 height 34
